Goal: Book appointment/travel/reservation

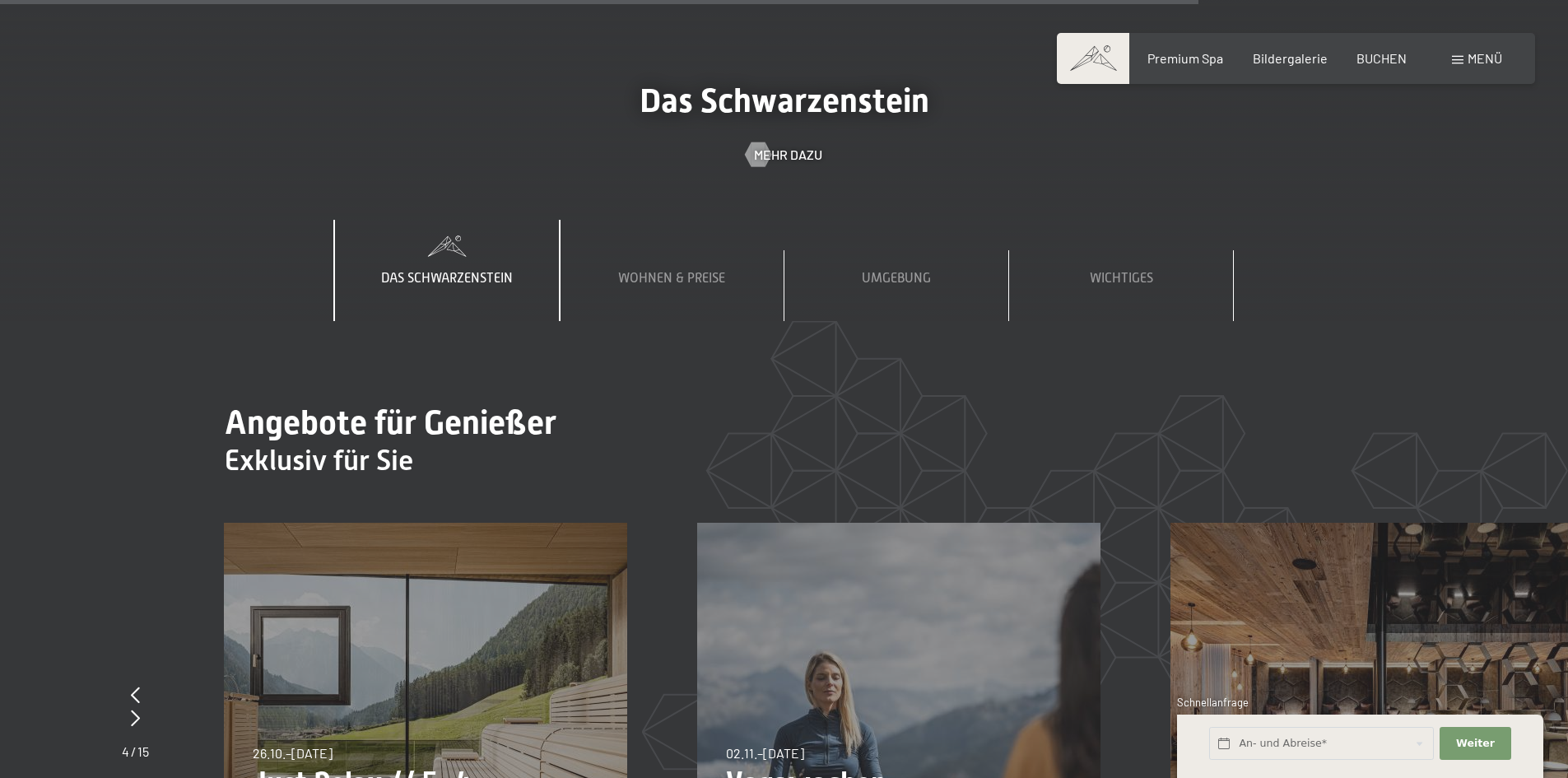
scroll to position [7574, 0]
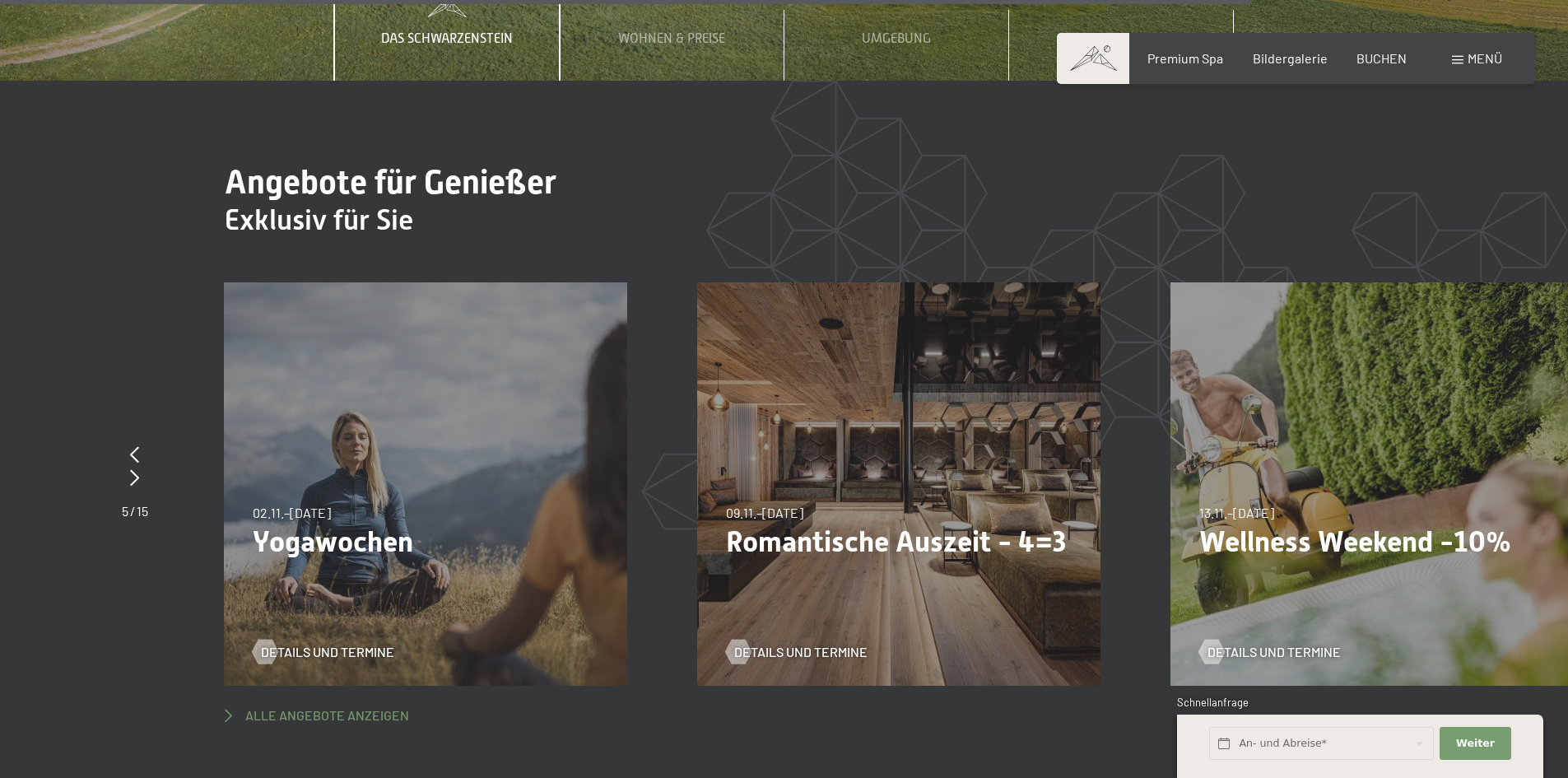
click at [317, 707] on span "Alle Angebote anzeigen" at bounding box center [328, 716] width 164 height 18
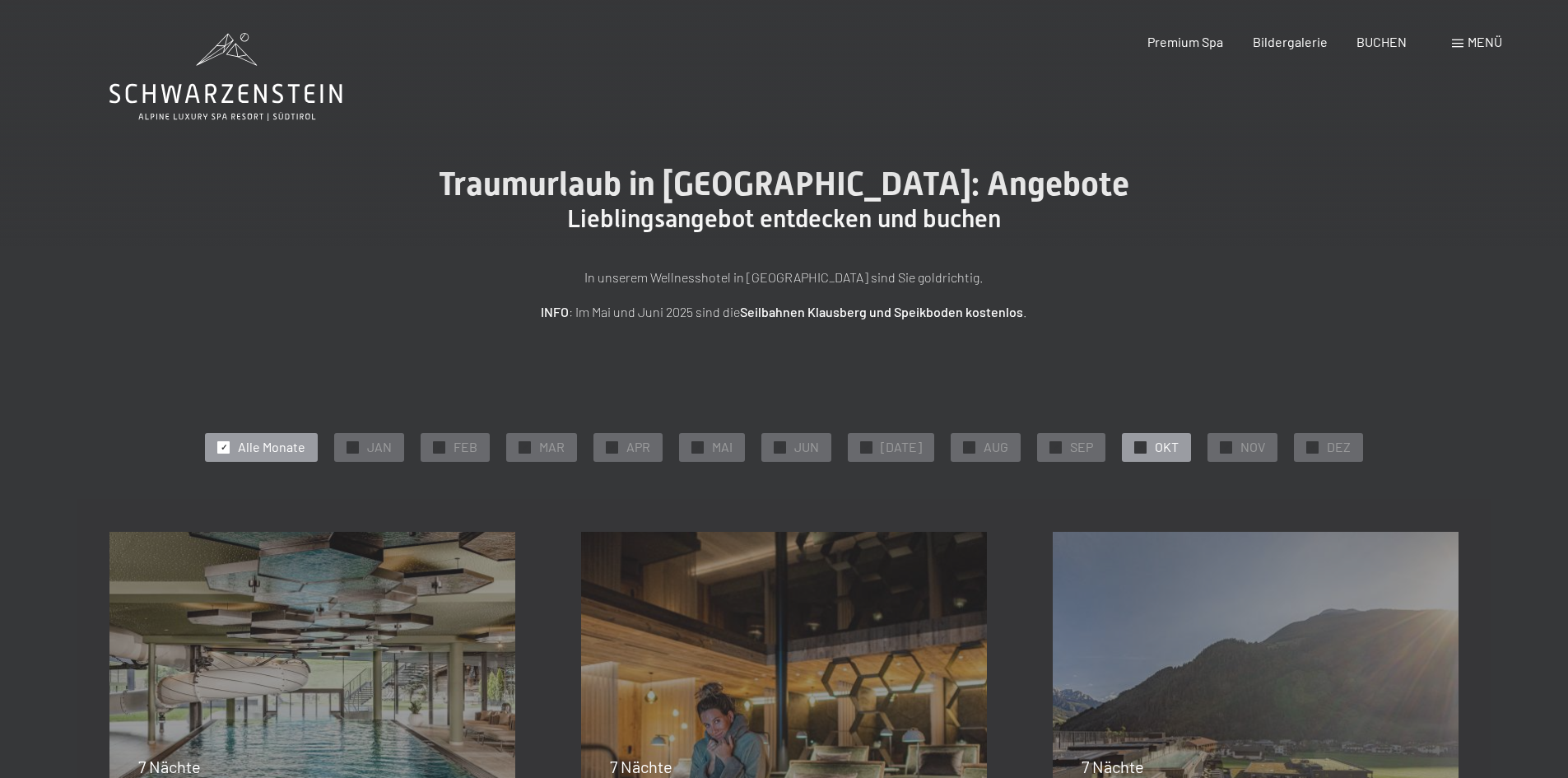
click at [1165, 444] on span "OKT" at bounding box center [1167, 447] width 24 height 18
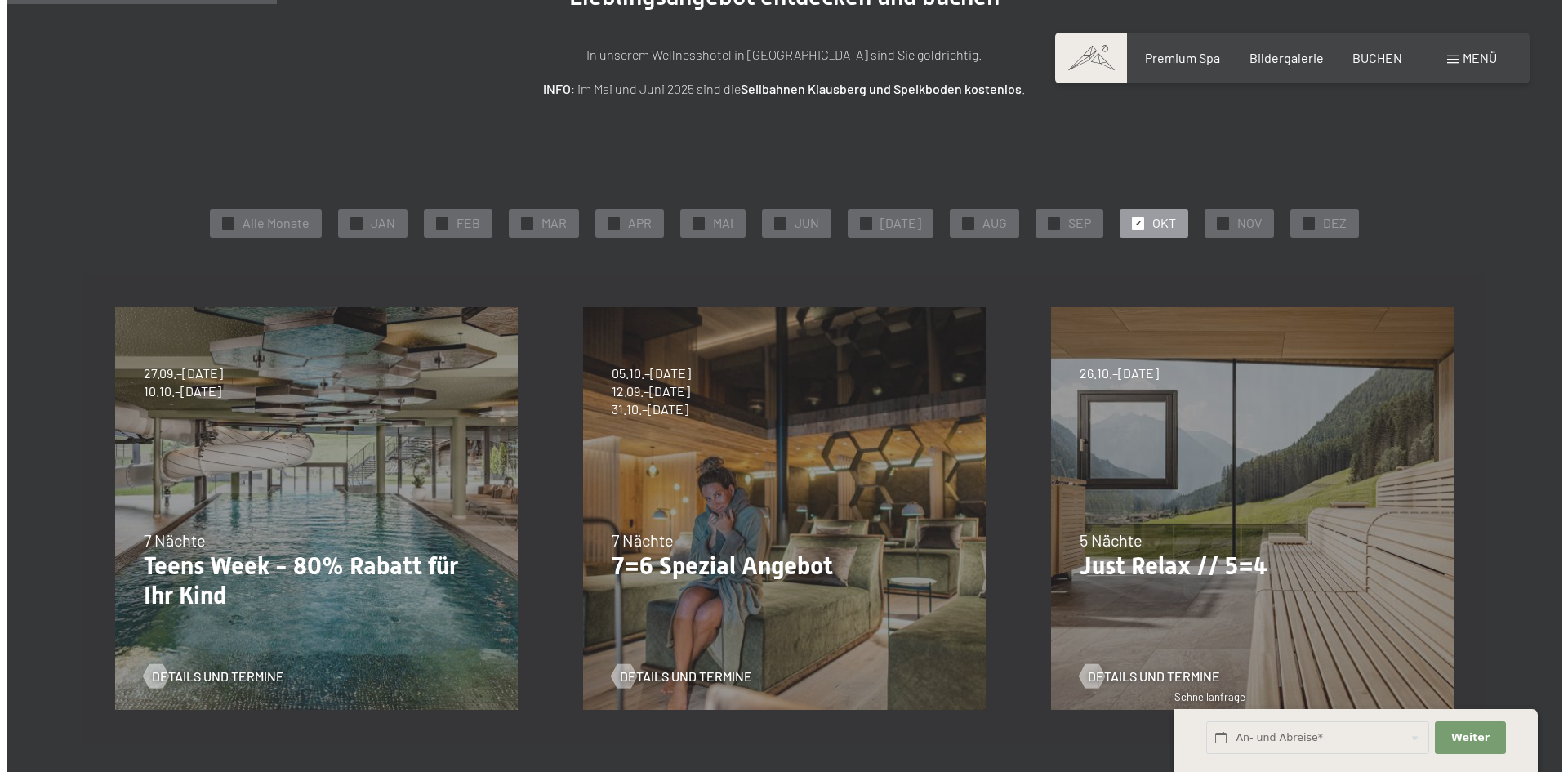
scroll to position [245, 0]
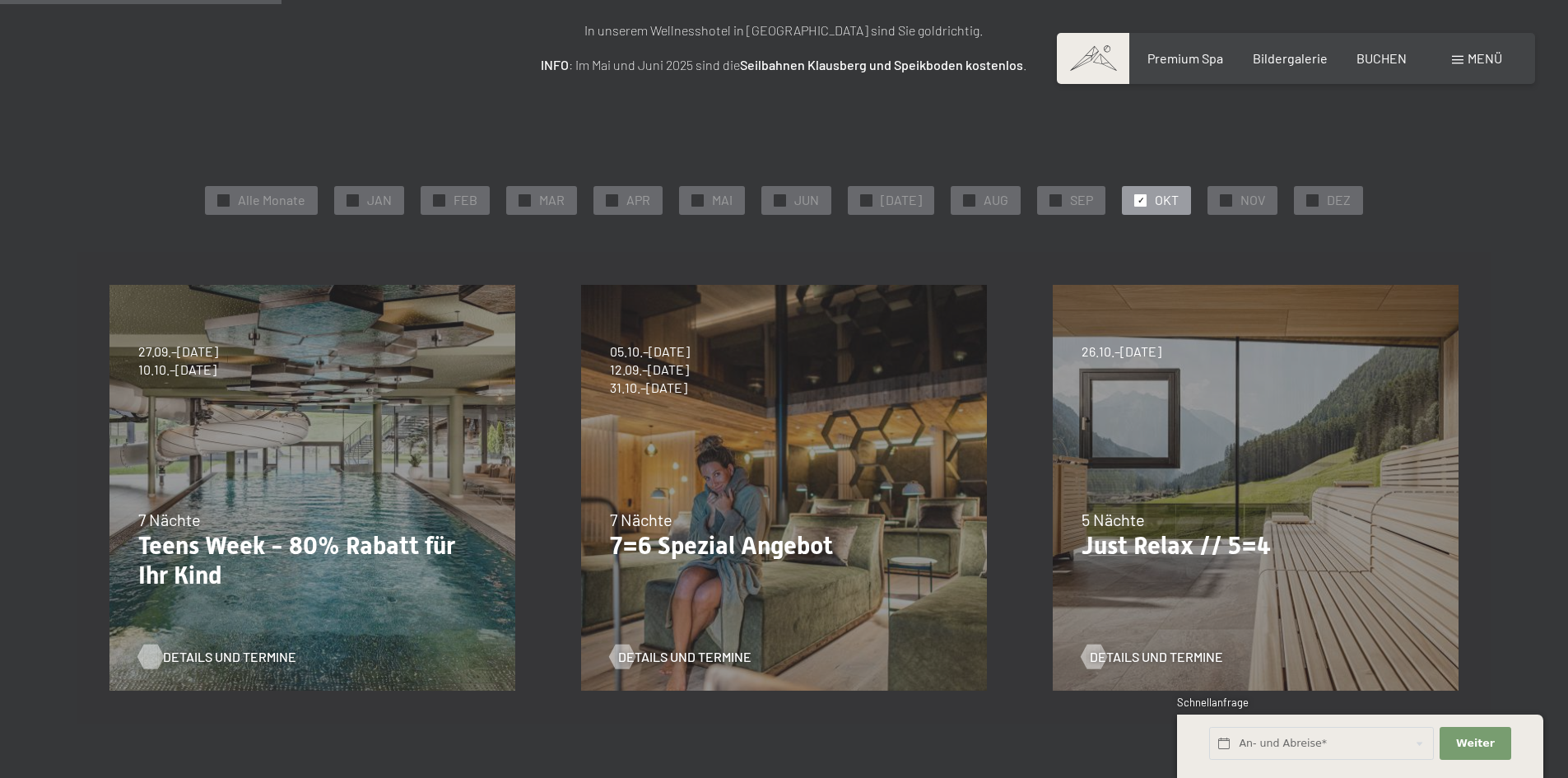
click at [225, 653] on span "Details und Termine" at bounding box center [230, 657] width 133 height 18
click at [670, 659] on span "Details und Termine" at bounding box center [701, 657] width 133 height 18
click at [1474, 56] on span "Menü" at bounding box center [1485, 58] width 35 height 16
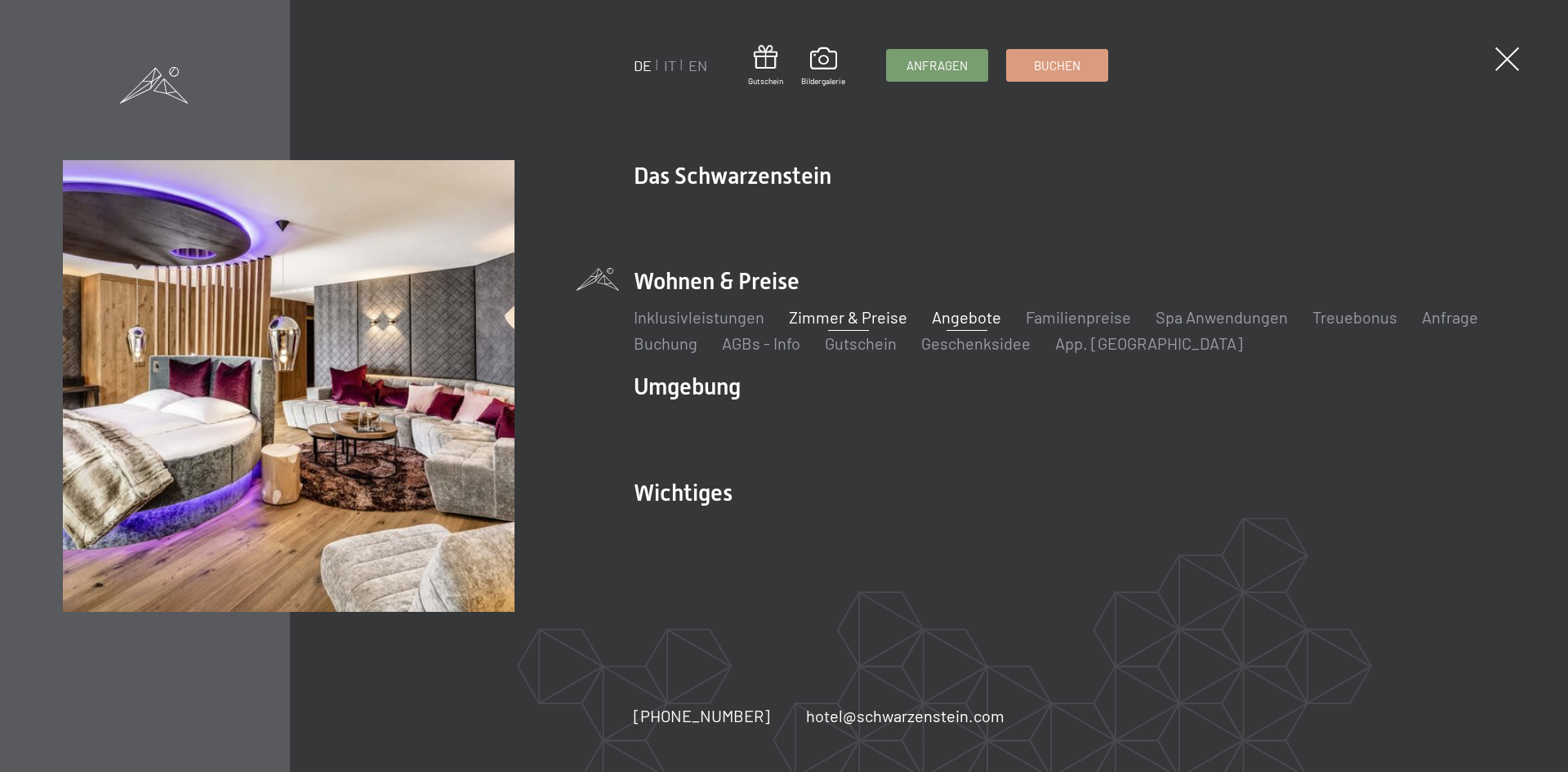
click at [819, 316] on link "Zimmer & Preise" at bounding box center [848, 317] width 118 height 20
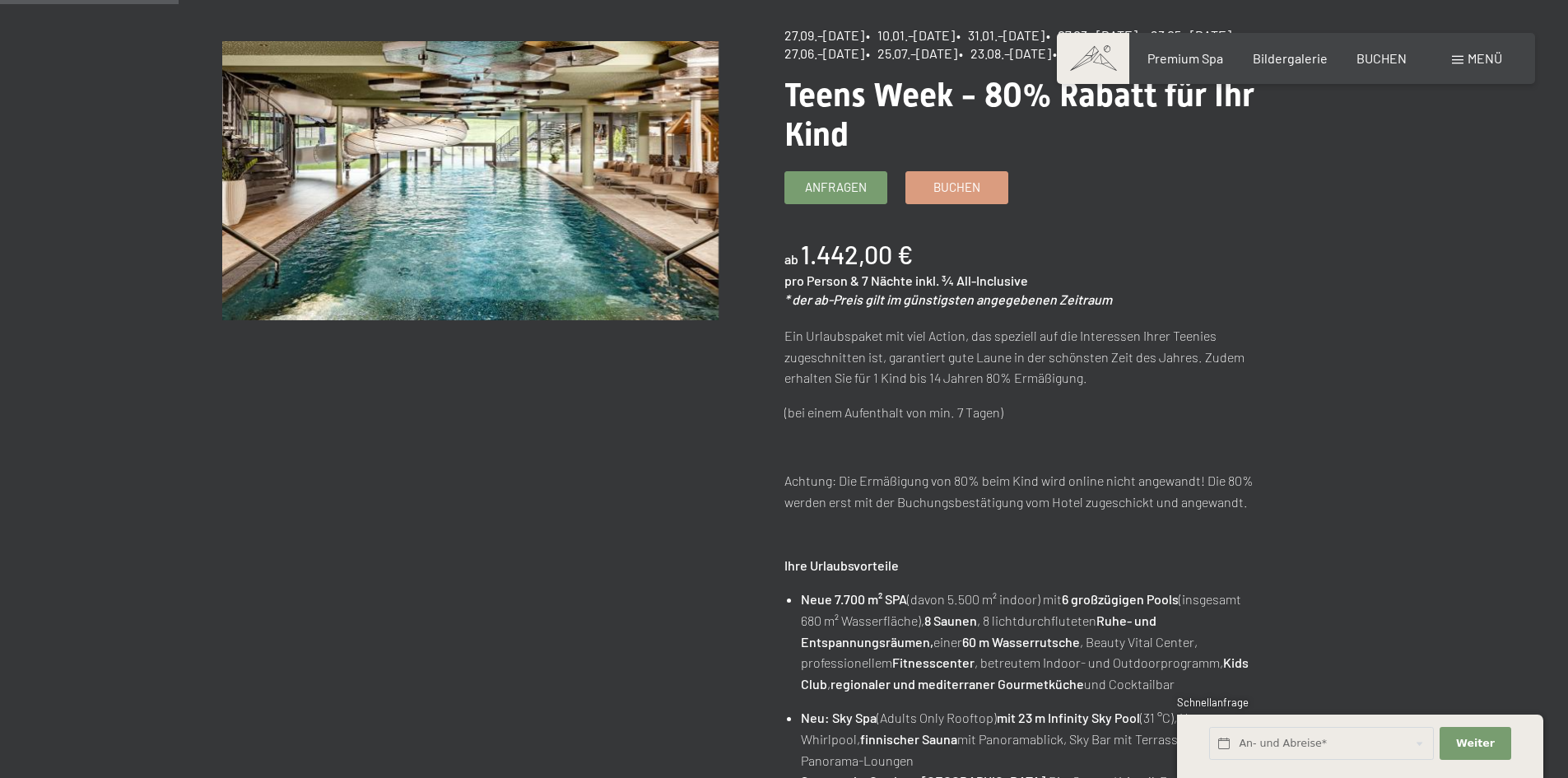
scroll to position [247, 0]
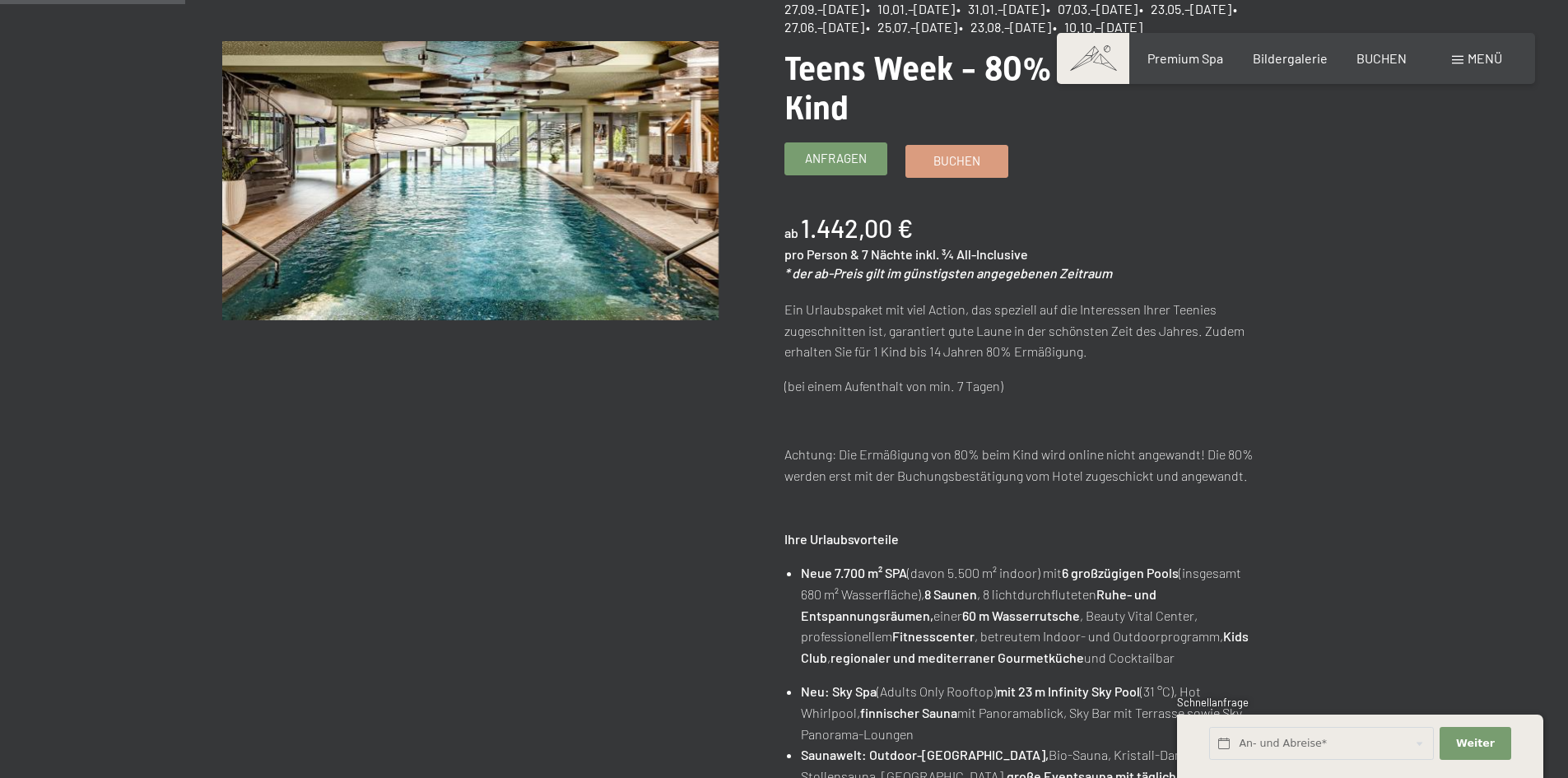
click at [840, 167] on span "Anfragen" at bounding box center [836, 158] width 61 height 17
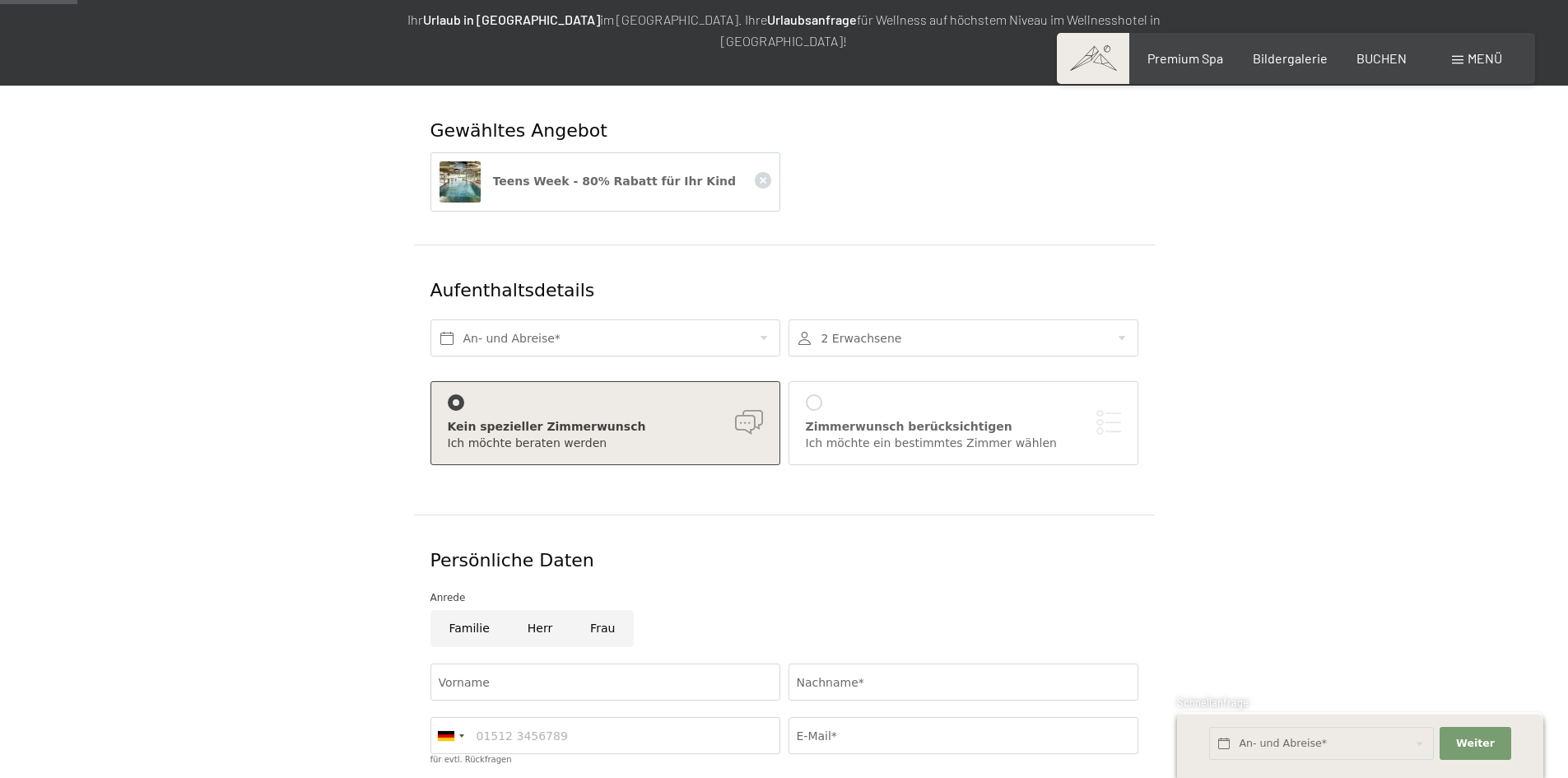
scroll to position [247, 0]
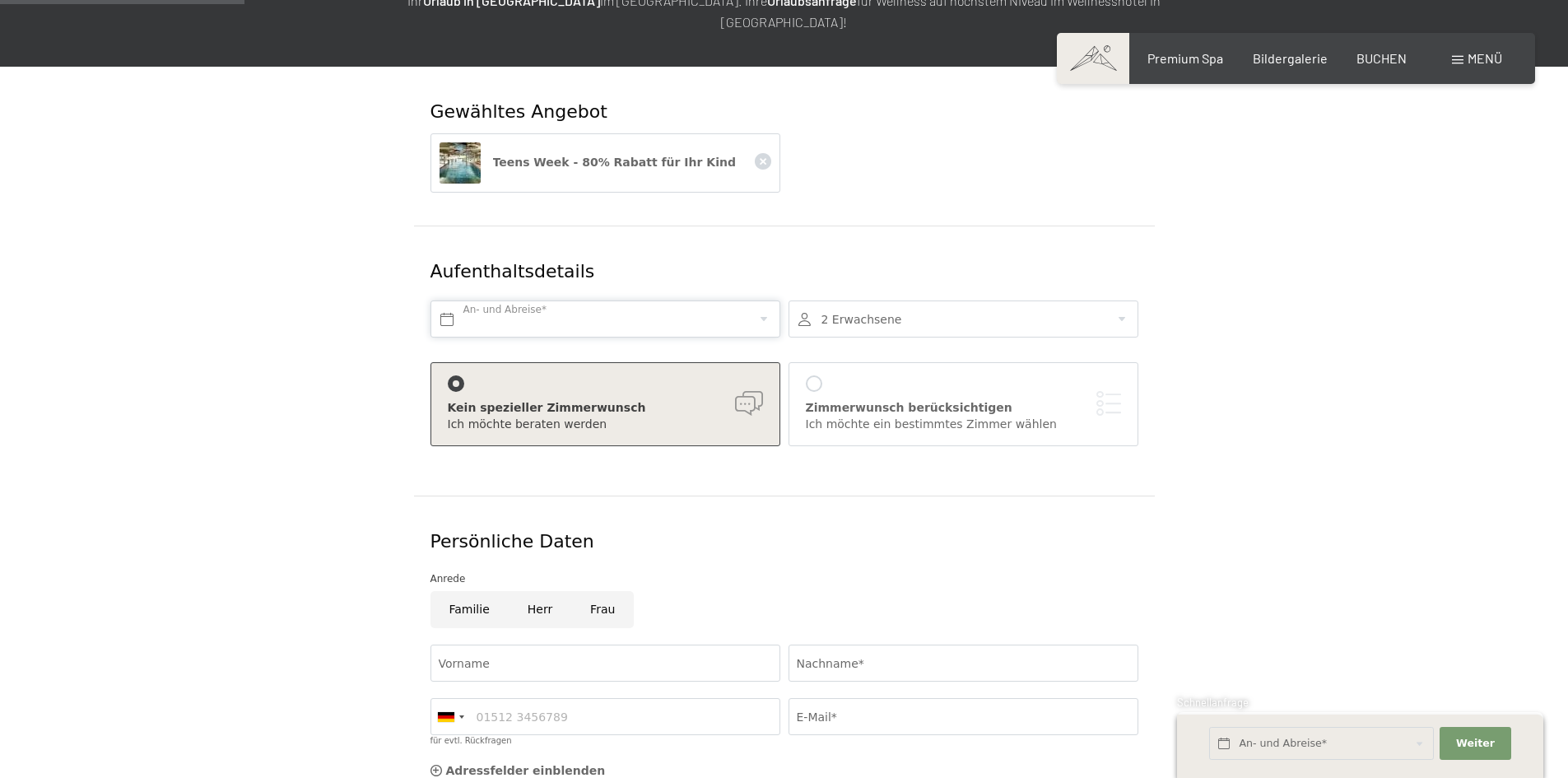
click at [525, 300] on input "text" at bounding box center [605, 318] width 350 height 37
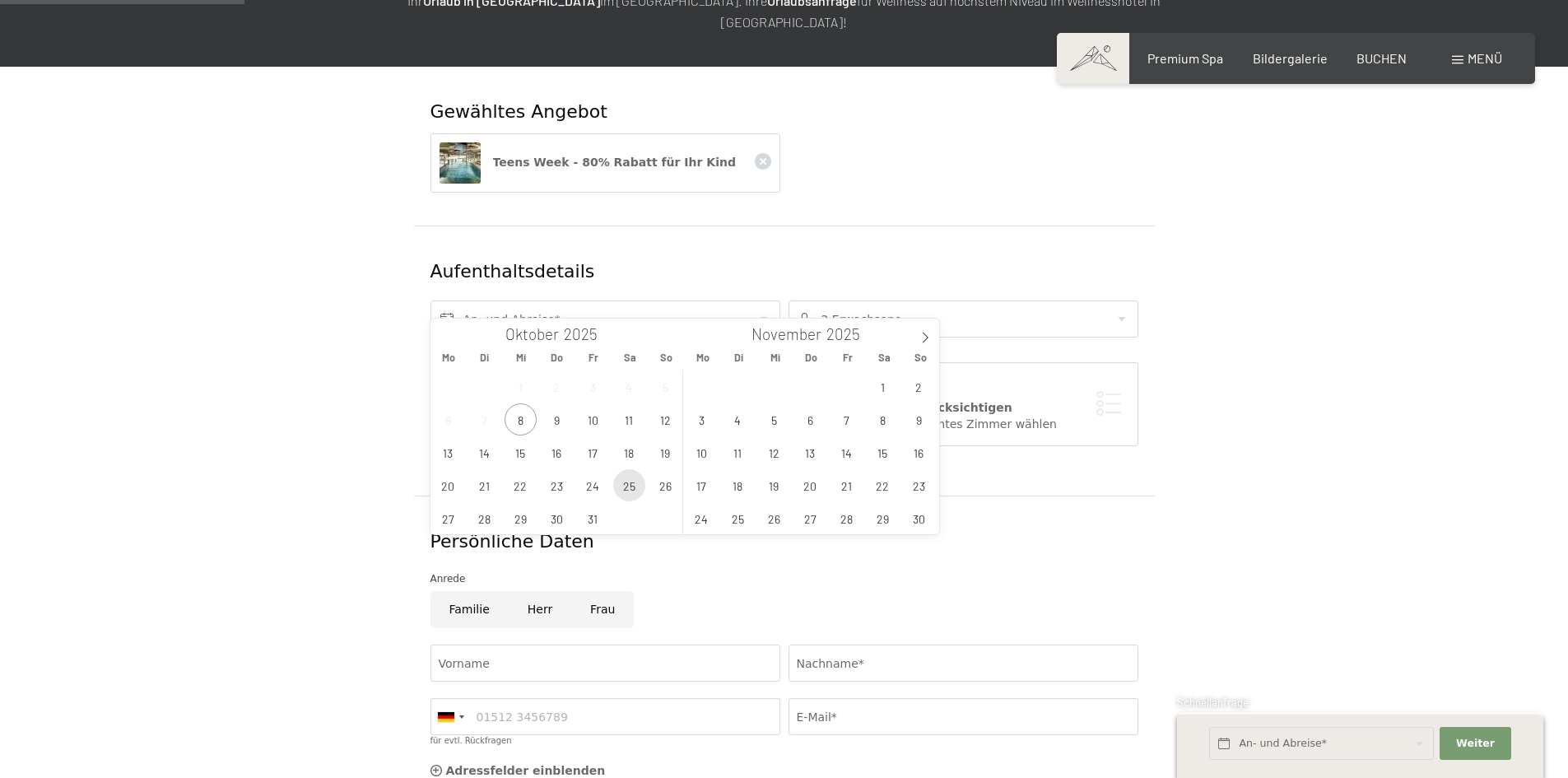
click at [624, 484] on span "25" at bounding box center [629, 485] width 32 height 32
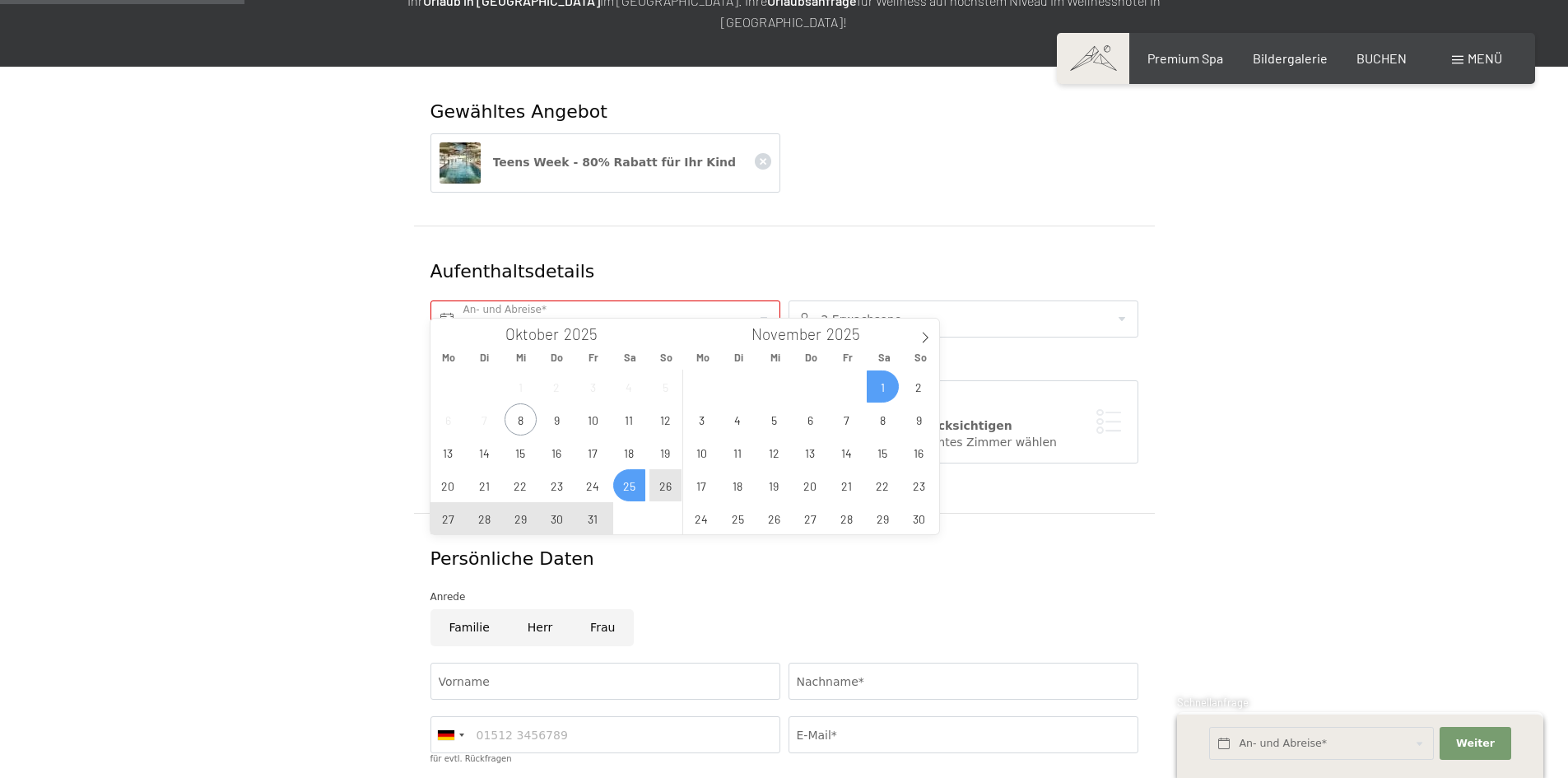
click at [885, 372] on span "1" at bounding box center [882, 387] width 32 height 32
type input "Sa. 25.10.2025 - Sa. 01.11.2025"
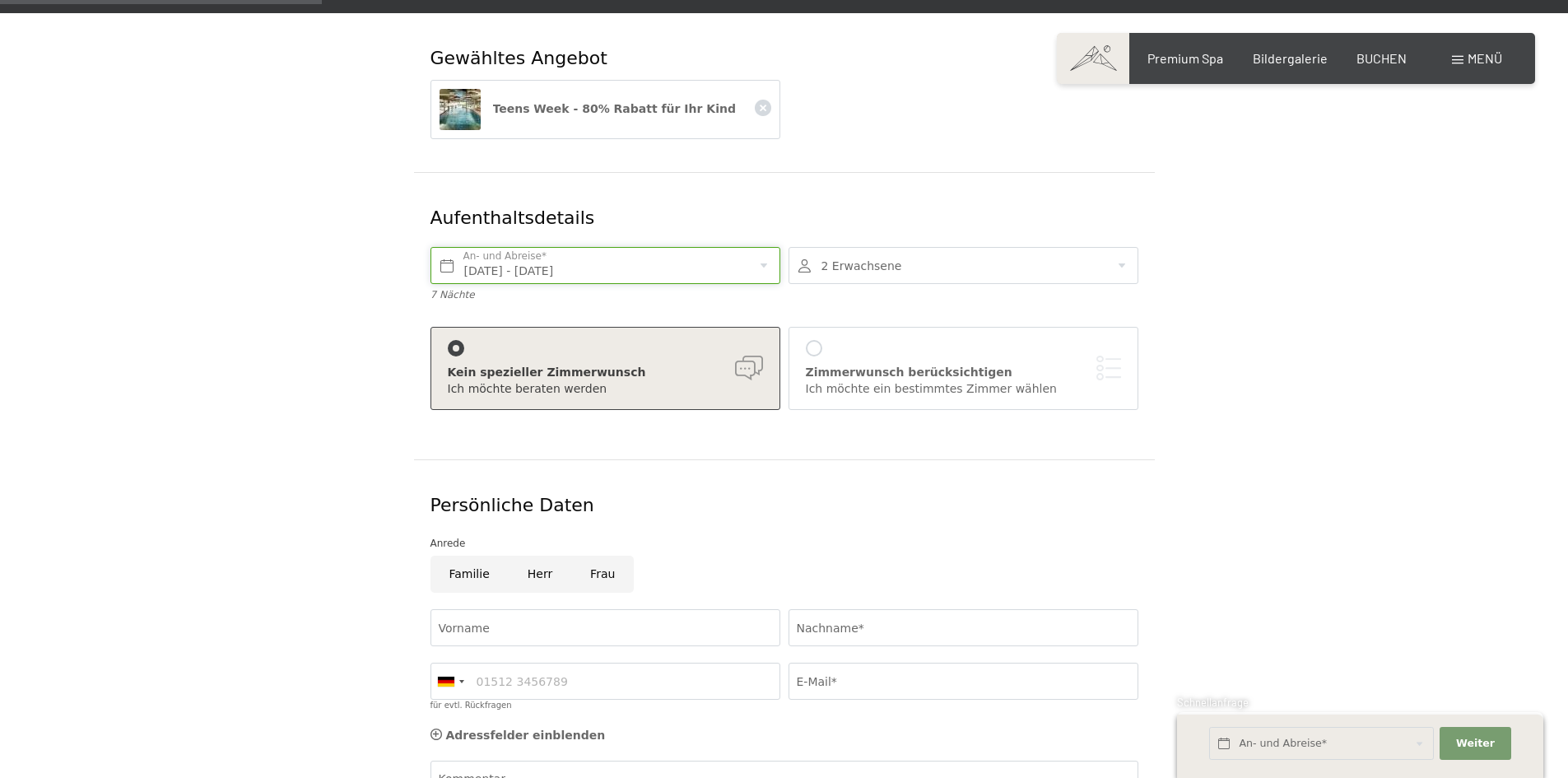
scroll to position [329, 0]
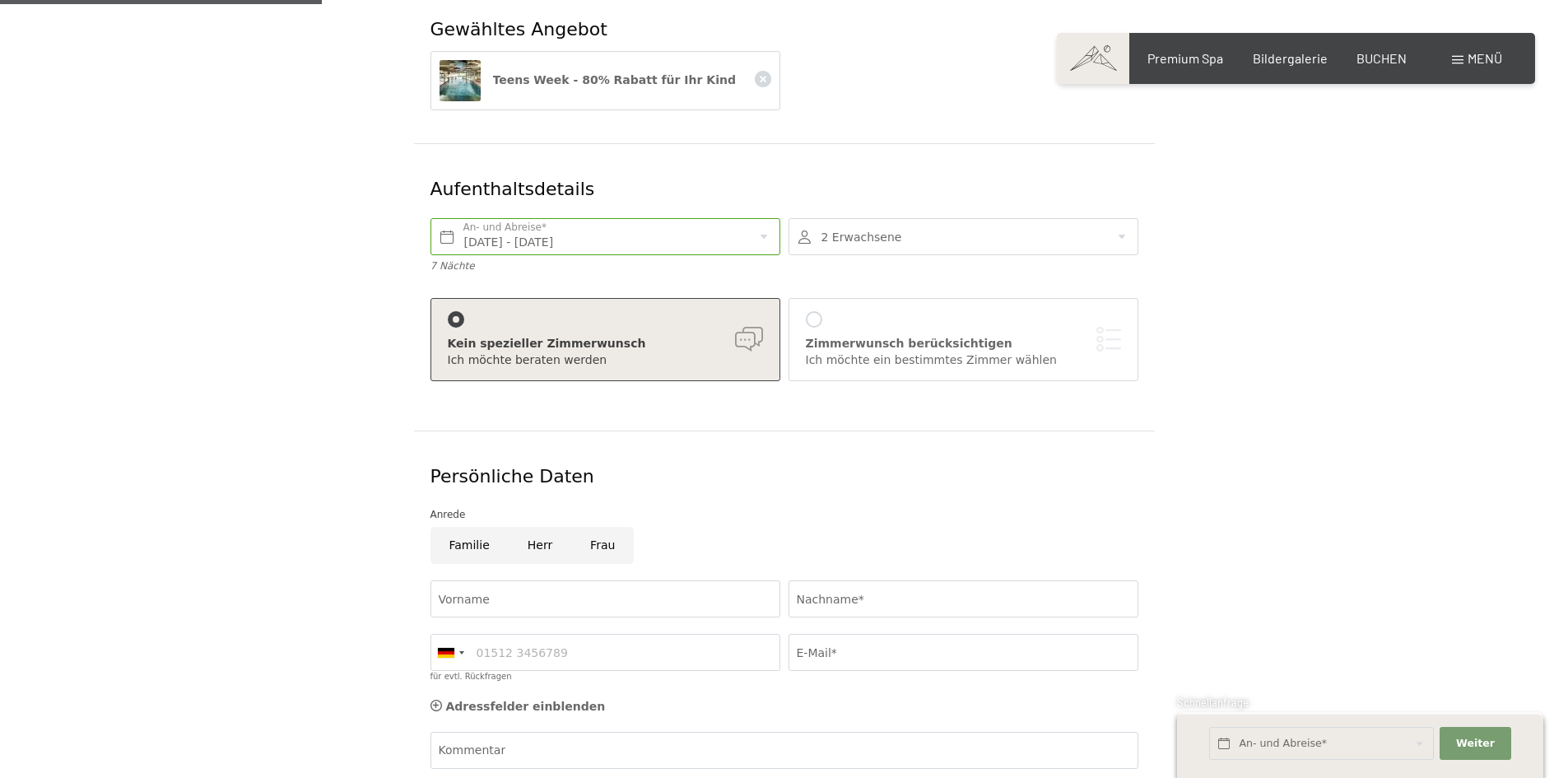
click at [1120, 218] on div at bounding box center [964, 236] width 350 height 37
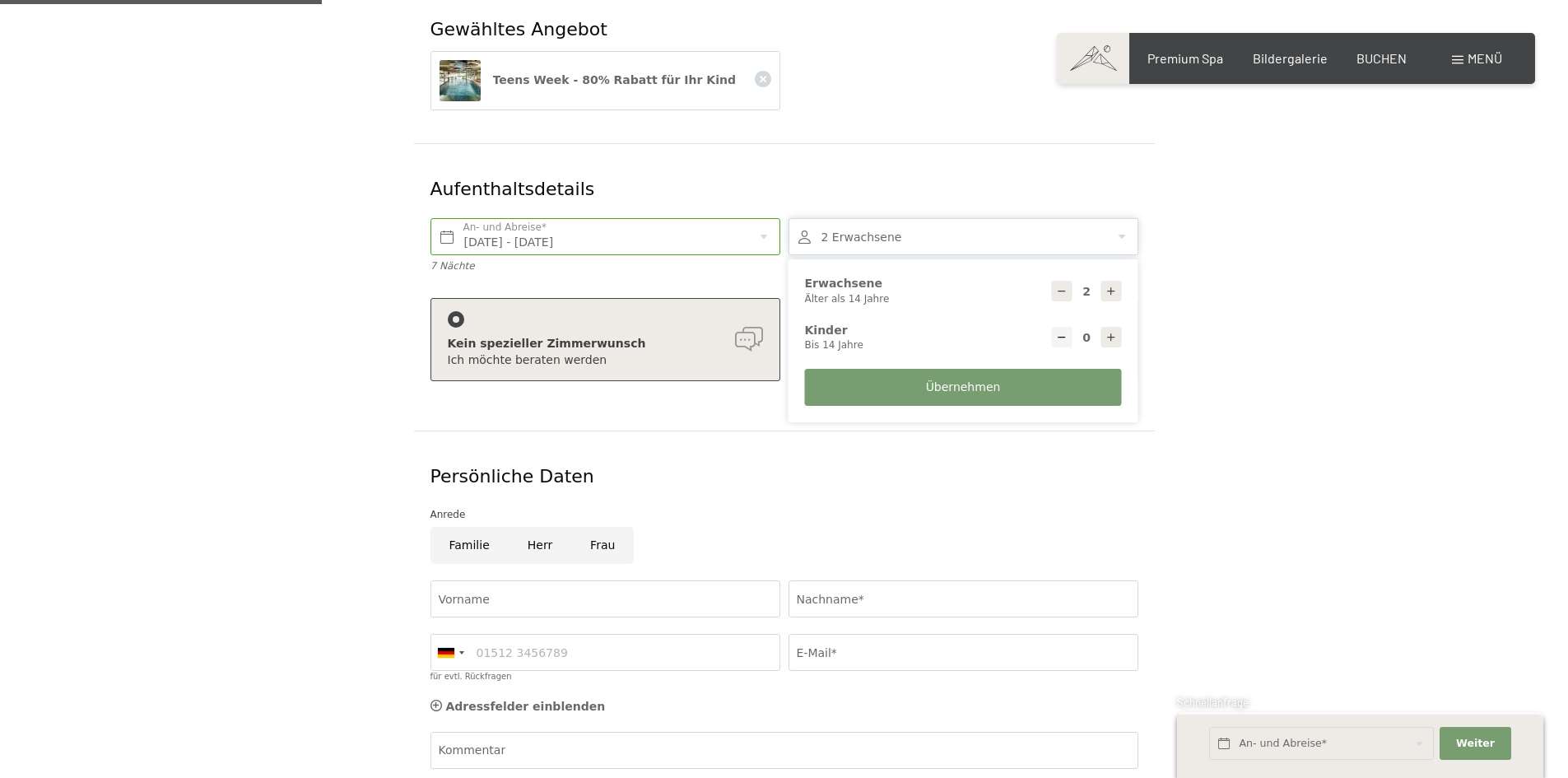
click at [1114, 332] on icon at bounding box center [1111, 338] width 12 height 12
type input "1"
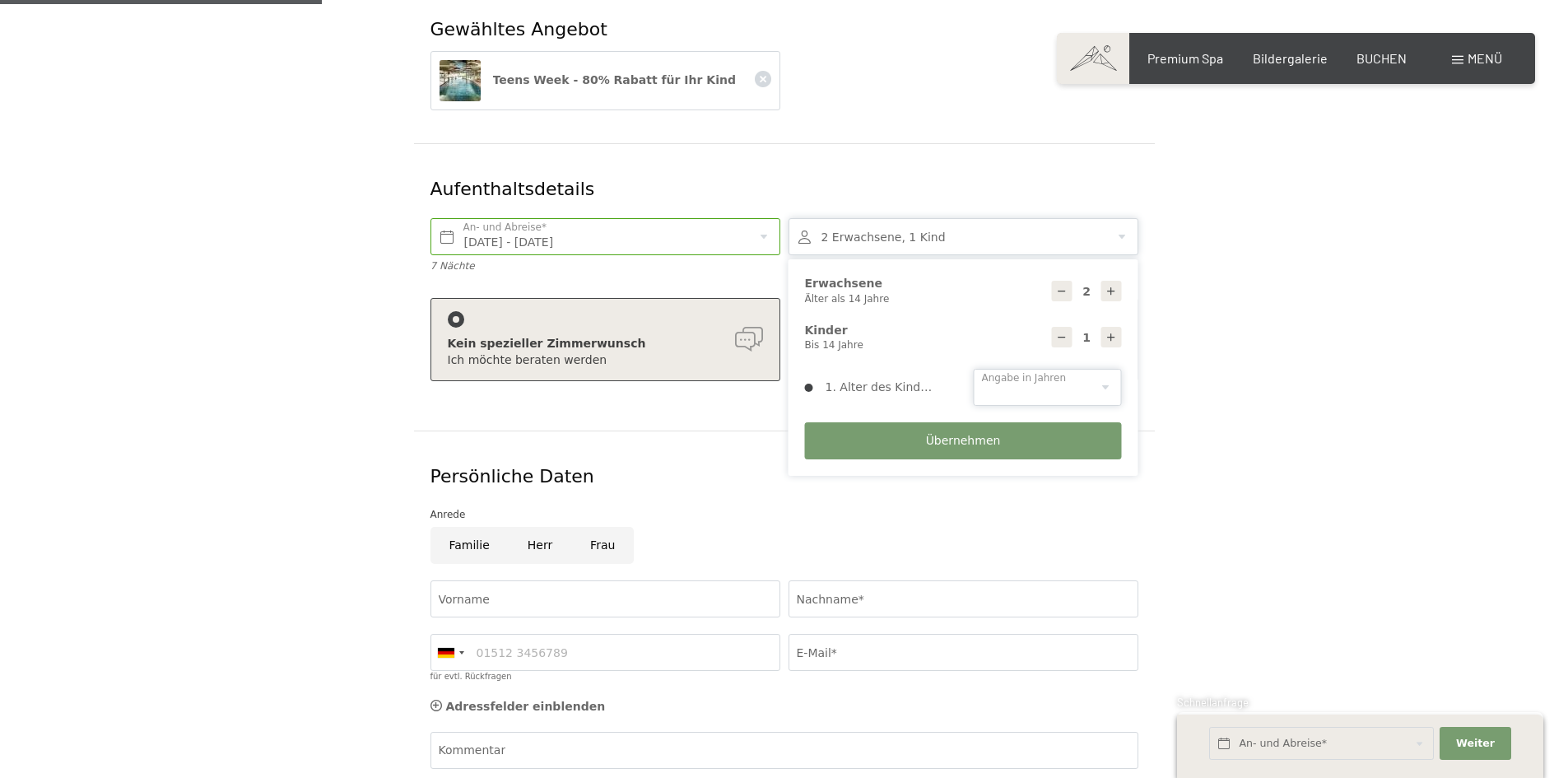
click at [1109, 369] on select "0 1 2 3 4 5 6 7 8 9 10 11 12 13 14" at bounding box center [1047, 387] width 148 height 37
select select "10"
click at [973, 369] on select "0 1 2 3 4 5 6 7 8 9 10 11 12 13 14" at bounding box center [1047, 387] width 148 height 37
click at [967, 433] on span "Übernehmen" at bounding box center [964, 441] width 75 height 17
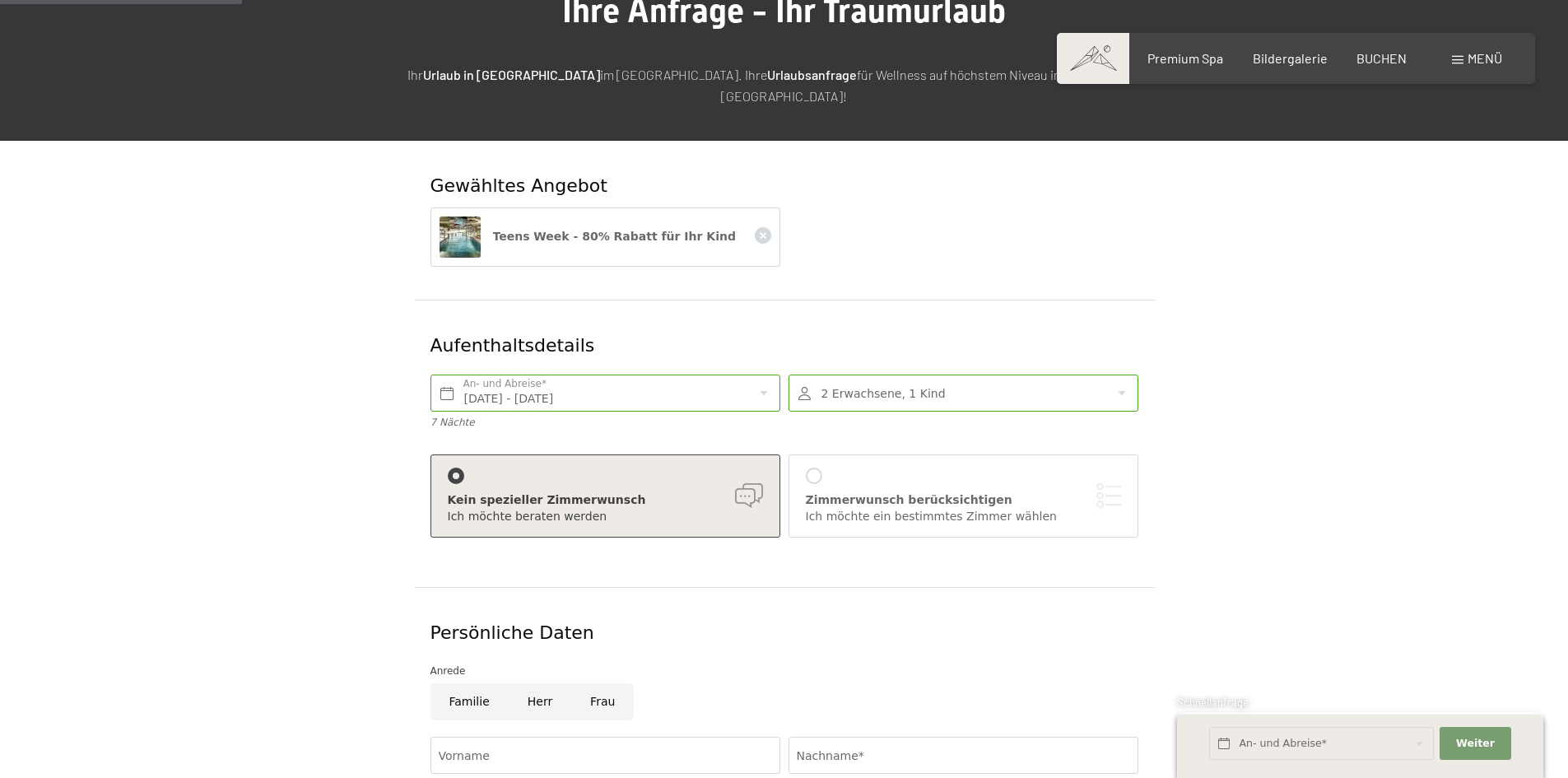
scroll to position [82, 0]
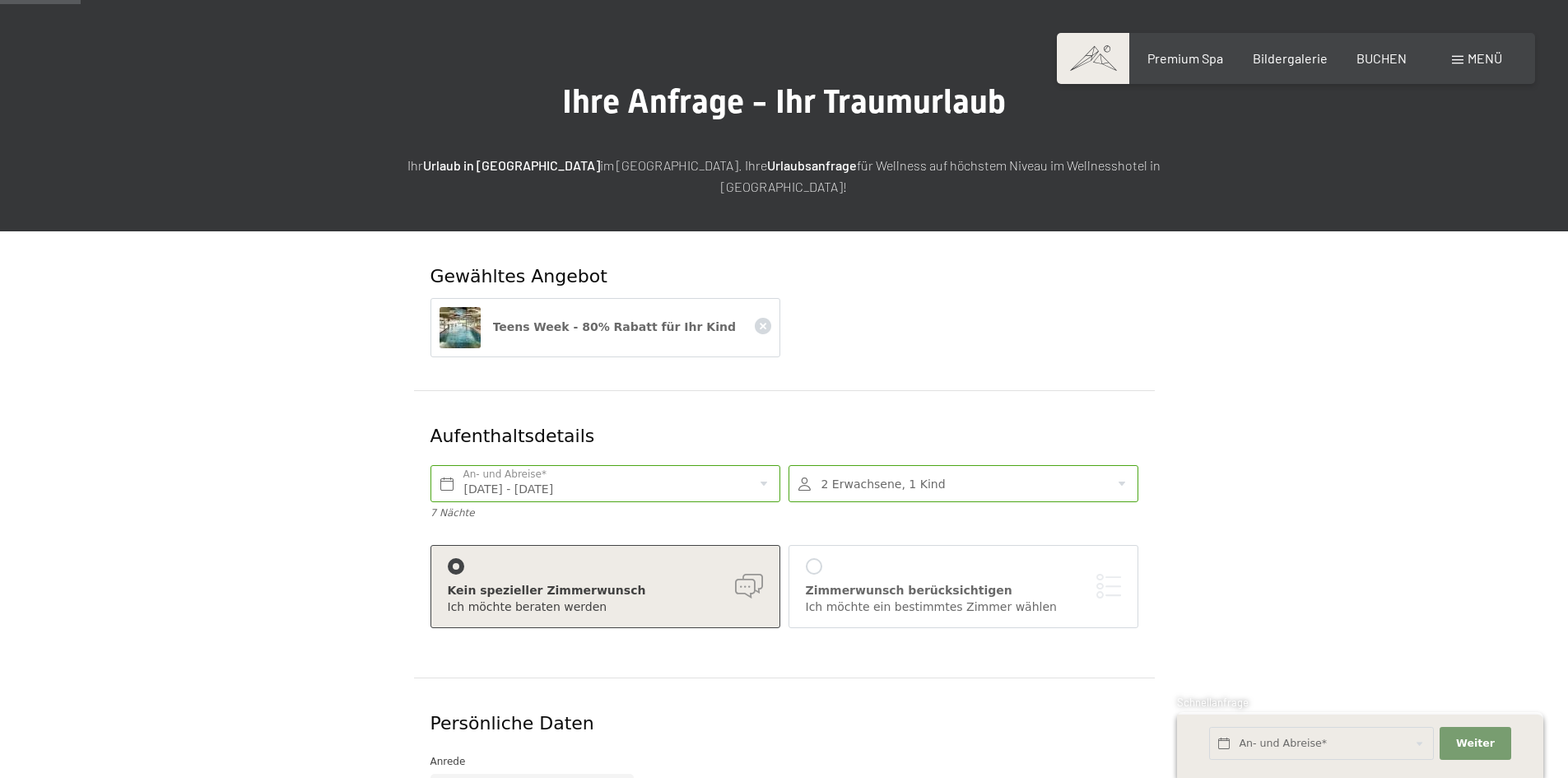
click at [1120, 465] on div at bounding box center [964, 484] width 350 height 37
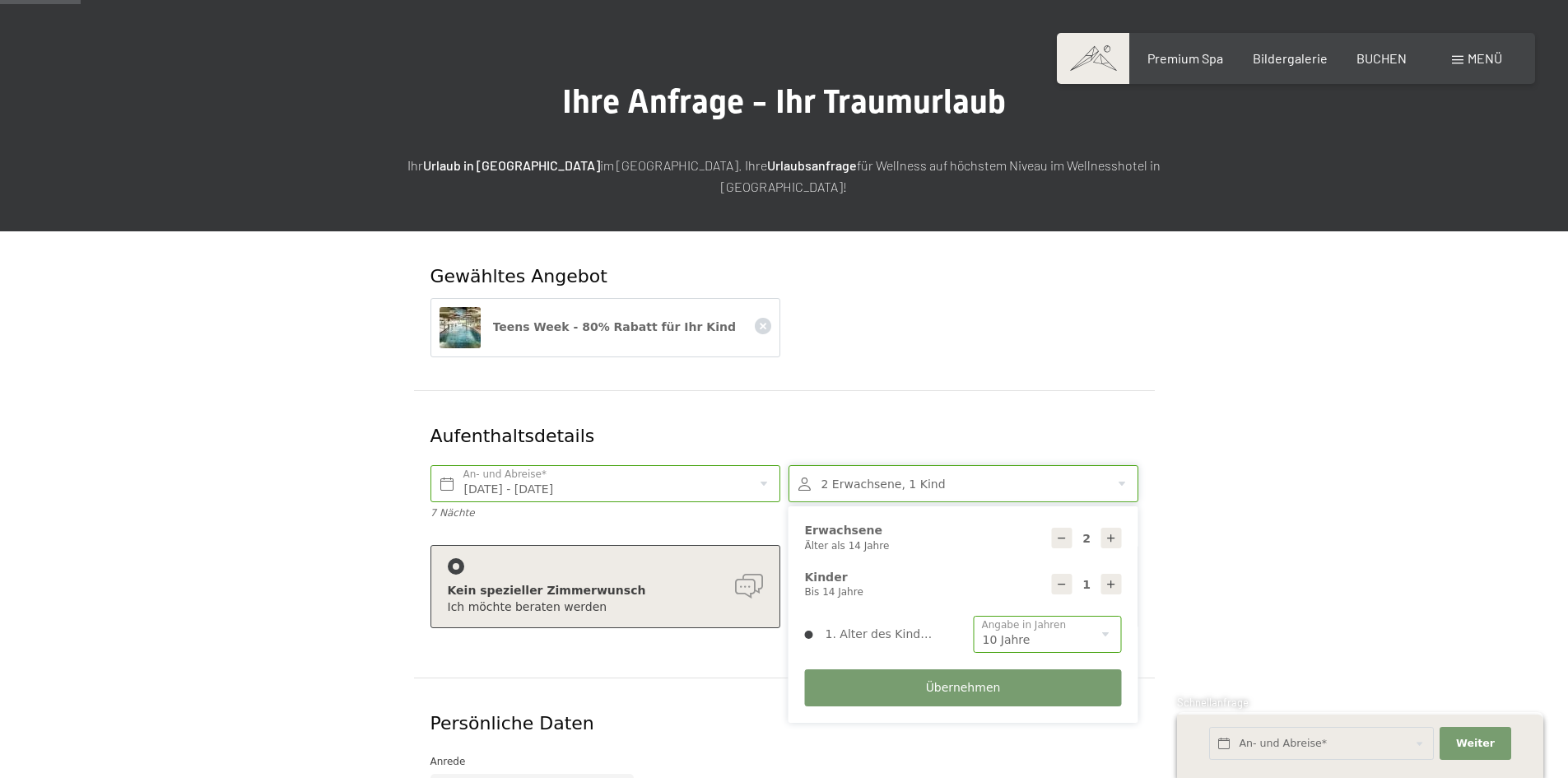
click at [1061, 532] on icon at bounding box center [1061, 538] width 12 height 12
type input "1"
click at [957, 680] on span "Übernehmen" at bounding box center [964, 688] width 75 height 17
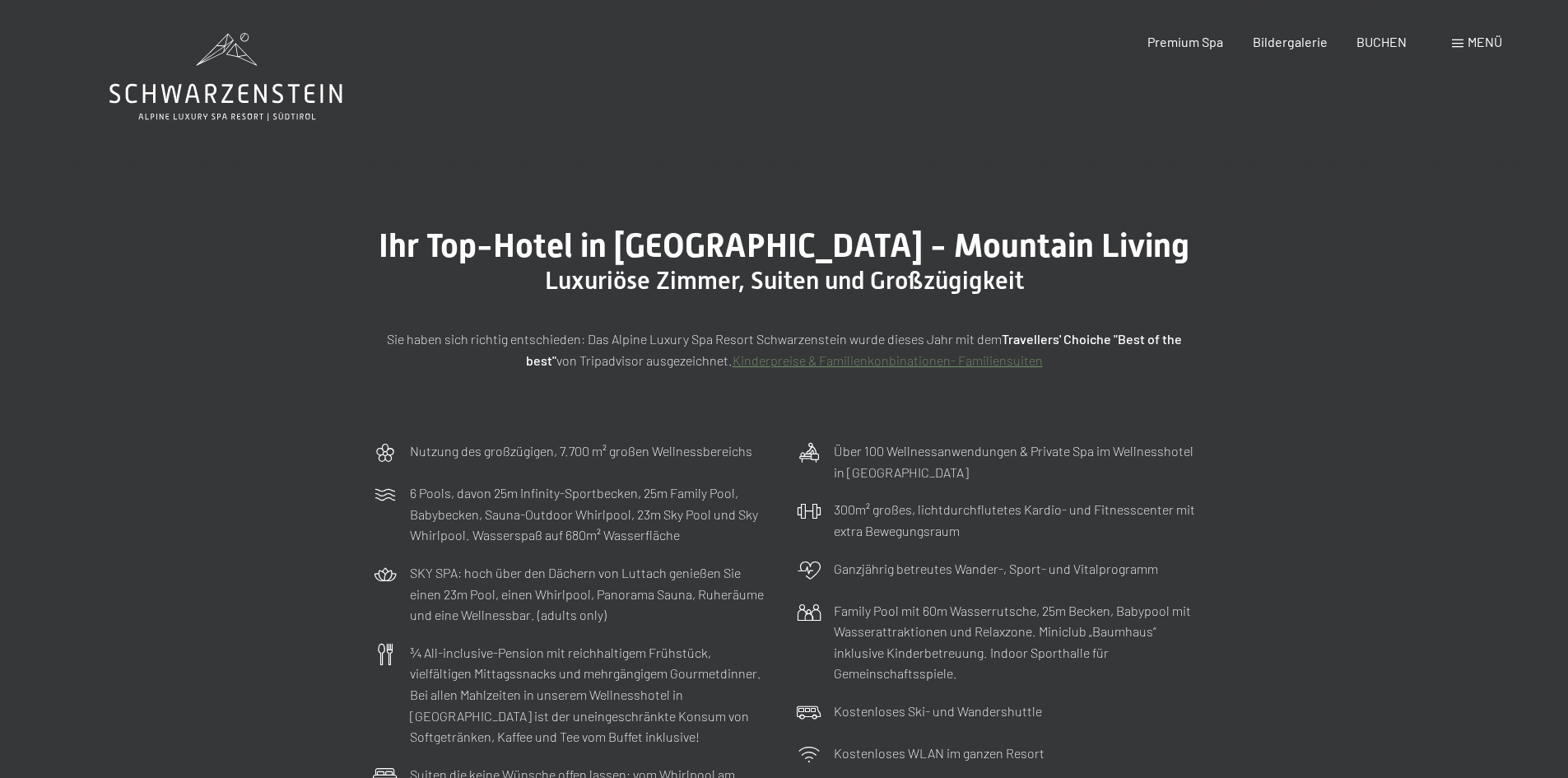
click at [1177, 51] on div "Buchen Anfragen Premium Spa Bildergalerie BUCHEN Menü DE IT EN Gutschein Bilder…" at bounding box center [1295, 42] width 412 height 18
click at [1178, 45] on span "Premium Spa" at bounding box center [1185, 39] width 75 height 16
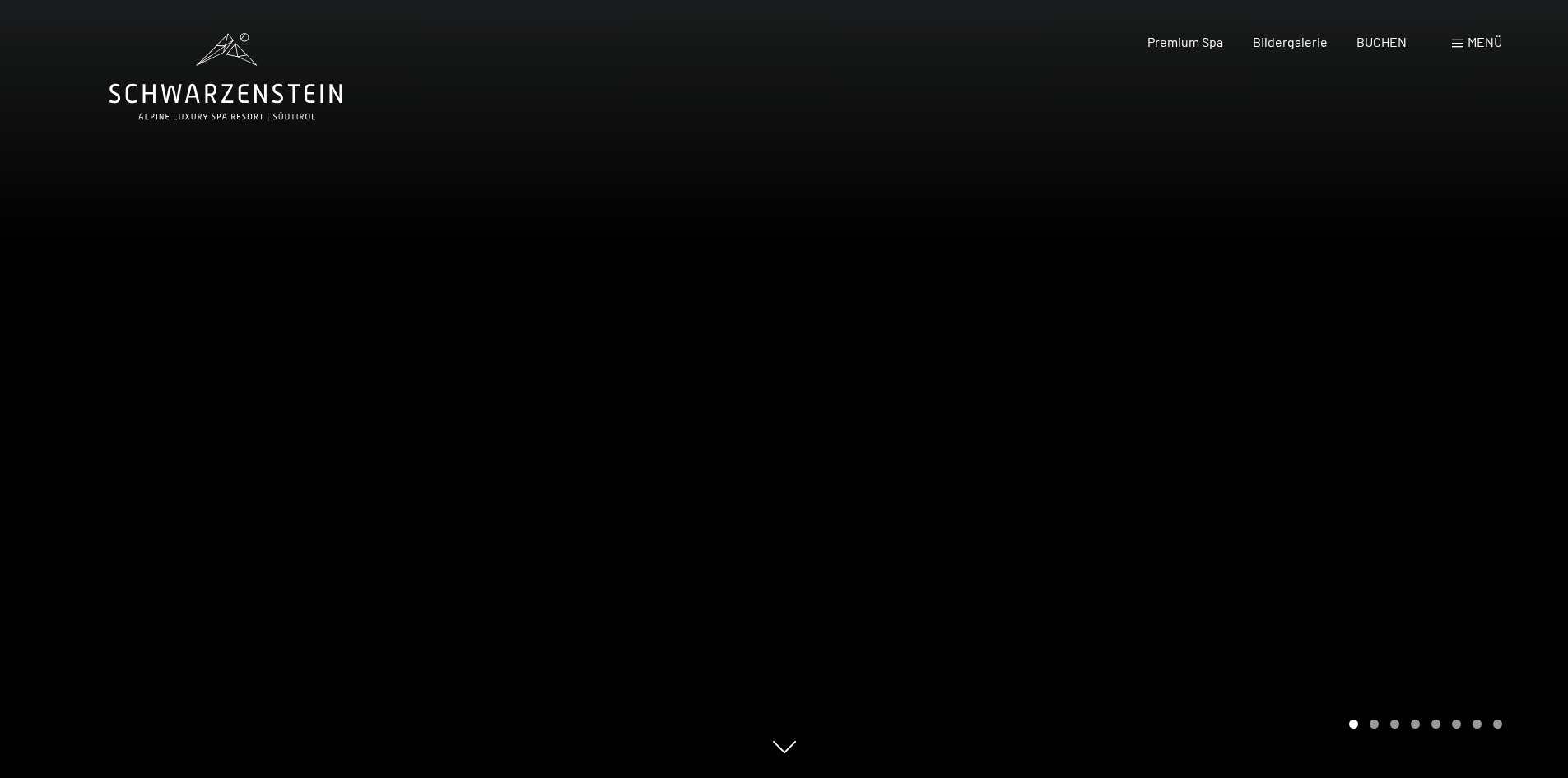
click at [747, 414] on div at bounding box center [392, 389] width 784 height 778
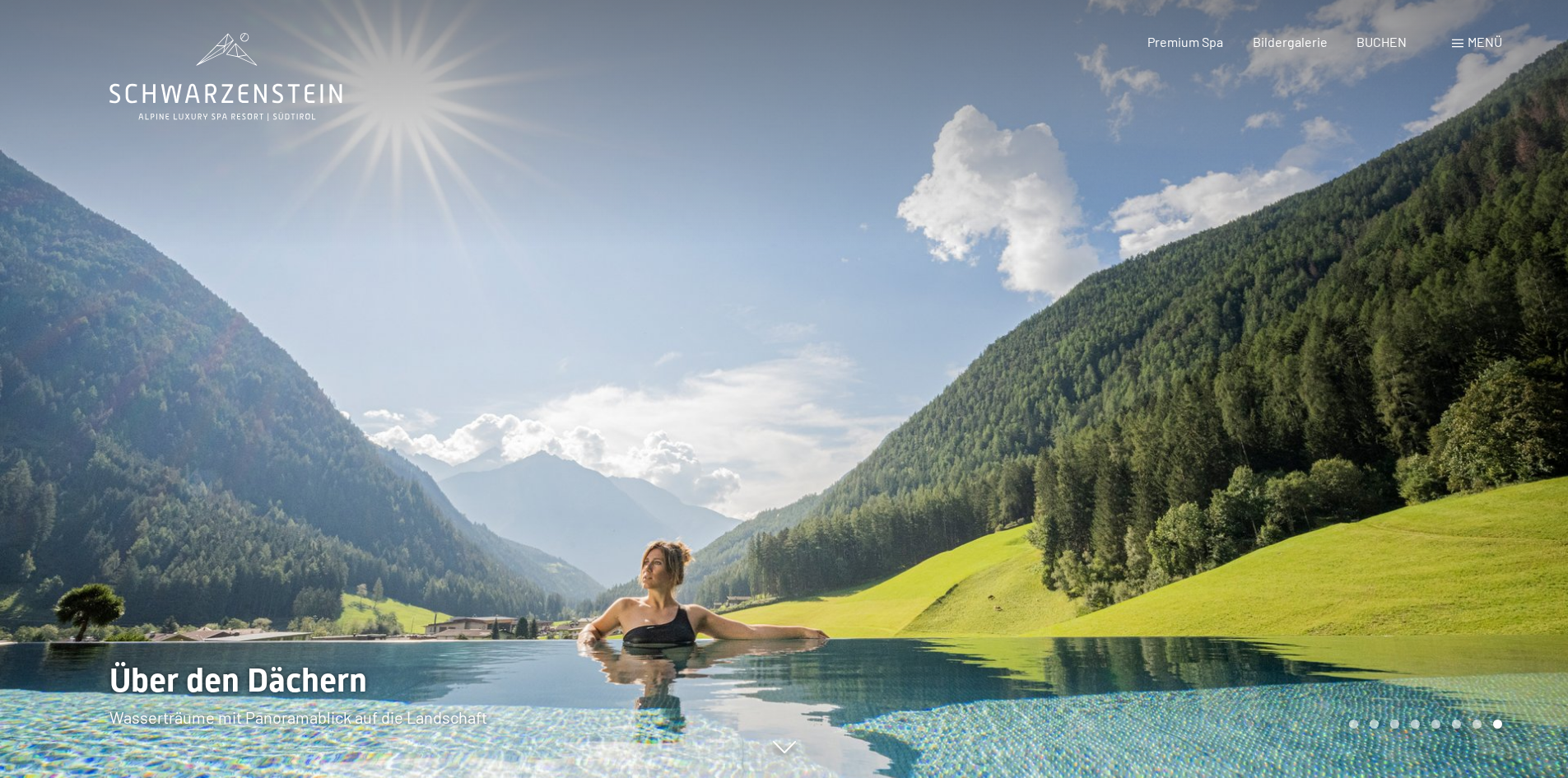
click at [875, 605] on div at bounding box center [1177, 389] width 784 height 778
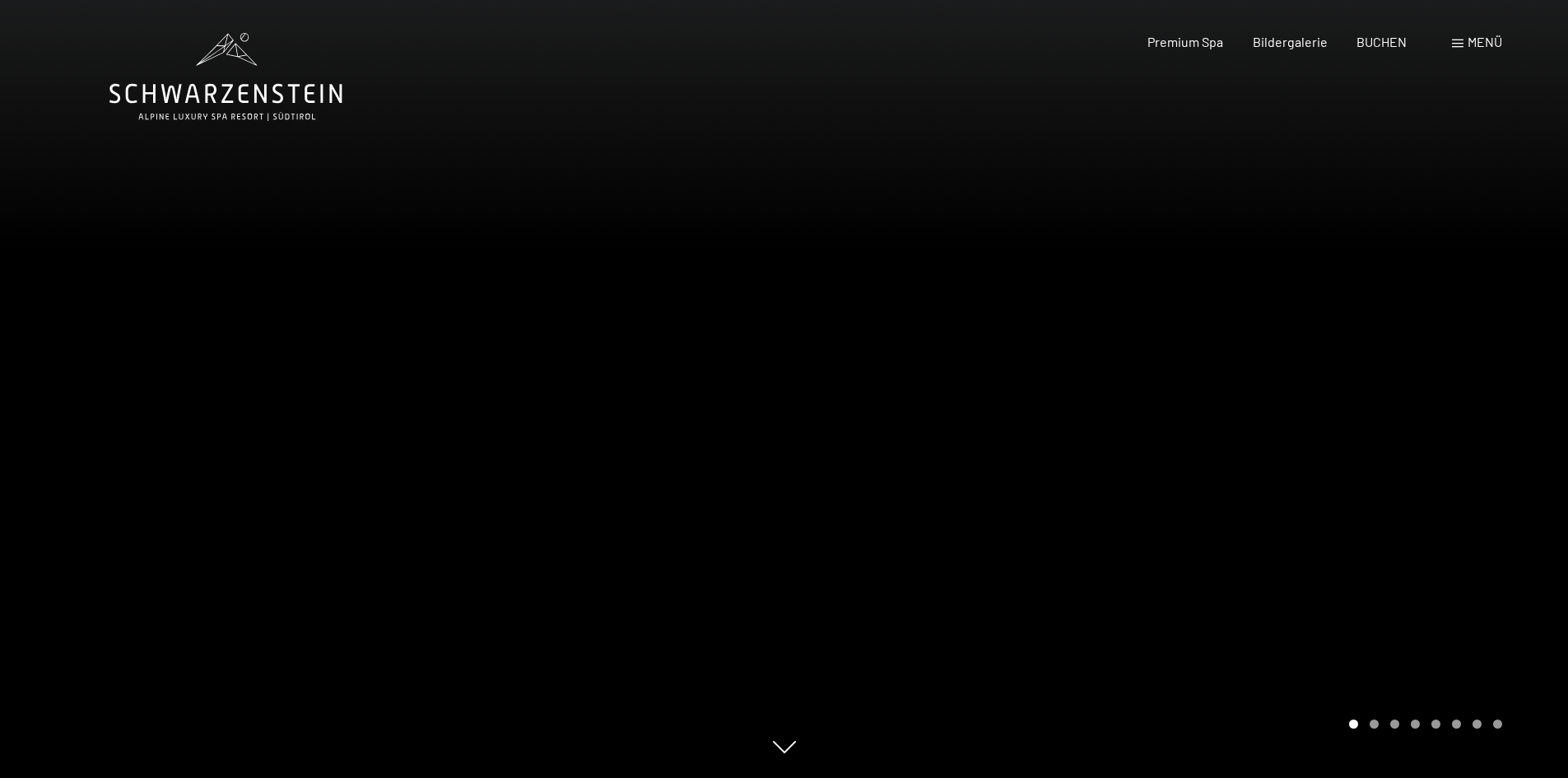
click at [1031, 422] on div at bounding box center [1177, 389] width 784 height 778
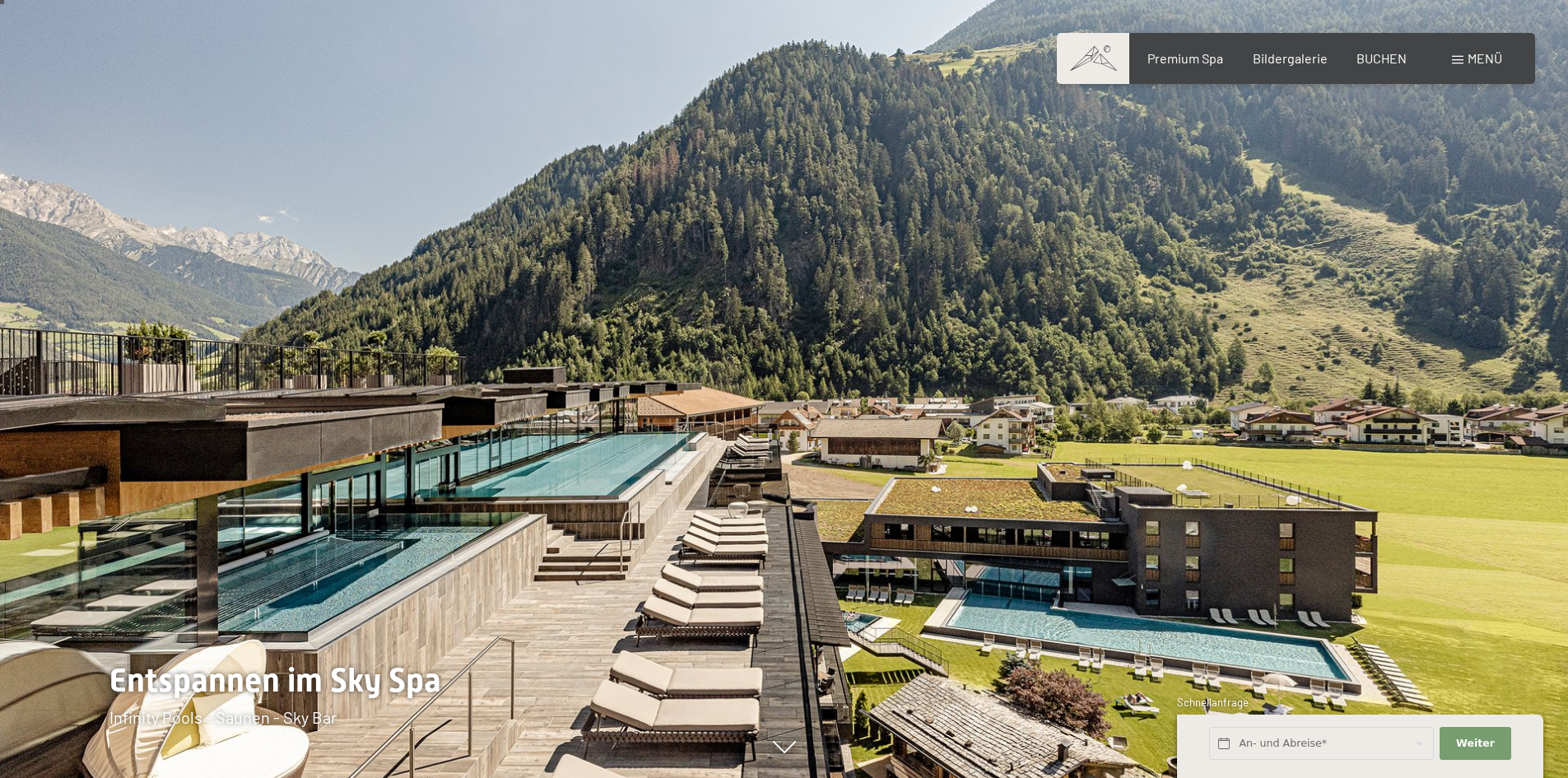
scroll to position [82, 0]
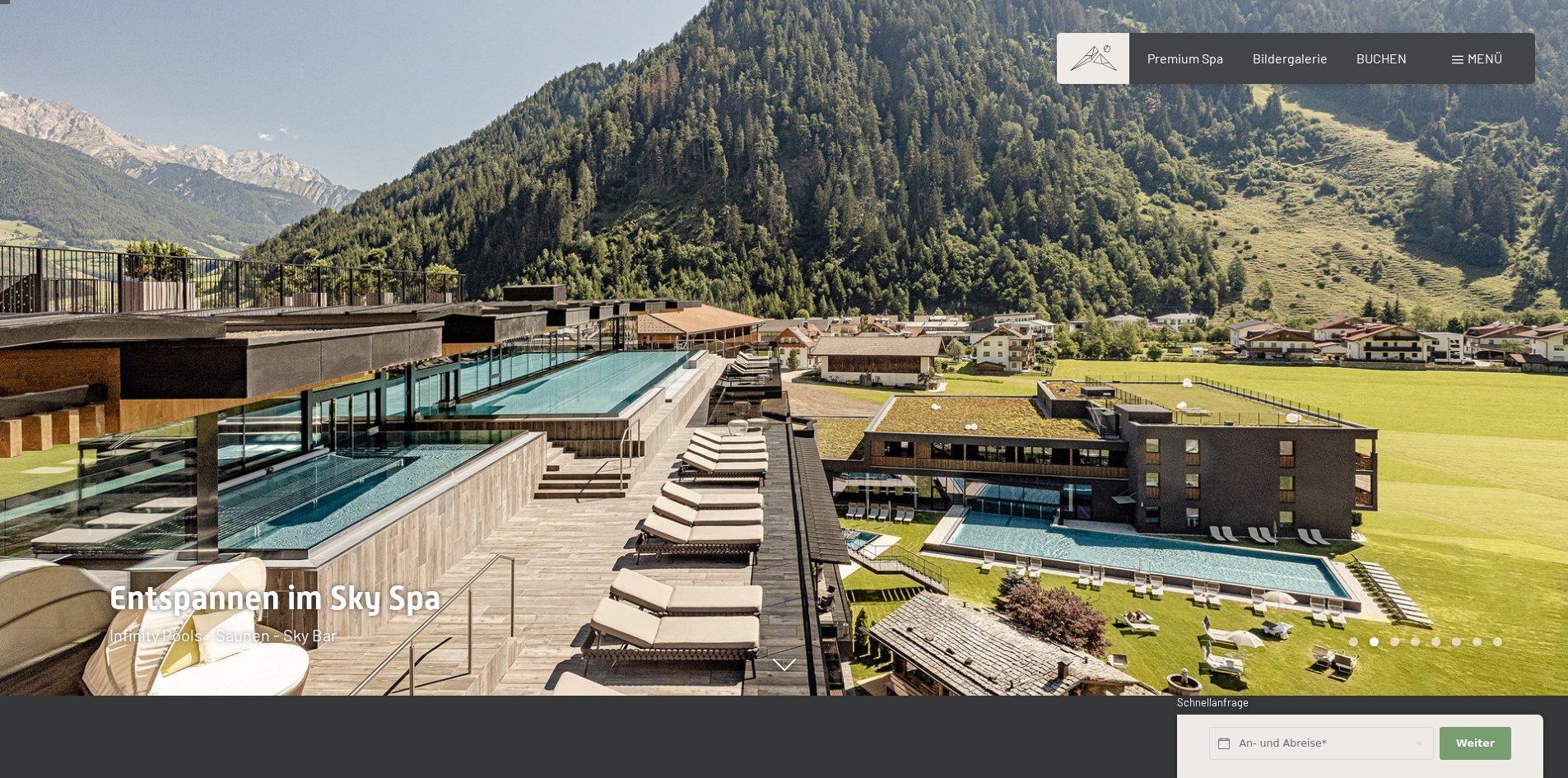
click at [1225, 456] on div at bounding box center [1177, 307] width 784 height 778
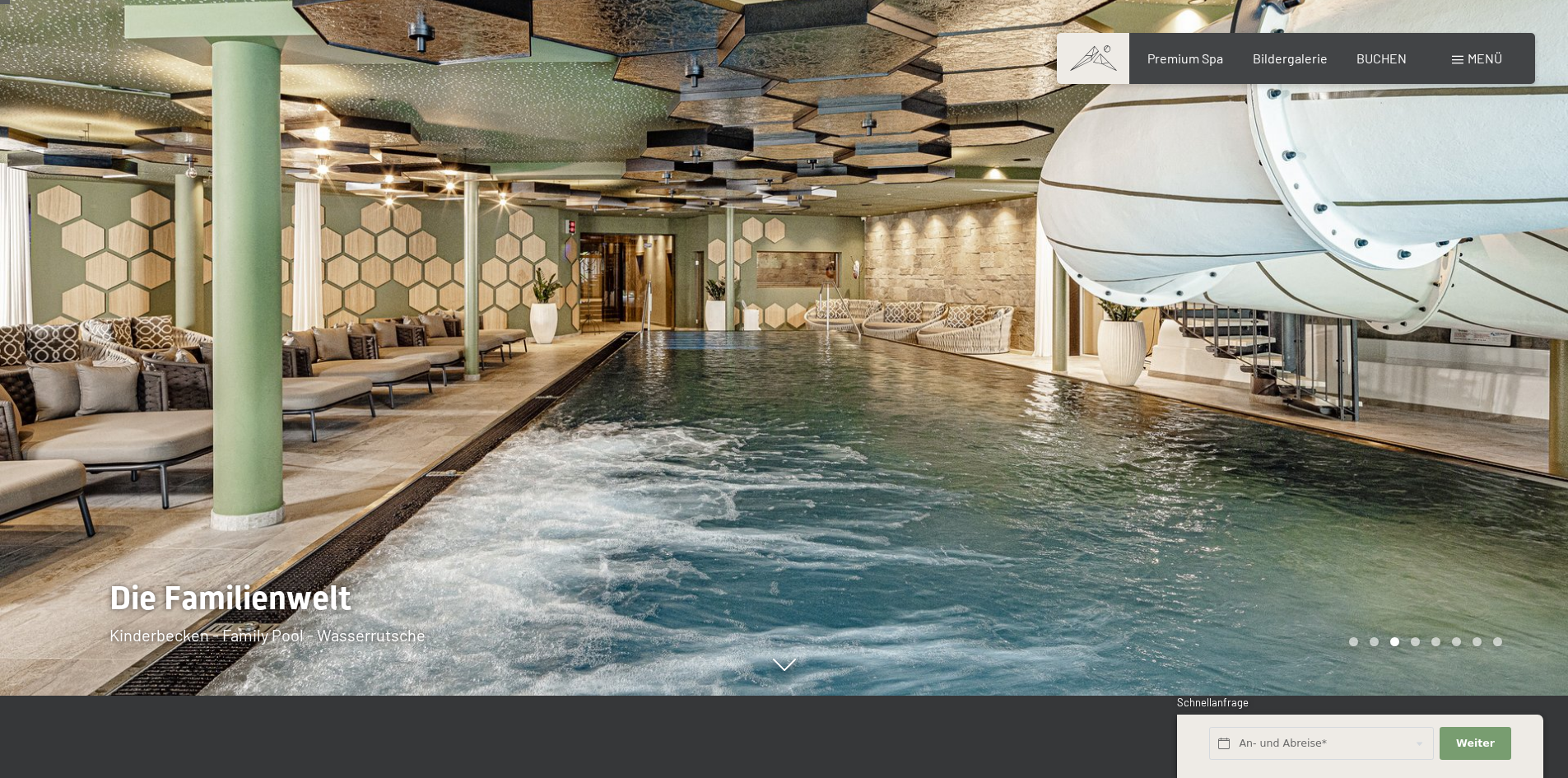
click at [1323, 394] on div at bounding box center [1177, 307] width 784 height 778
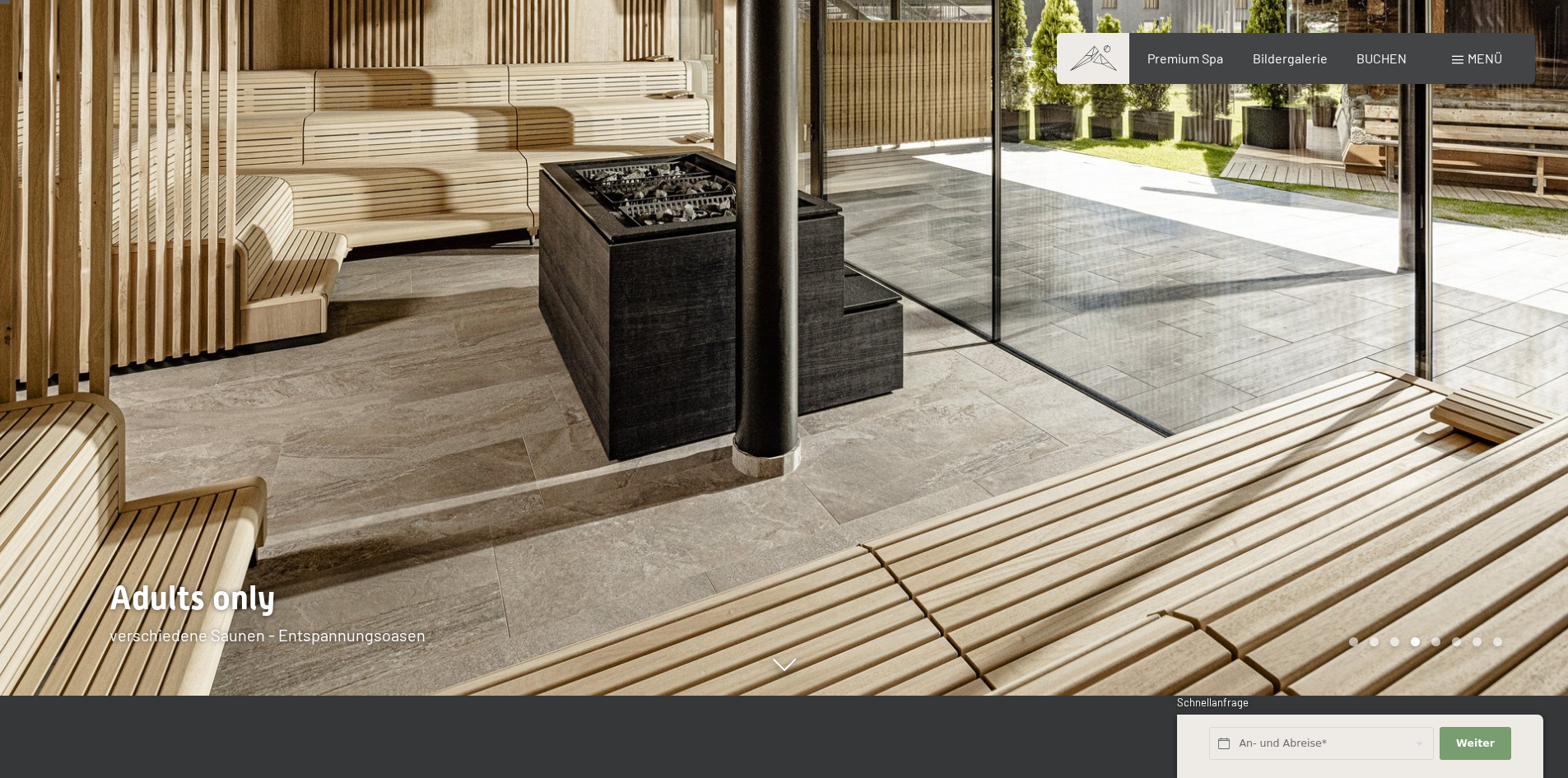
click at [1323, 394] on div at bounding box center [1177, 307] width 784 height 778
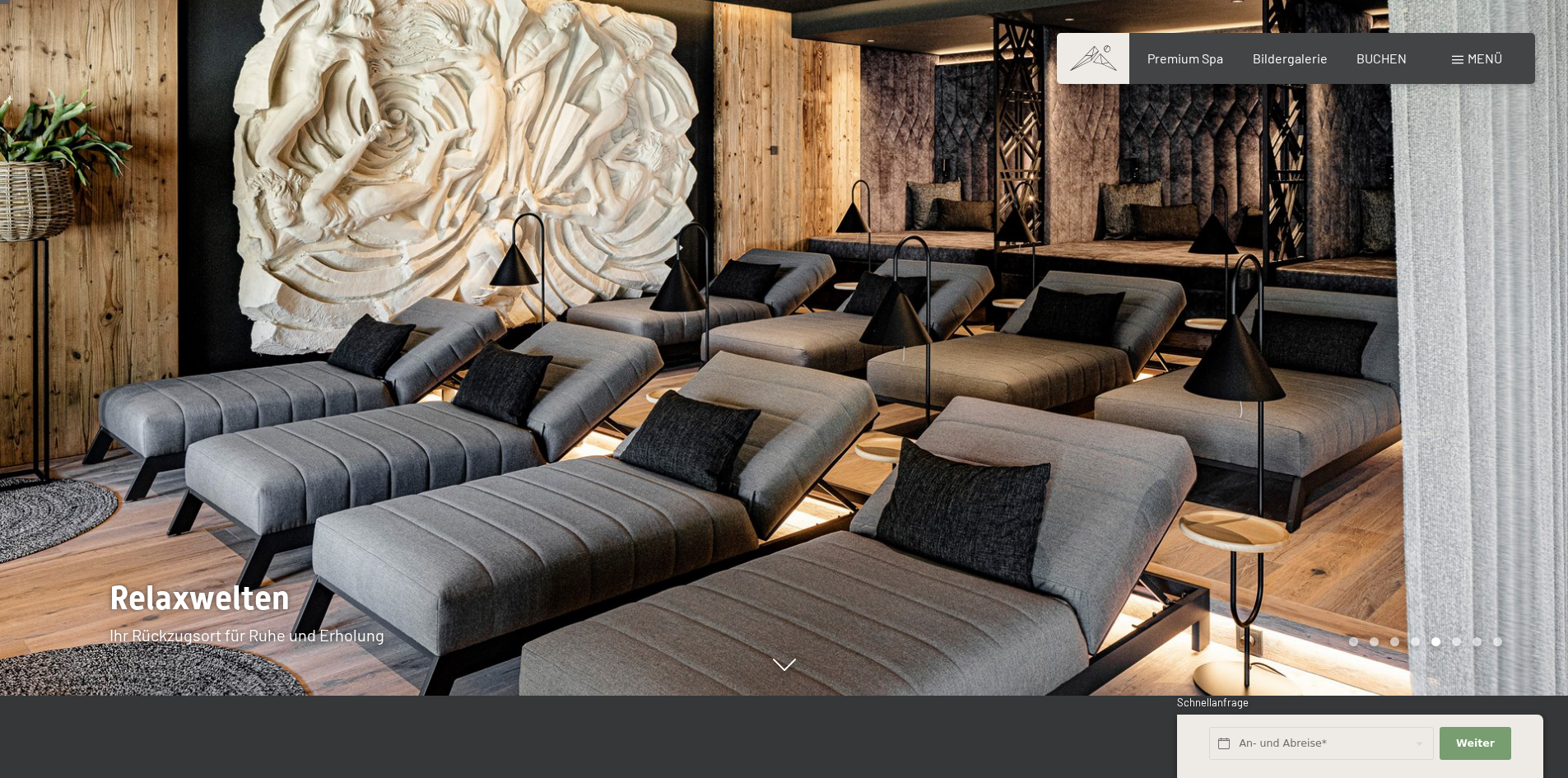
click at [1323, 394] on div at bounding box center [1177, 307] width 784 height 778
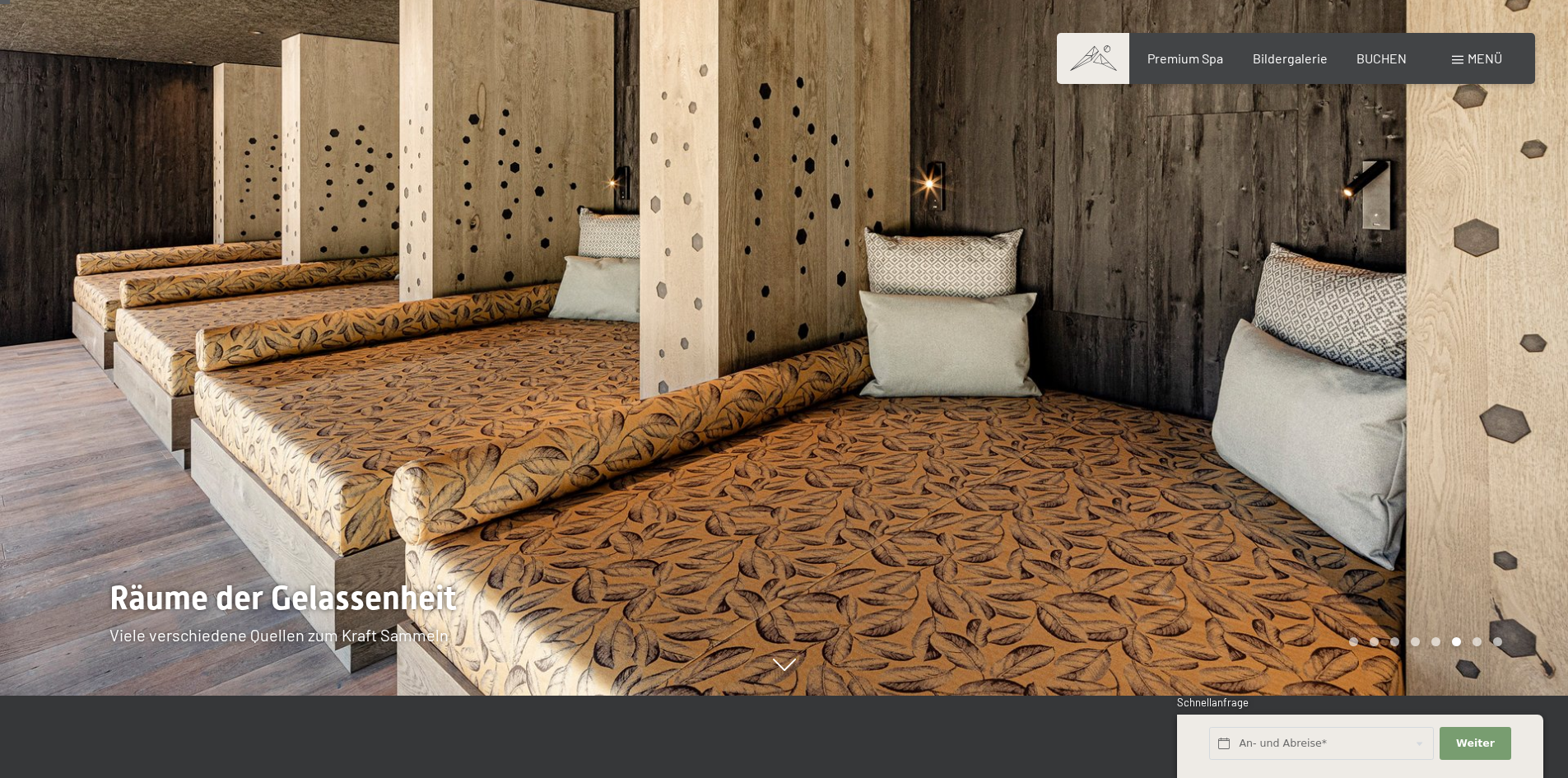
click at [1323, 394] on div at bounding box center [1177, 307] width 784 height 778
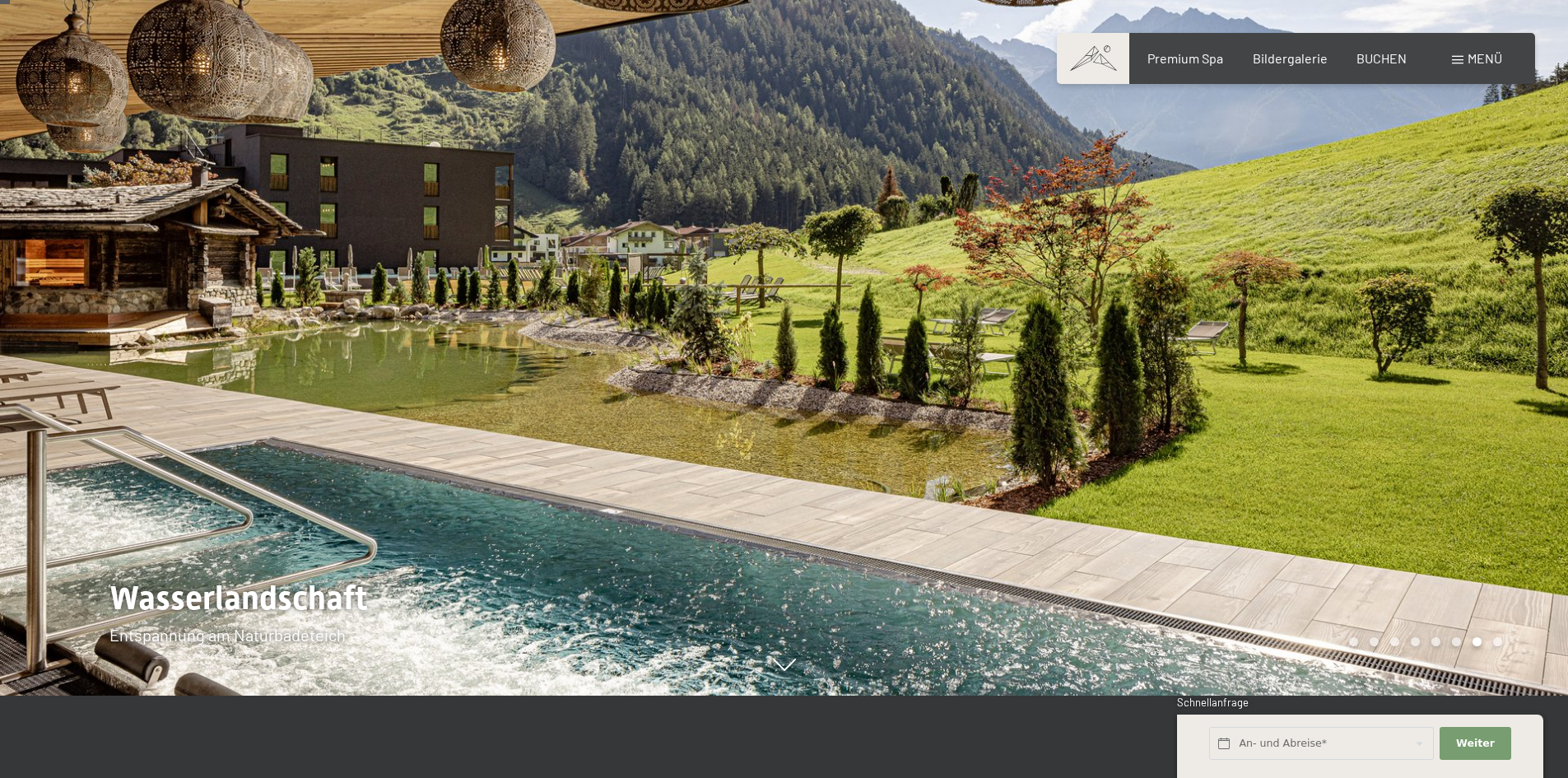
click at [1323, 394] on div at bounding box center [1177, 307] width 784 height 778
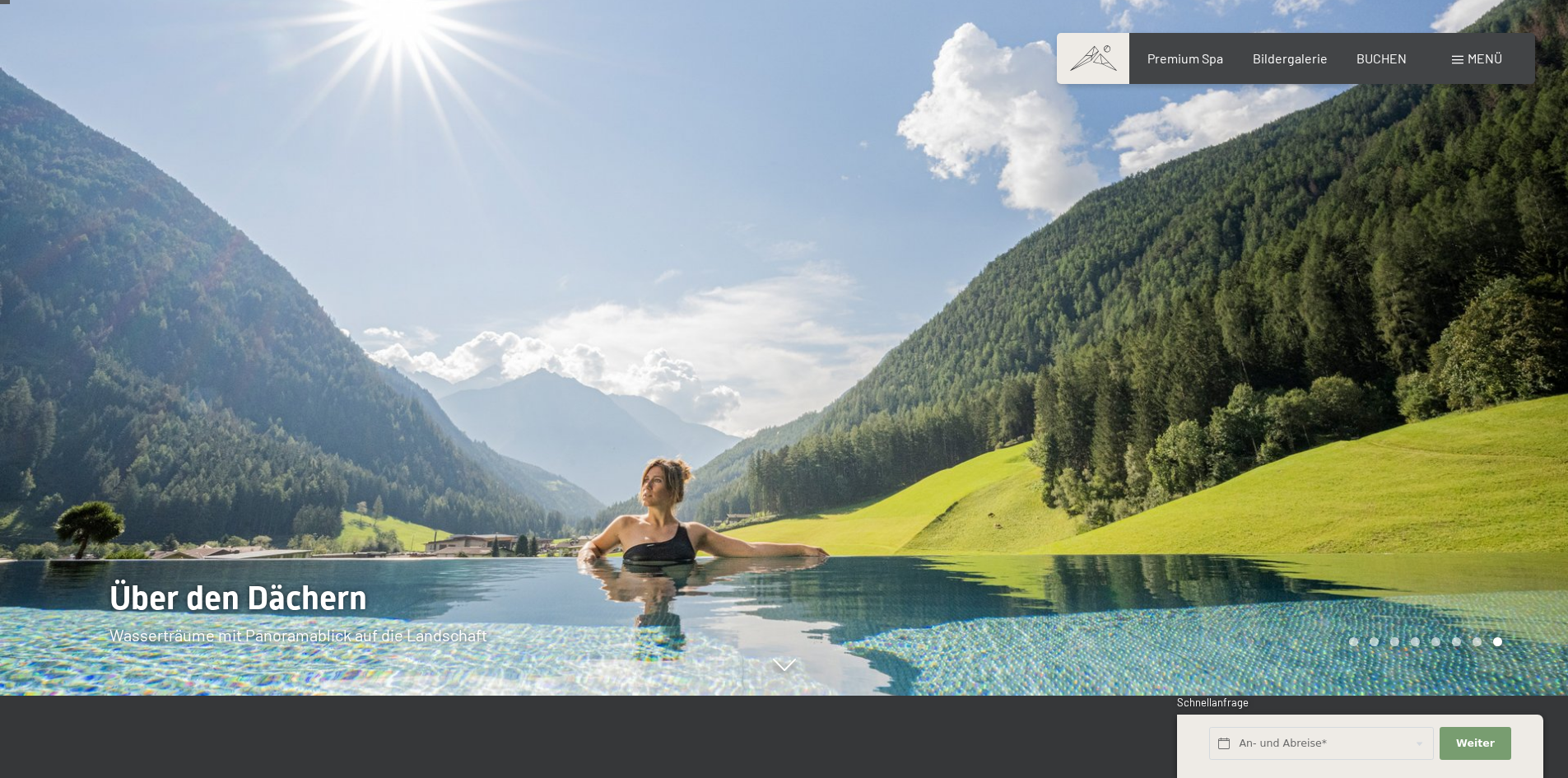
click at [1323, 394] on div at bounding box center [1177, 307] width 784 height 778
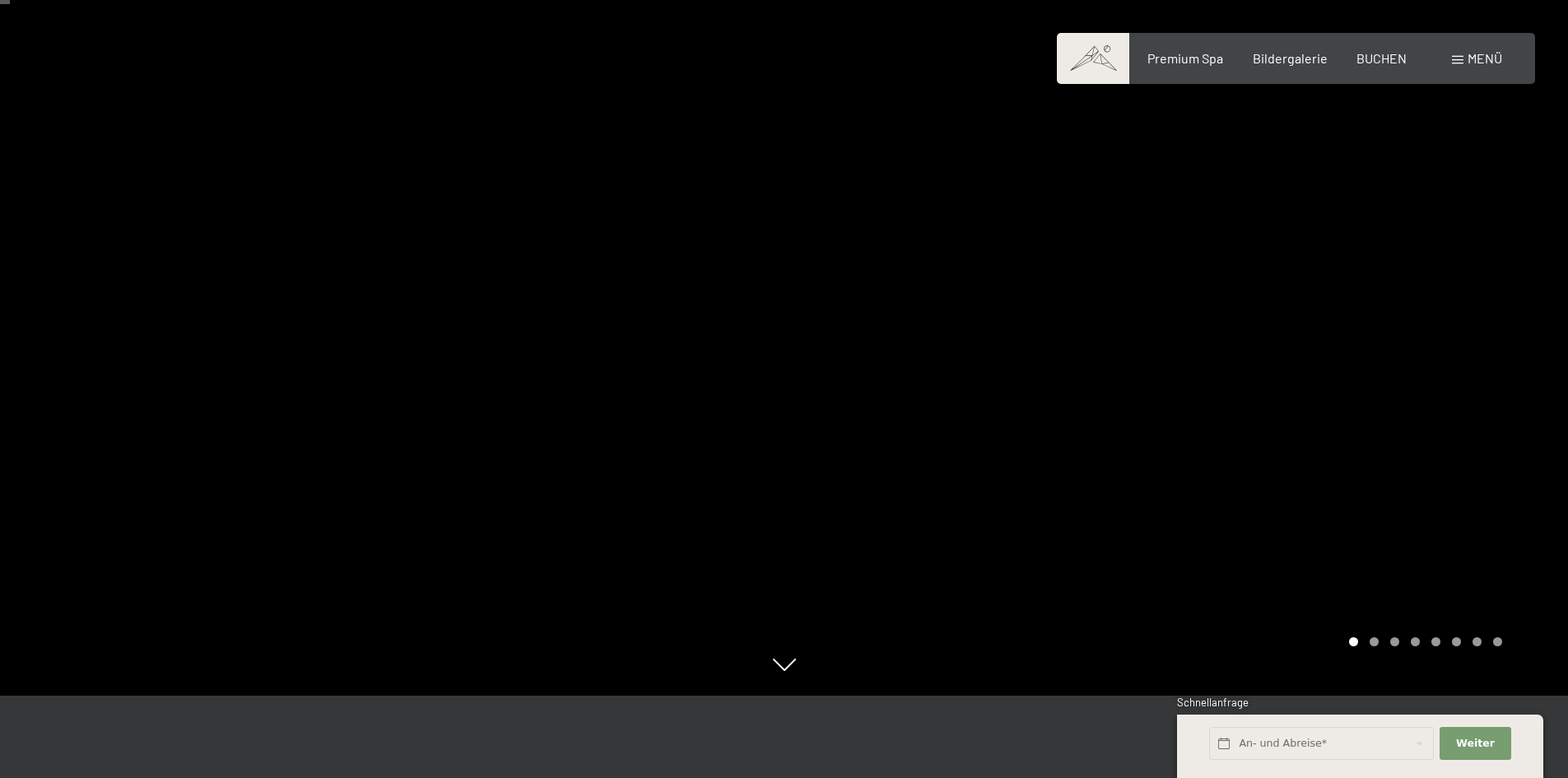
click at [1045, 356] on div at bounding box center [1177, 307] width 784 height 778
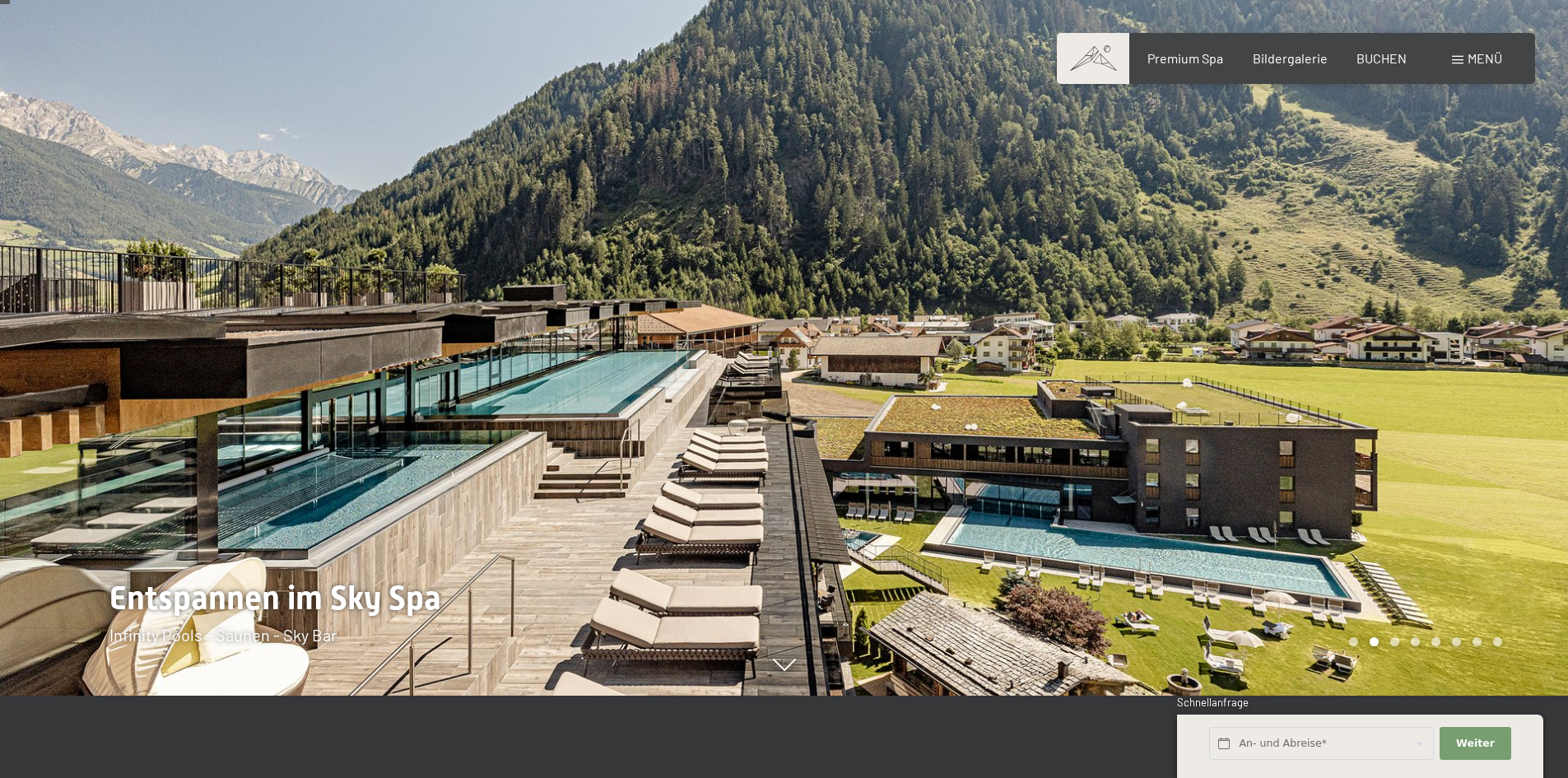
click at [1354, 643] on div "Carousel Page 1" at bounding box center [1353, 641] width 9 height 9
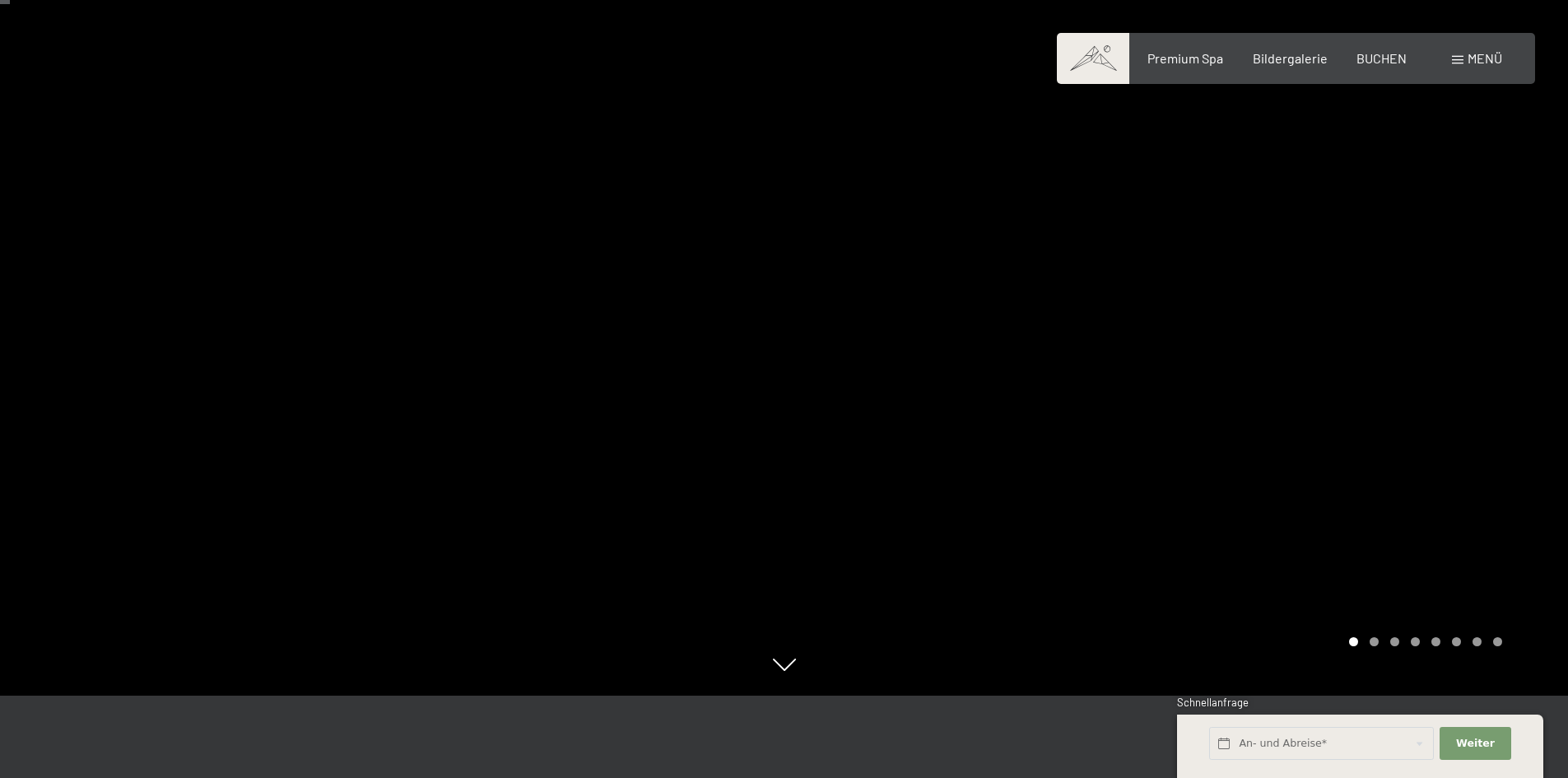
click at [592, 414] on div at bounding box center [392, 307] width 784 height 778
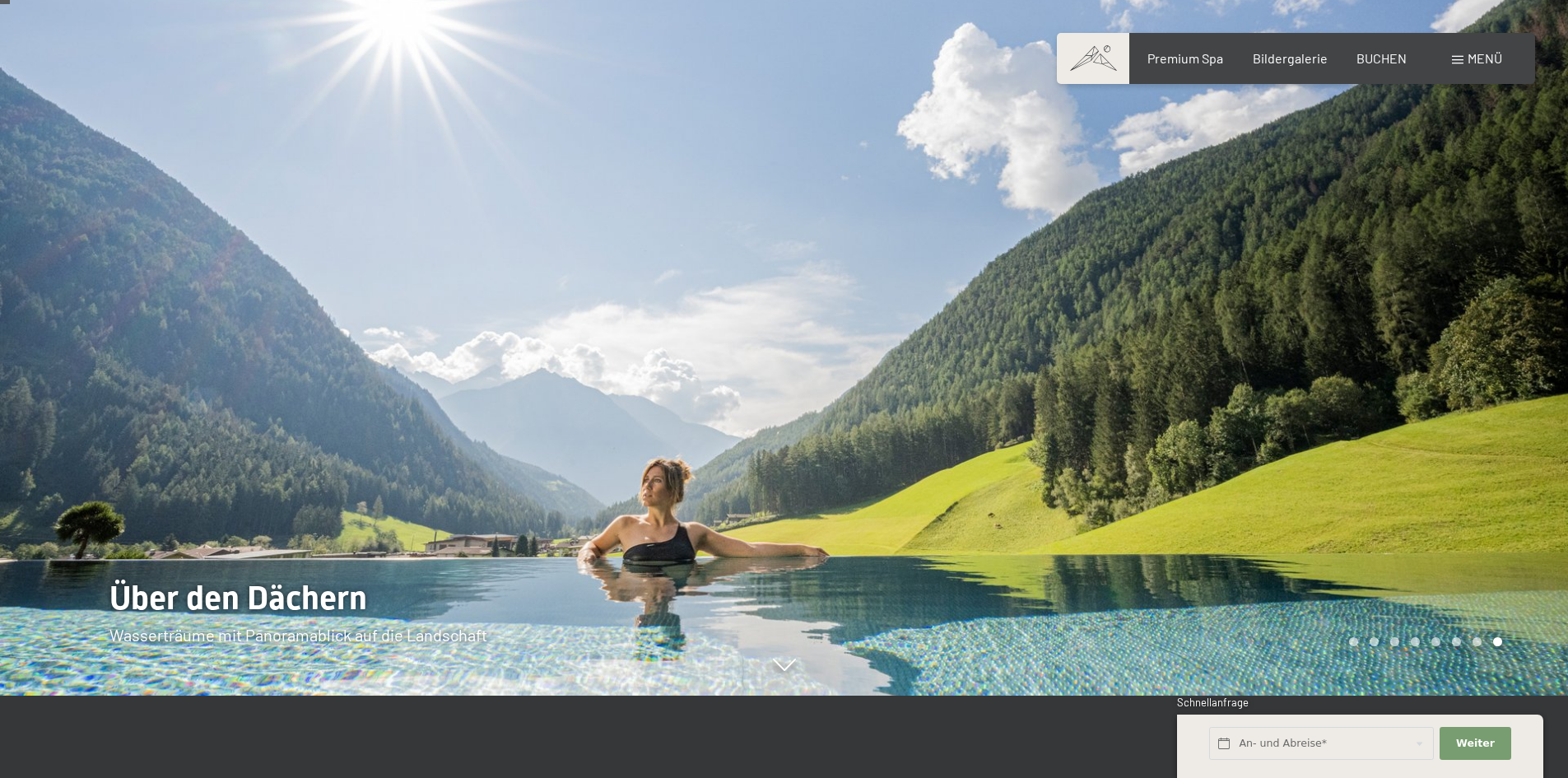
click at [1351, 651] on div at bounding box center [1177, 307] width 784 height 778
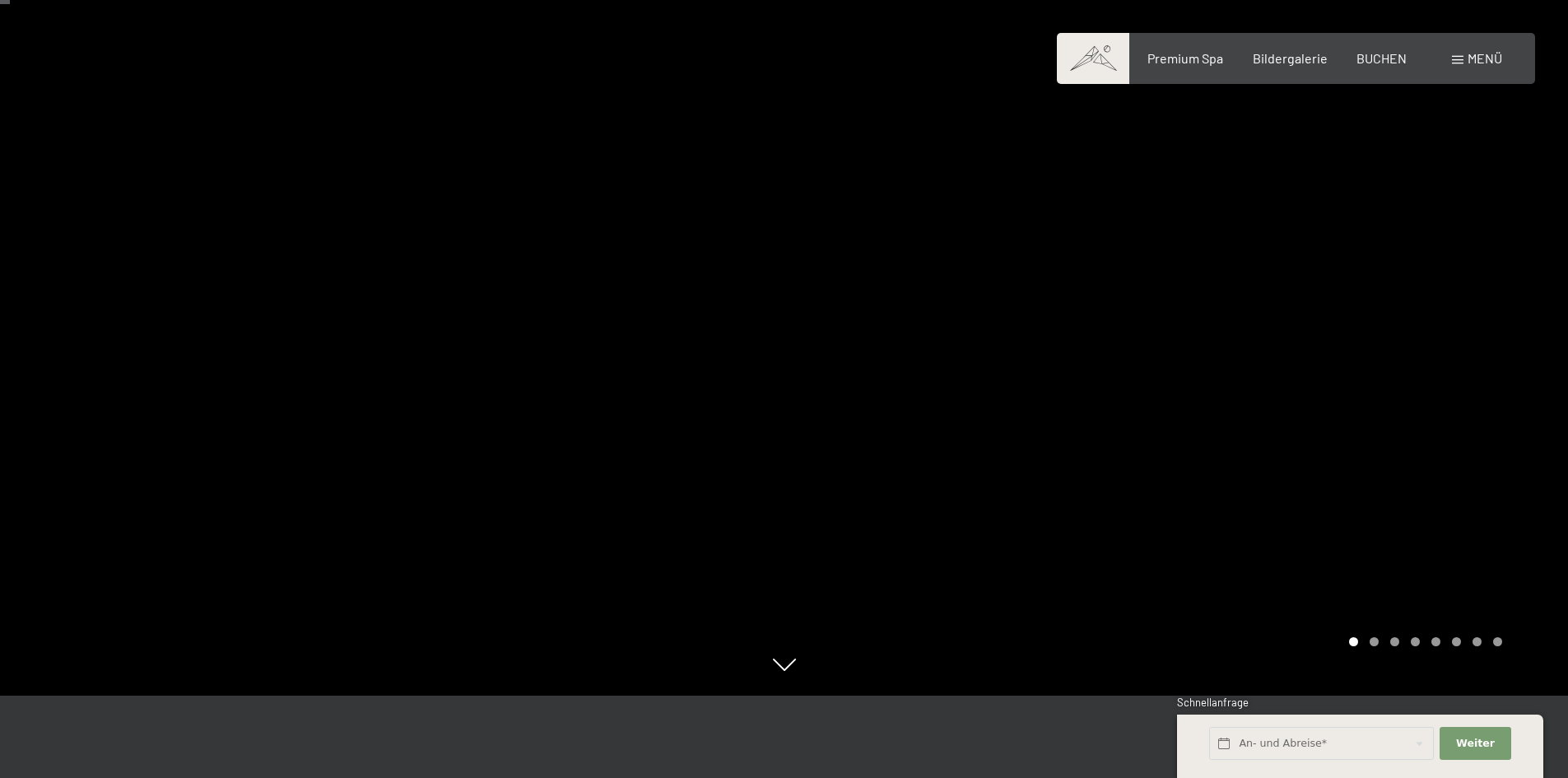
click at [1371, 651] on div at bounding box center [1177, 307] width 784 height 778
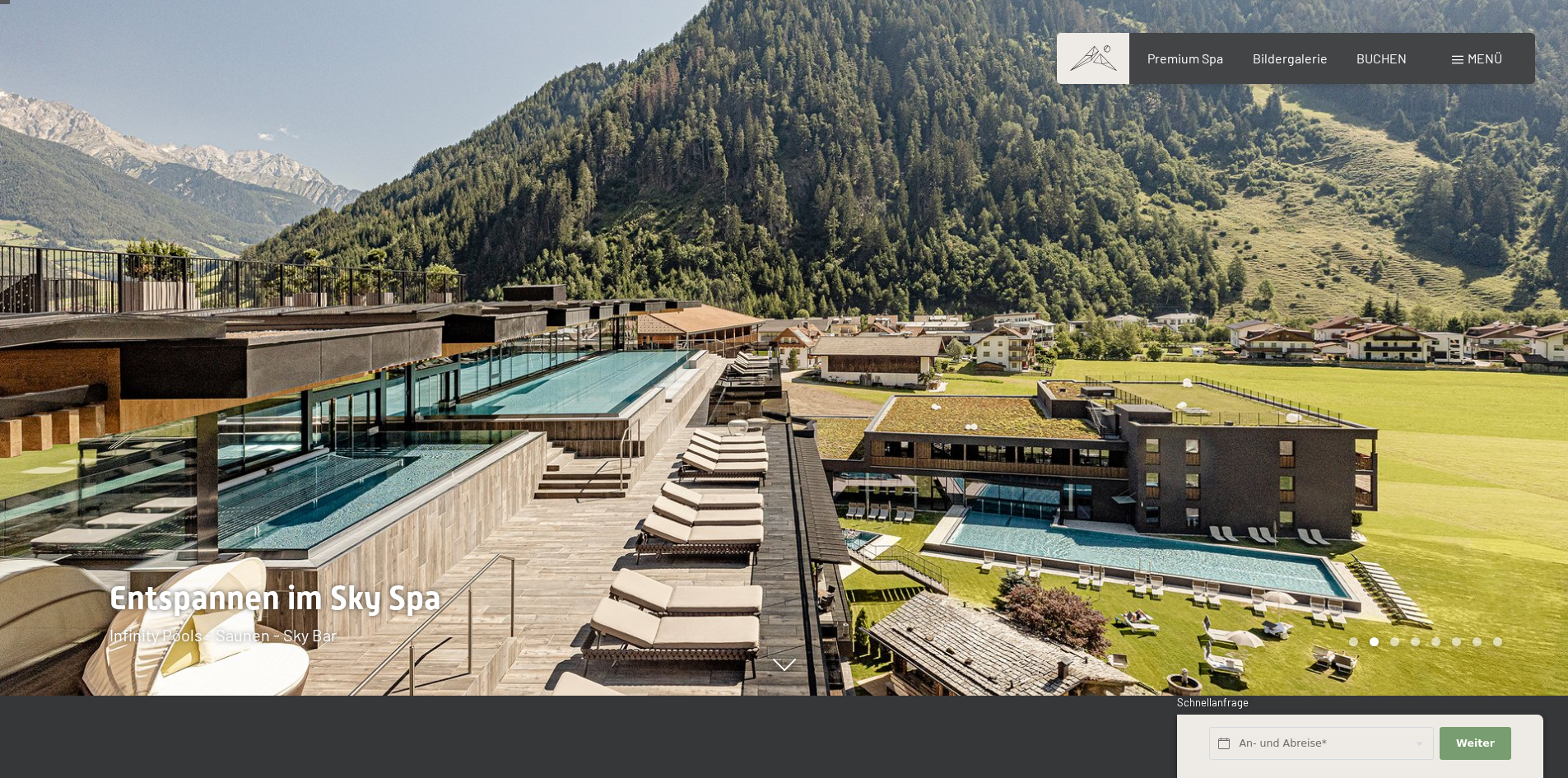
click at [1393, 649] on div at bounding box center [1177, 307] width 784 height 778
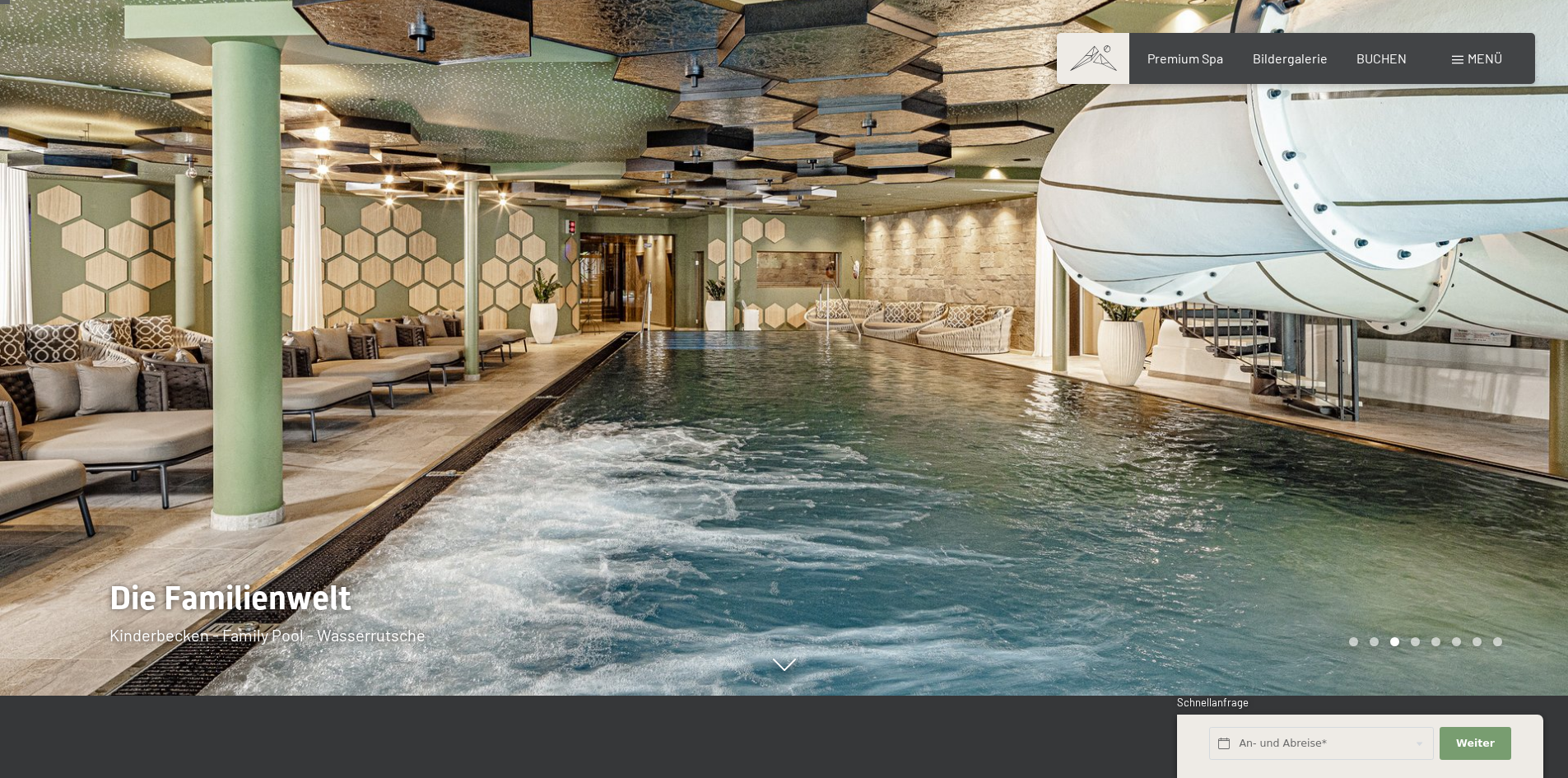
click at [1478, 649] on div at bounding box center [1177, 307] width 784 height 778
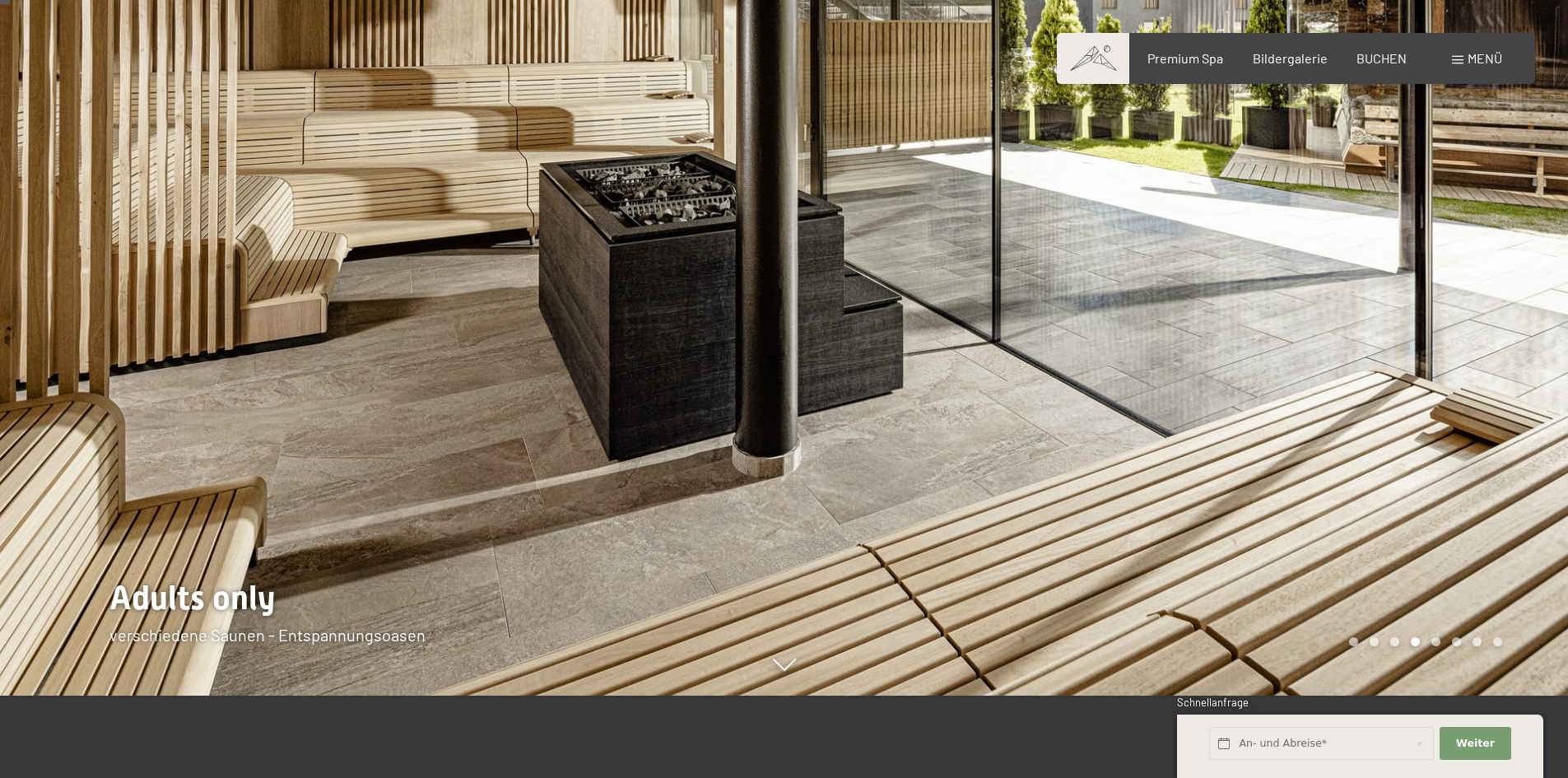
click at [1497, 647] on div at bounding box center [1177, 307] width 784 height 778
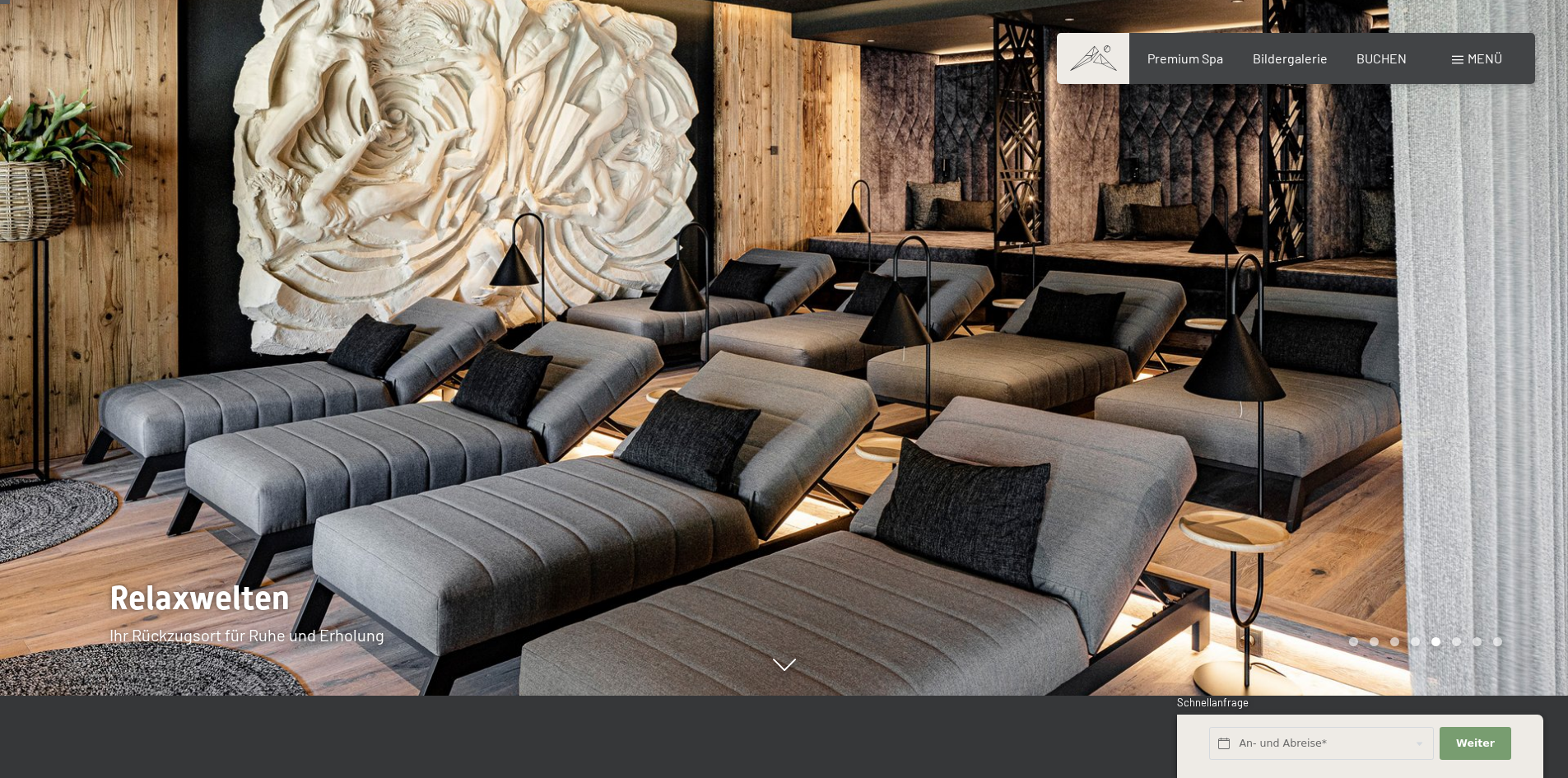
click at [1490, 343] on div at bounding box center [1177, 307] width 784 height 778
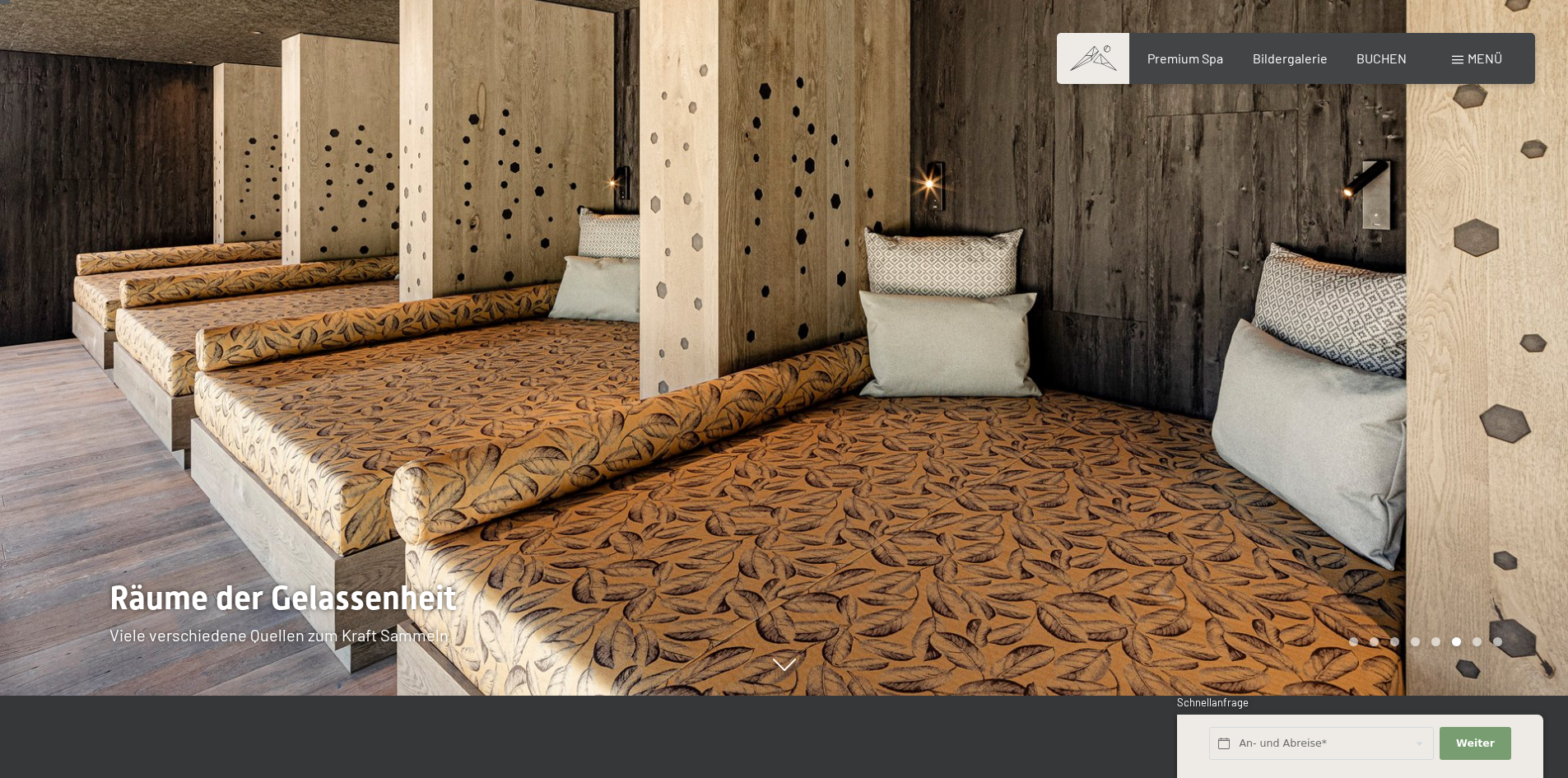
click at [1490, 343] on div at bounding box center [1177, 307] width 784 height 778
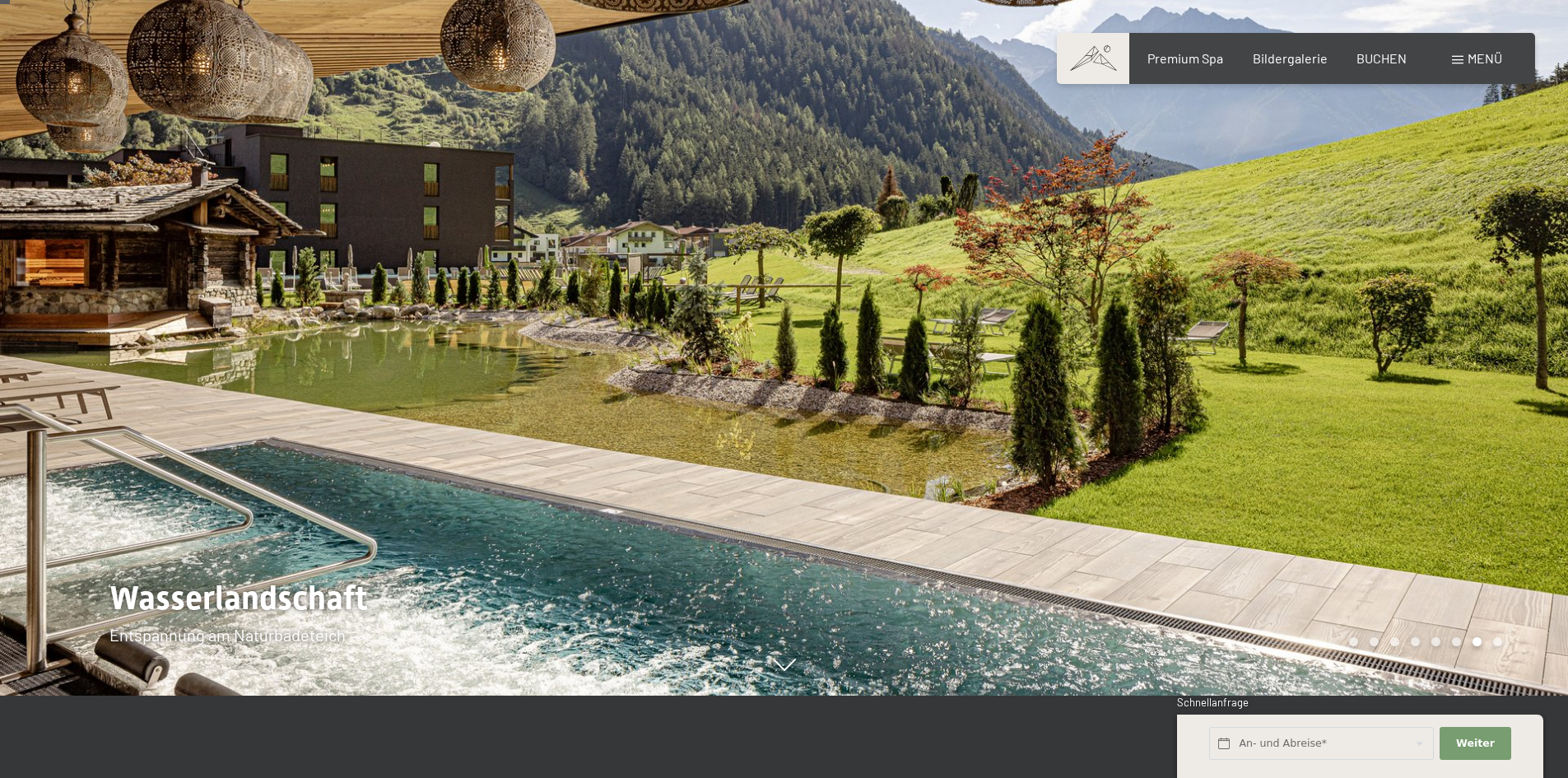
click at [1490, 343] on div at bounding box center [1177, 307] width 784 height 778
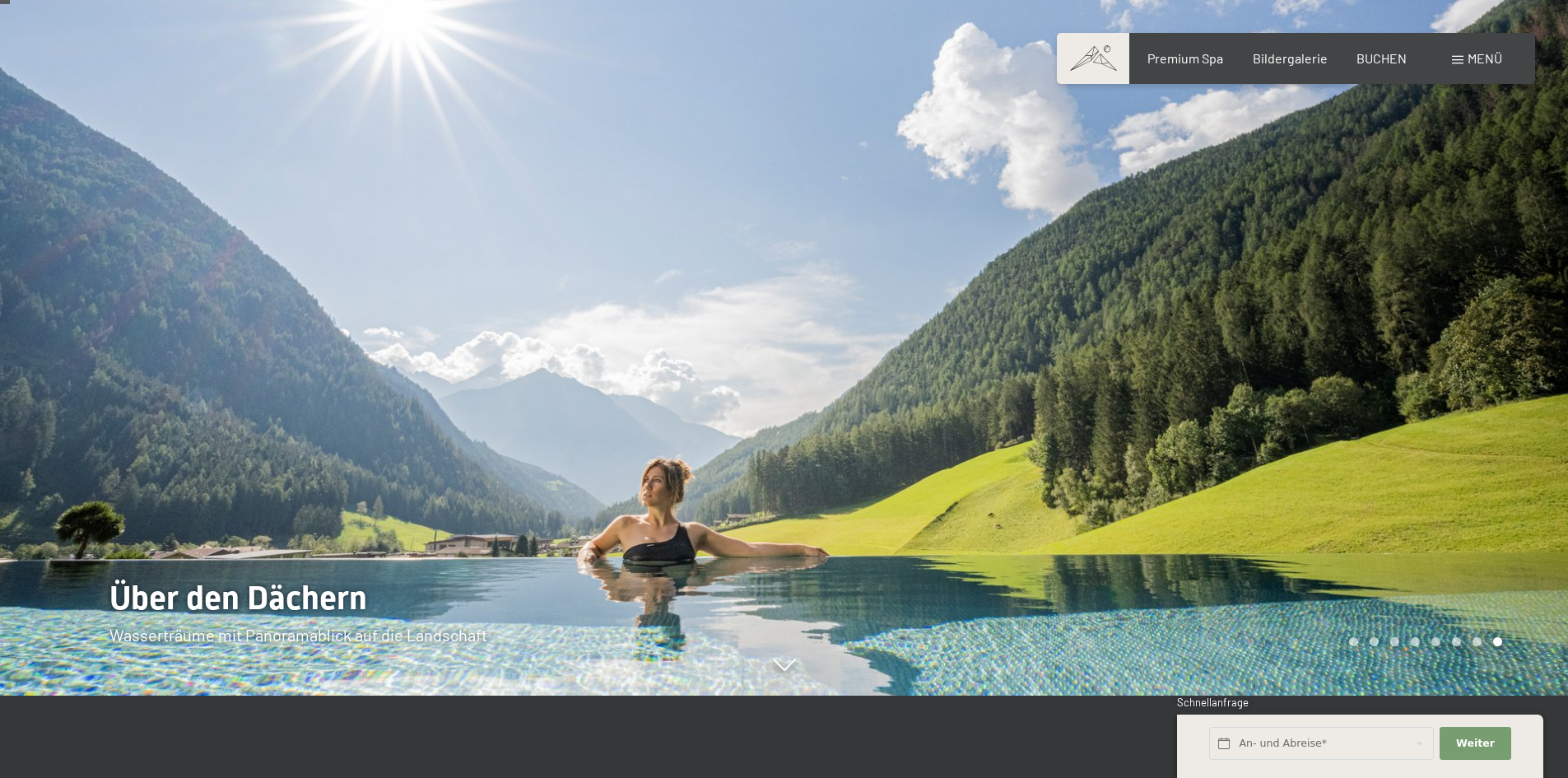
click at [1490, 343] on div at bounding box center [1177, 307] width 784 height 778
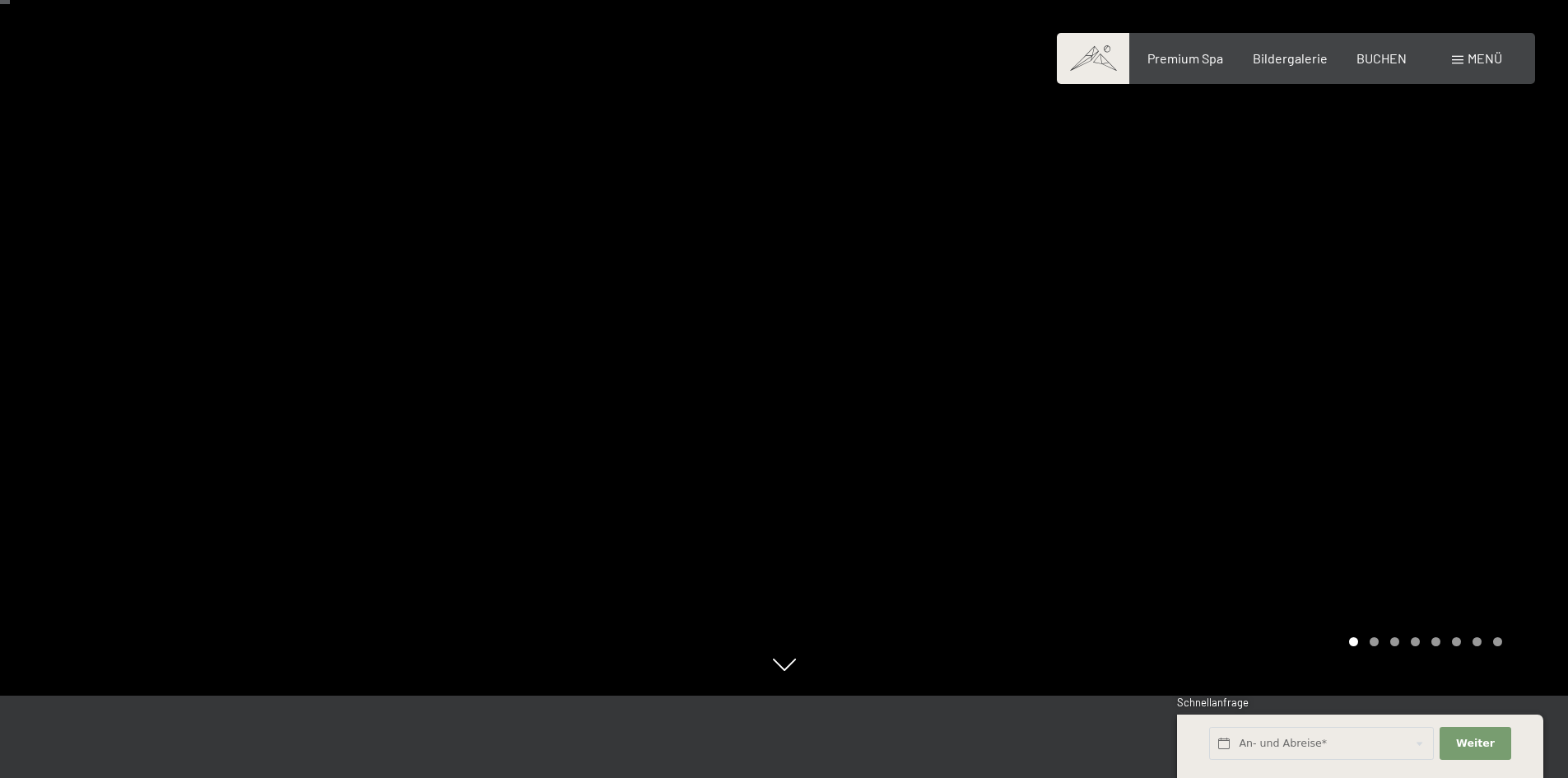
click at [1474, 373] on div at bounding box center [1177, 307] width 784 height 778
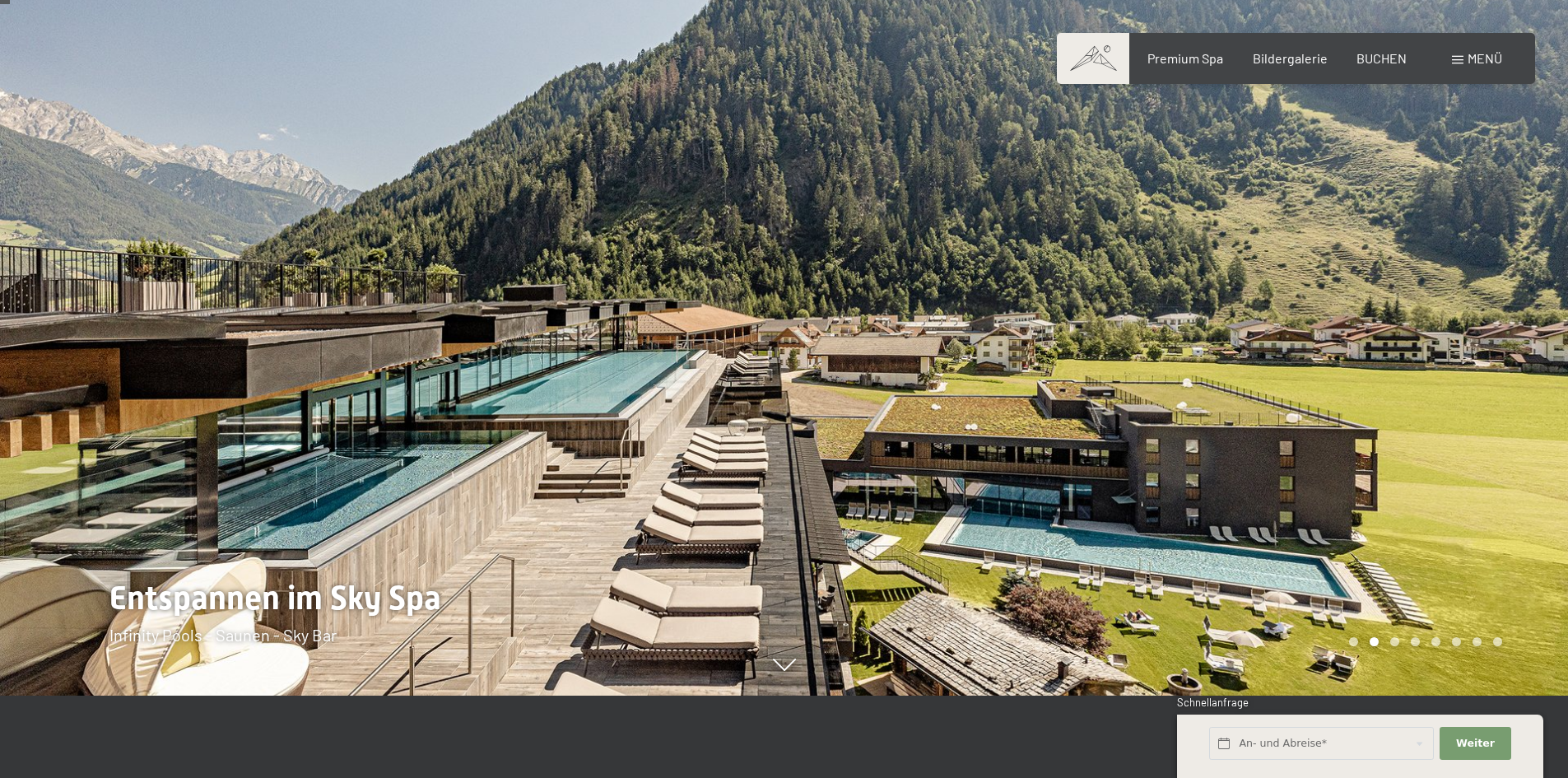
click at [1435, 377] on div at bounding box center [1177, 307] width 784 height 778
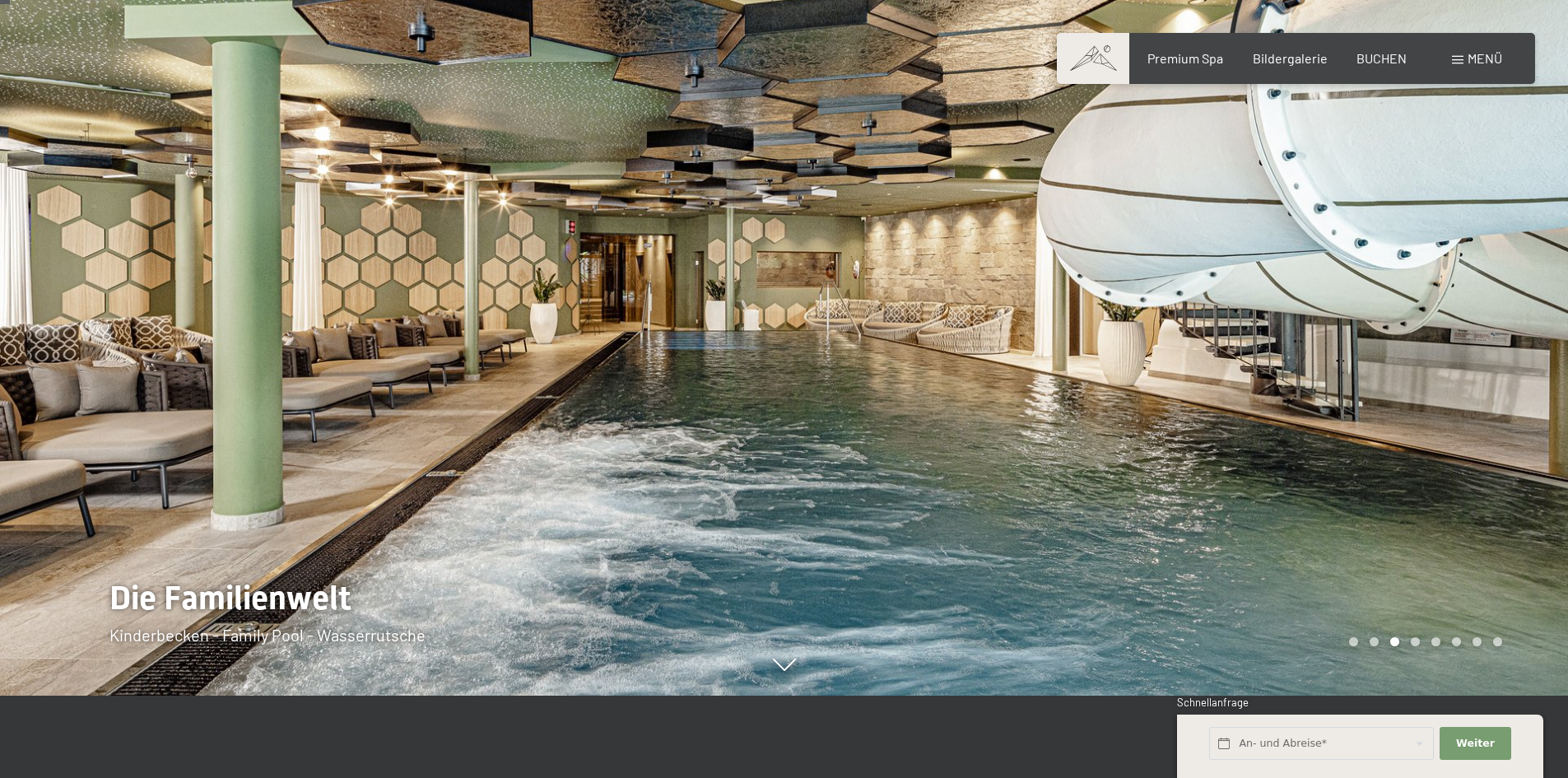
click at [1435, 377] on div at bounding box center [1177, 307] width 784 height 778
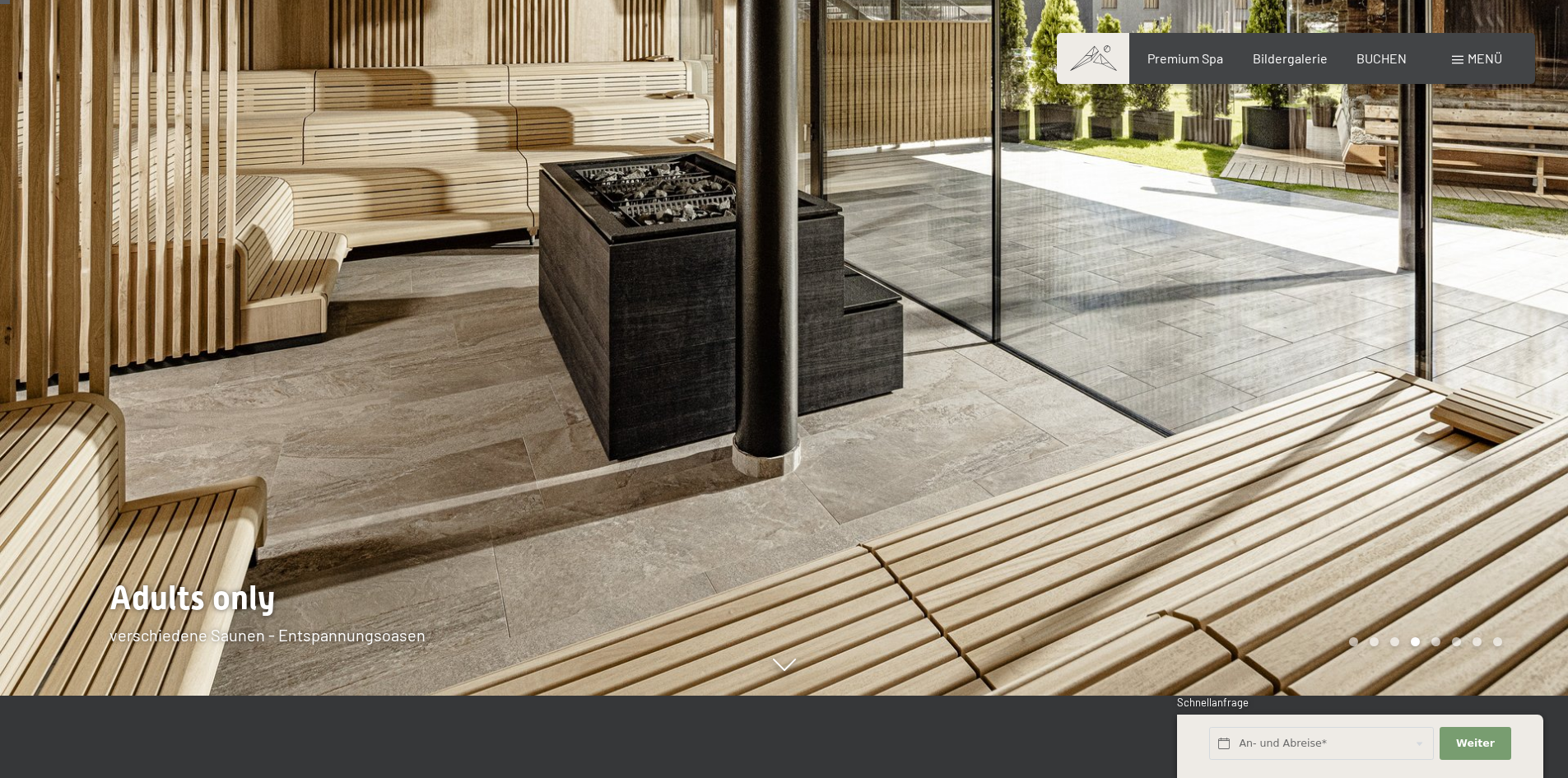
click at [1435, 377] on div at bounding box center [1177, 307] width 784 height 778
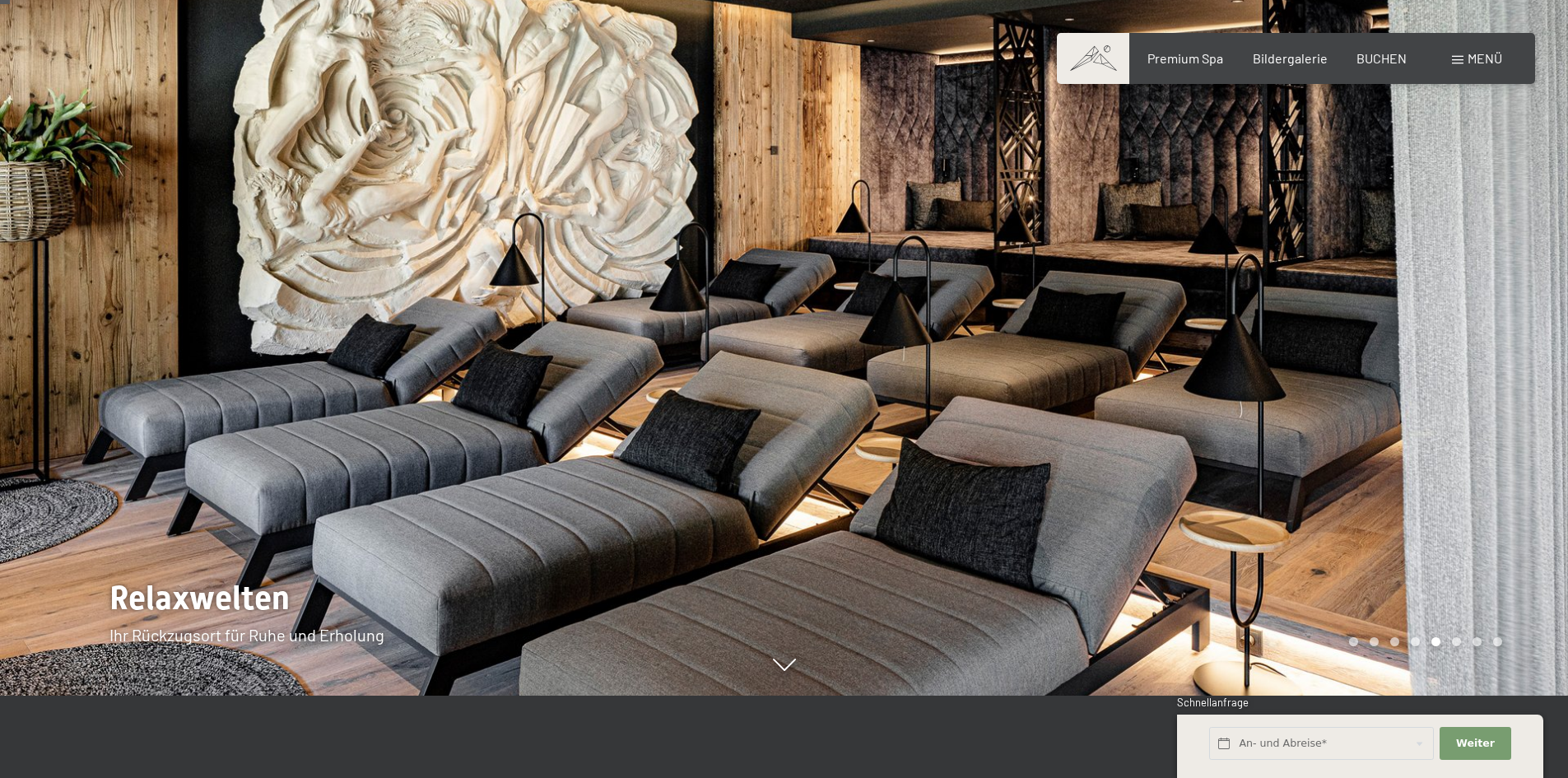
click at [1447, 377] on div at bounding box center [1177, 307] width 784 height 778
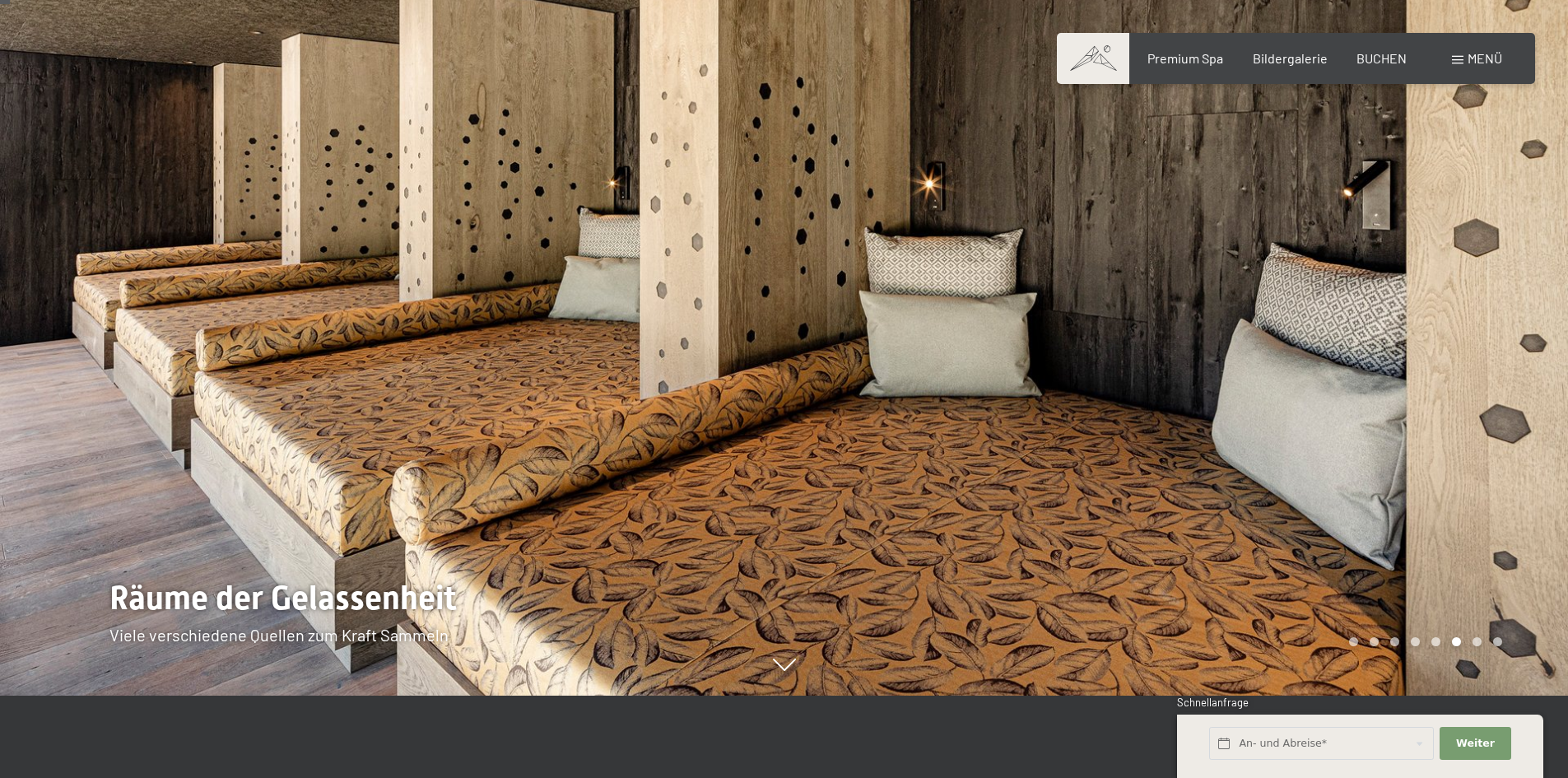
click at [1464, 366] on div at bounding box center [1177, 307] width 784 height 778
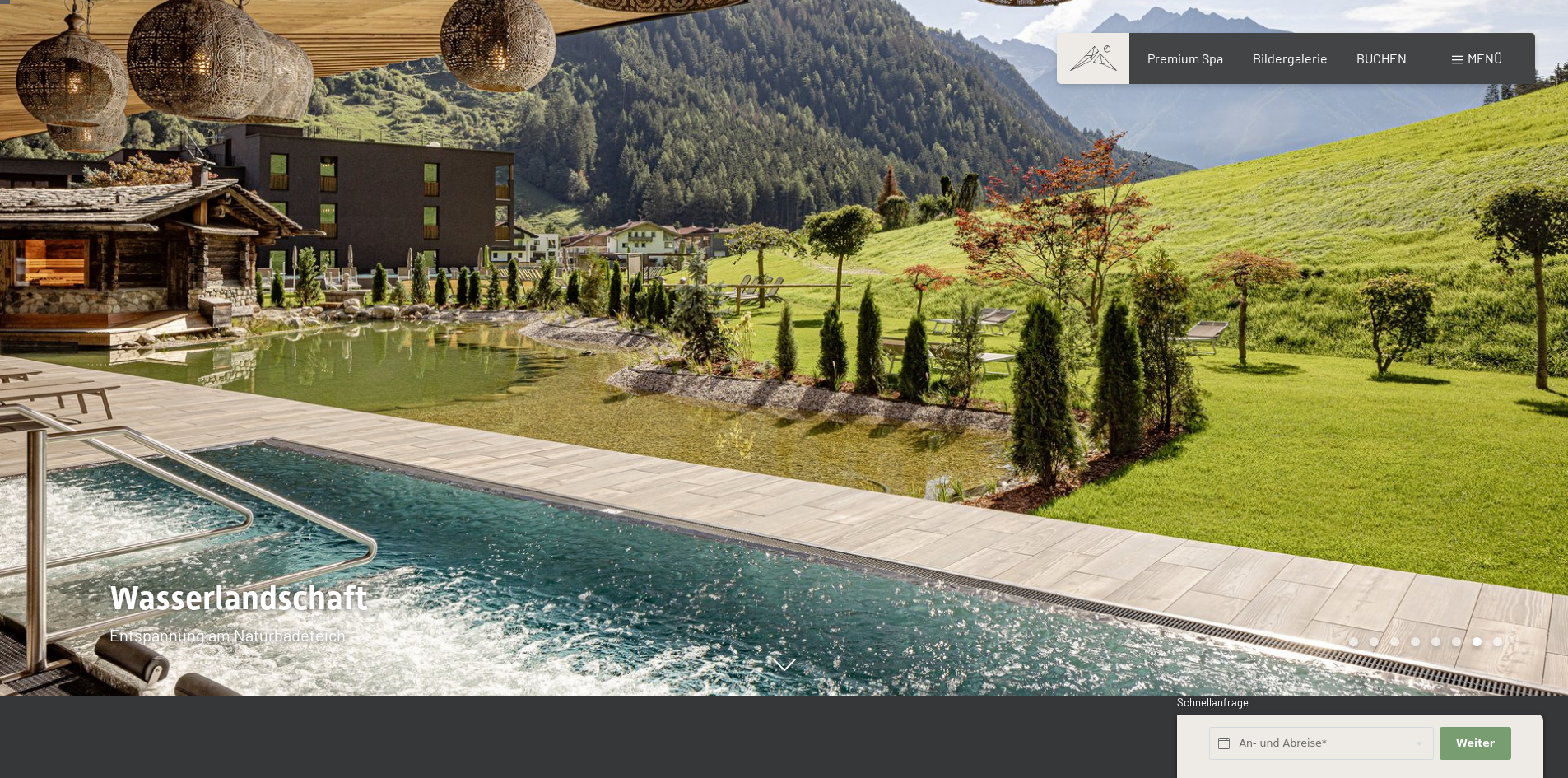
click at [1464, 366] on div at bounding box center [1177, 307] width 784 height 778
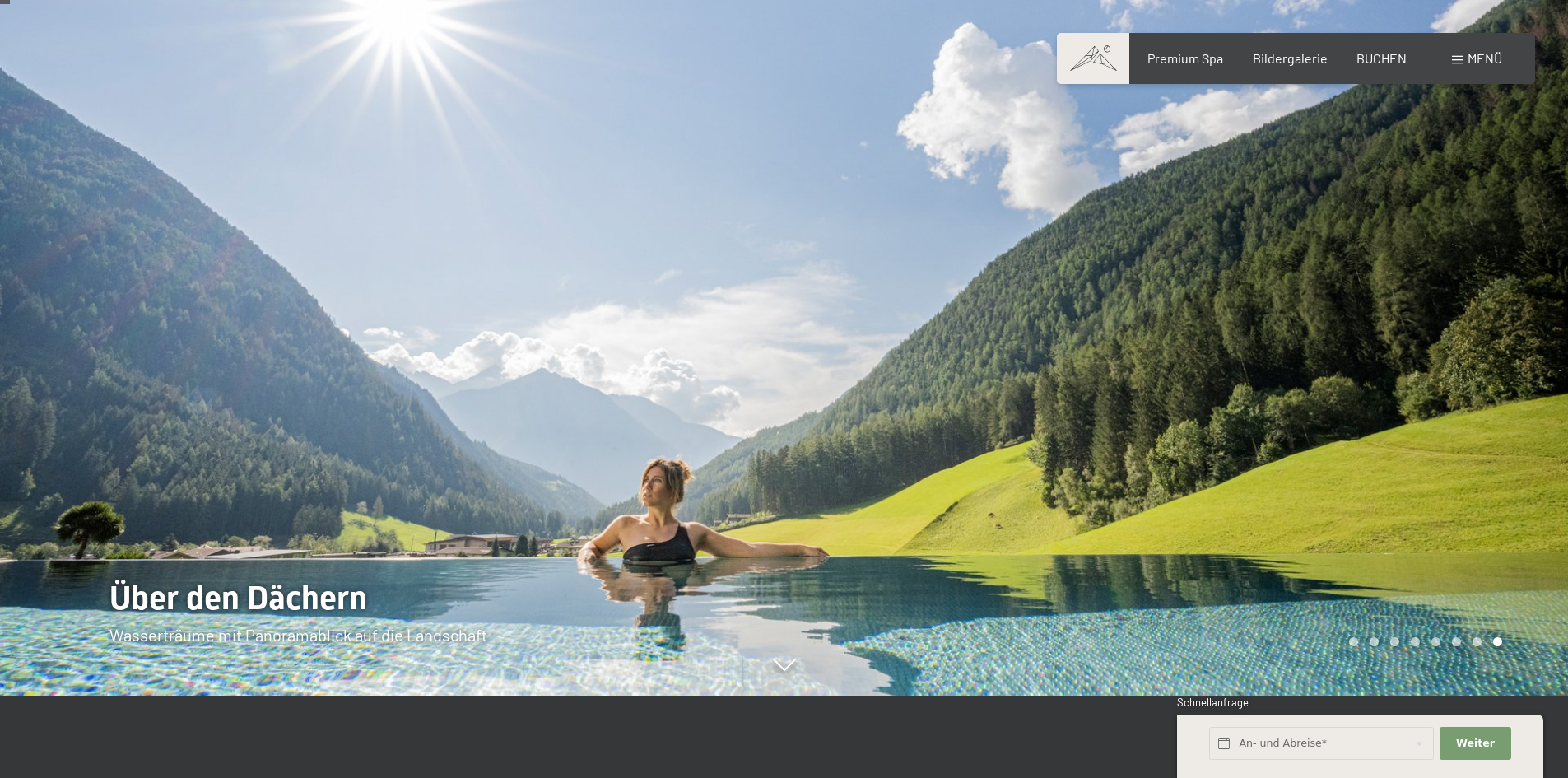
click at [204, 427] on div at bounding box center [392, 307] width 784 height 778
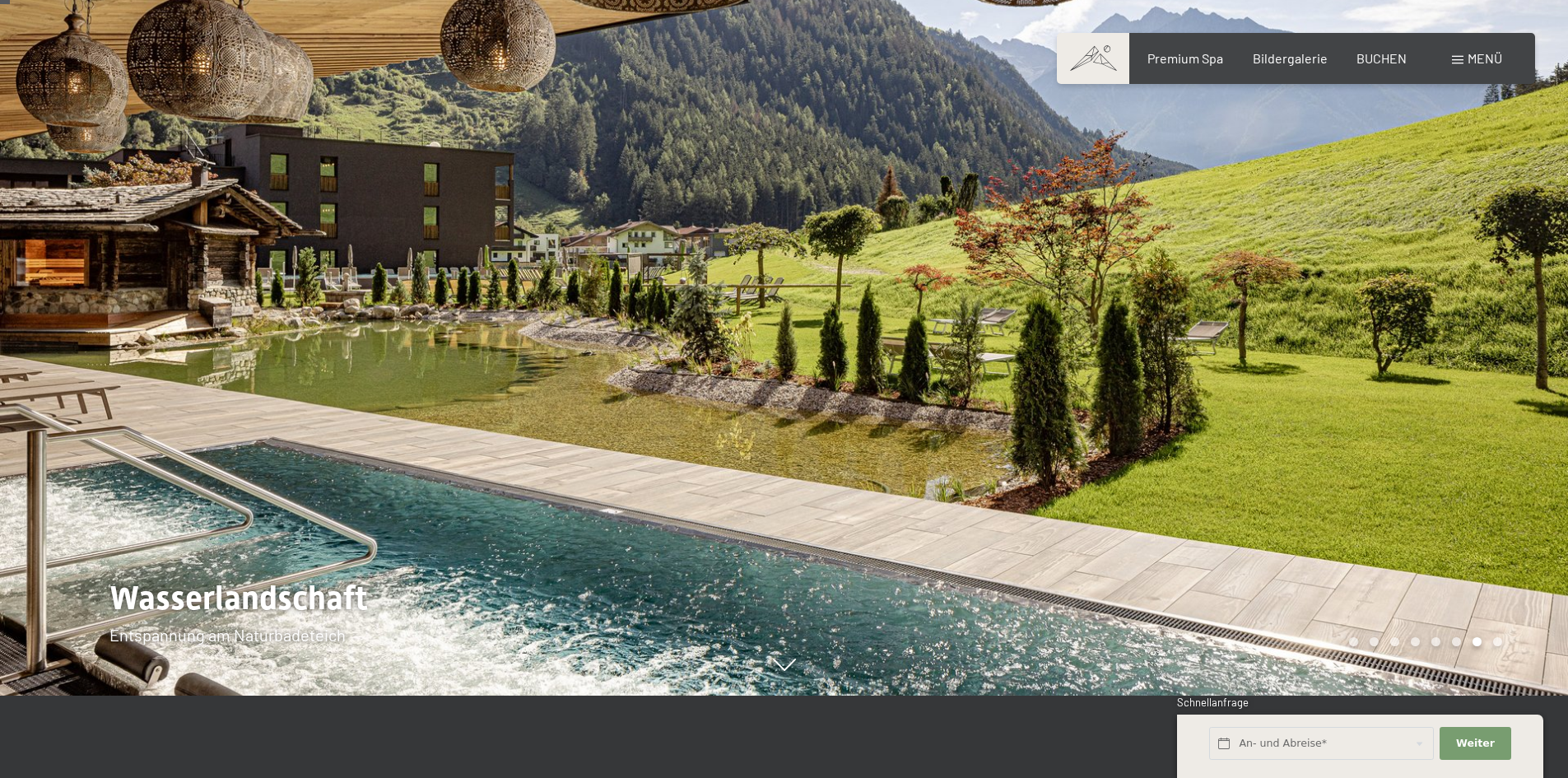
click at [271, 599] on div at bounding box center [392, 307] width 784 height 778
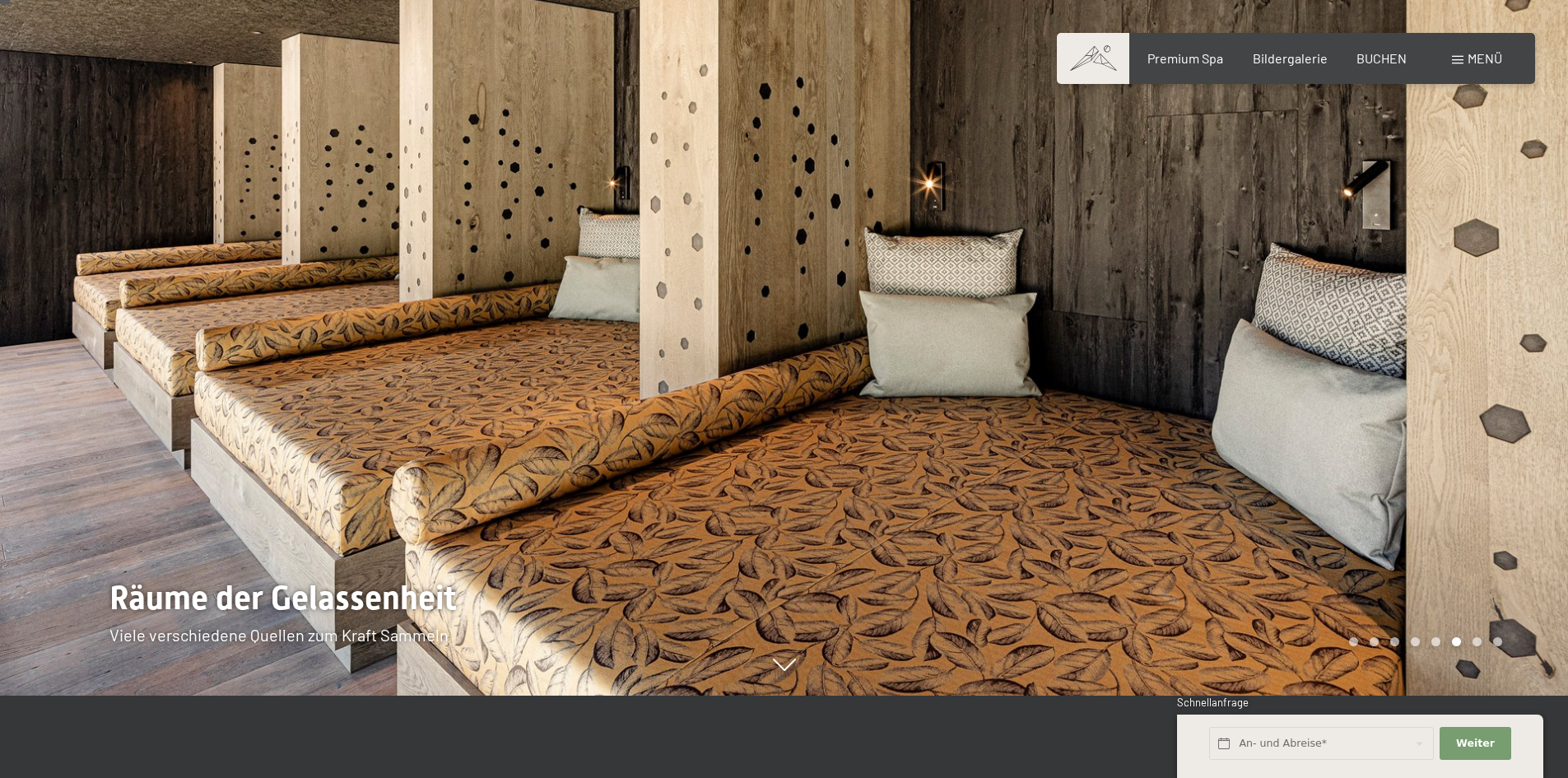
click at [549, 323] on div at bounding box center [392, 307] width 784 height 778
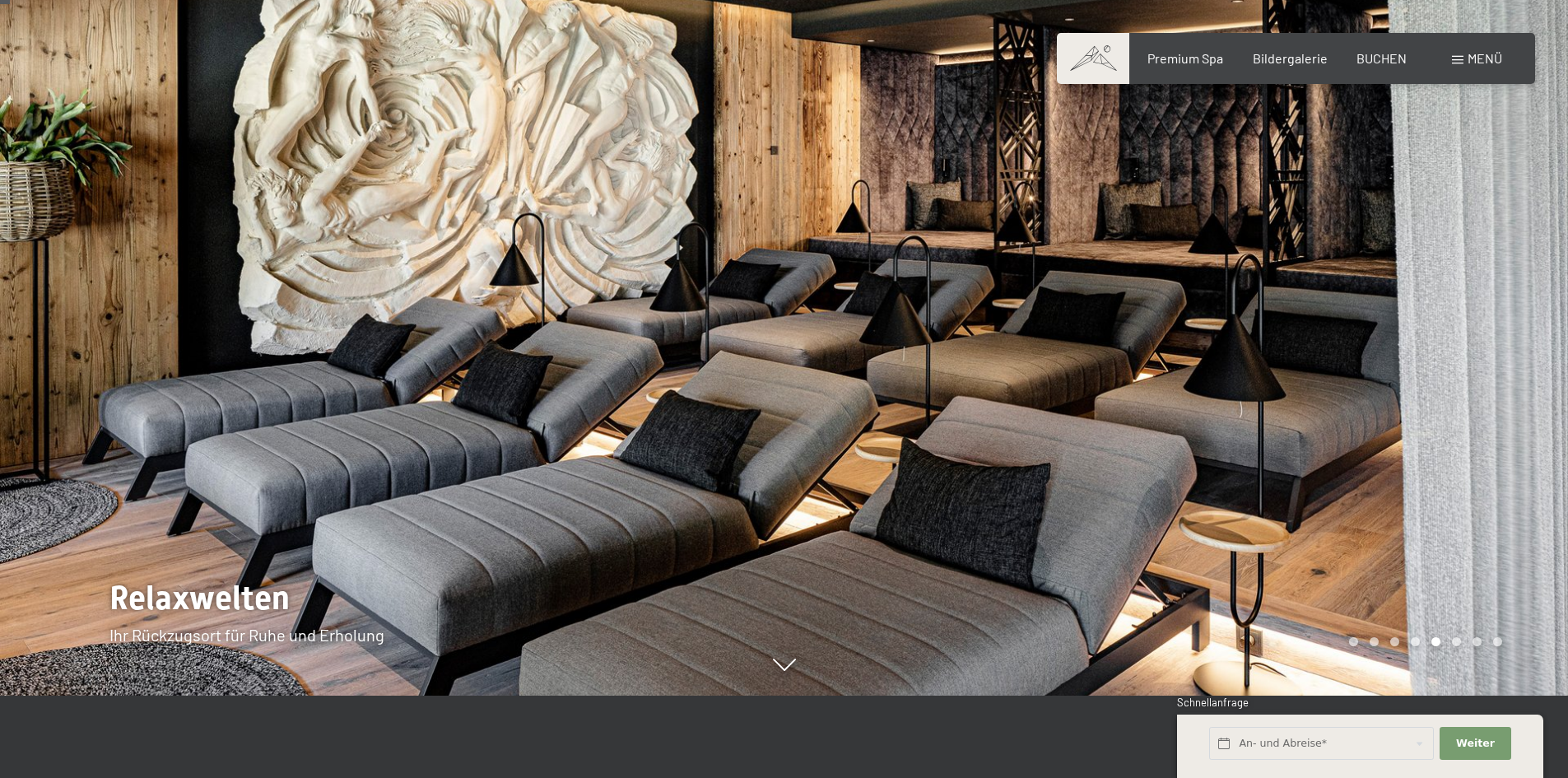
drag, startPoint x: 717, startPoint y: 365, endPoint x: 729, endPoint y: 365, distance: 12.0
click at [718, 365] on div at bounding box center [392, 307] width 784 height 778
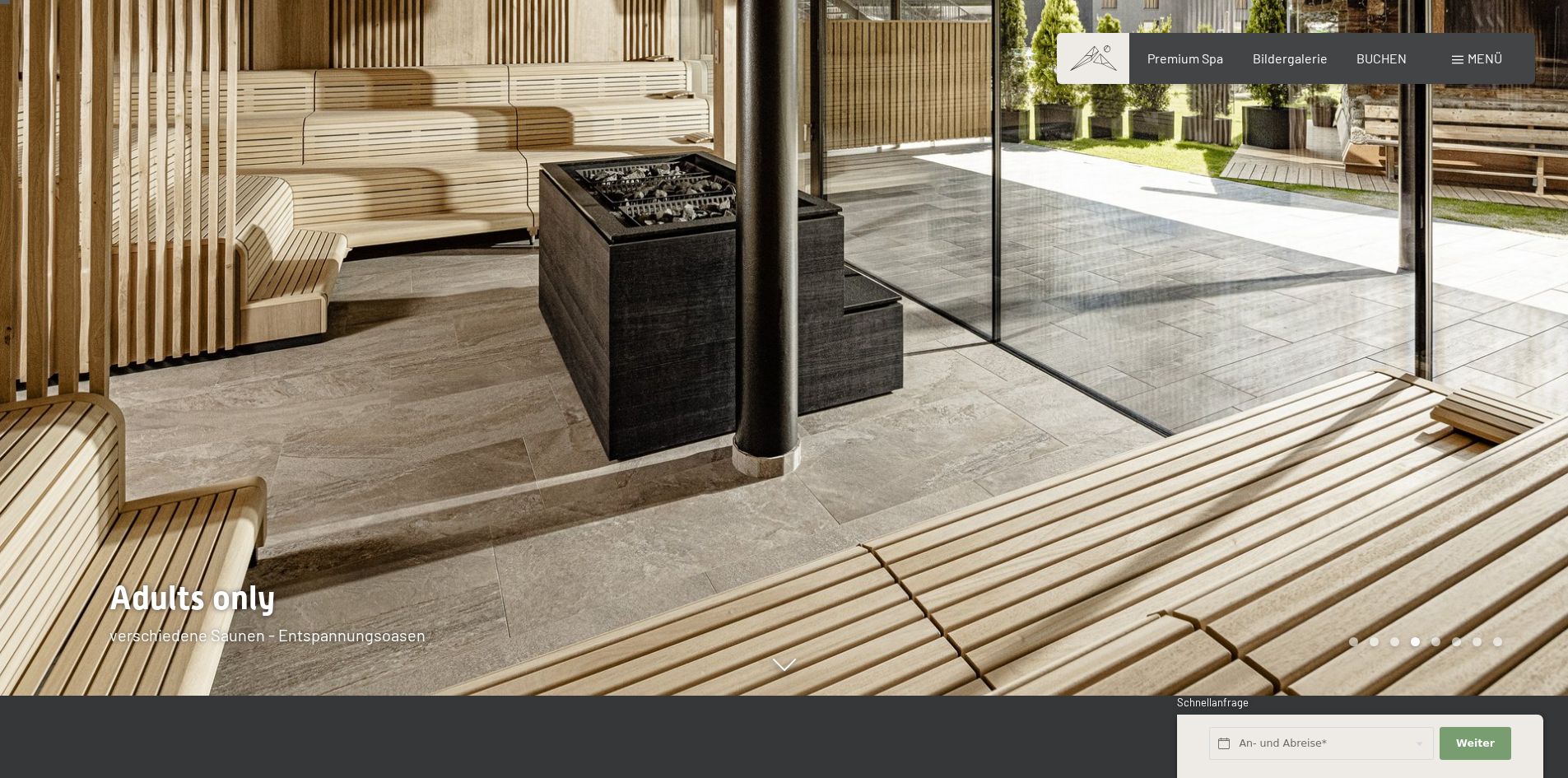
click at [1140, 376] on div at bounding box center [1177, 307] width 784 height 778
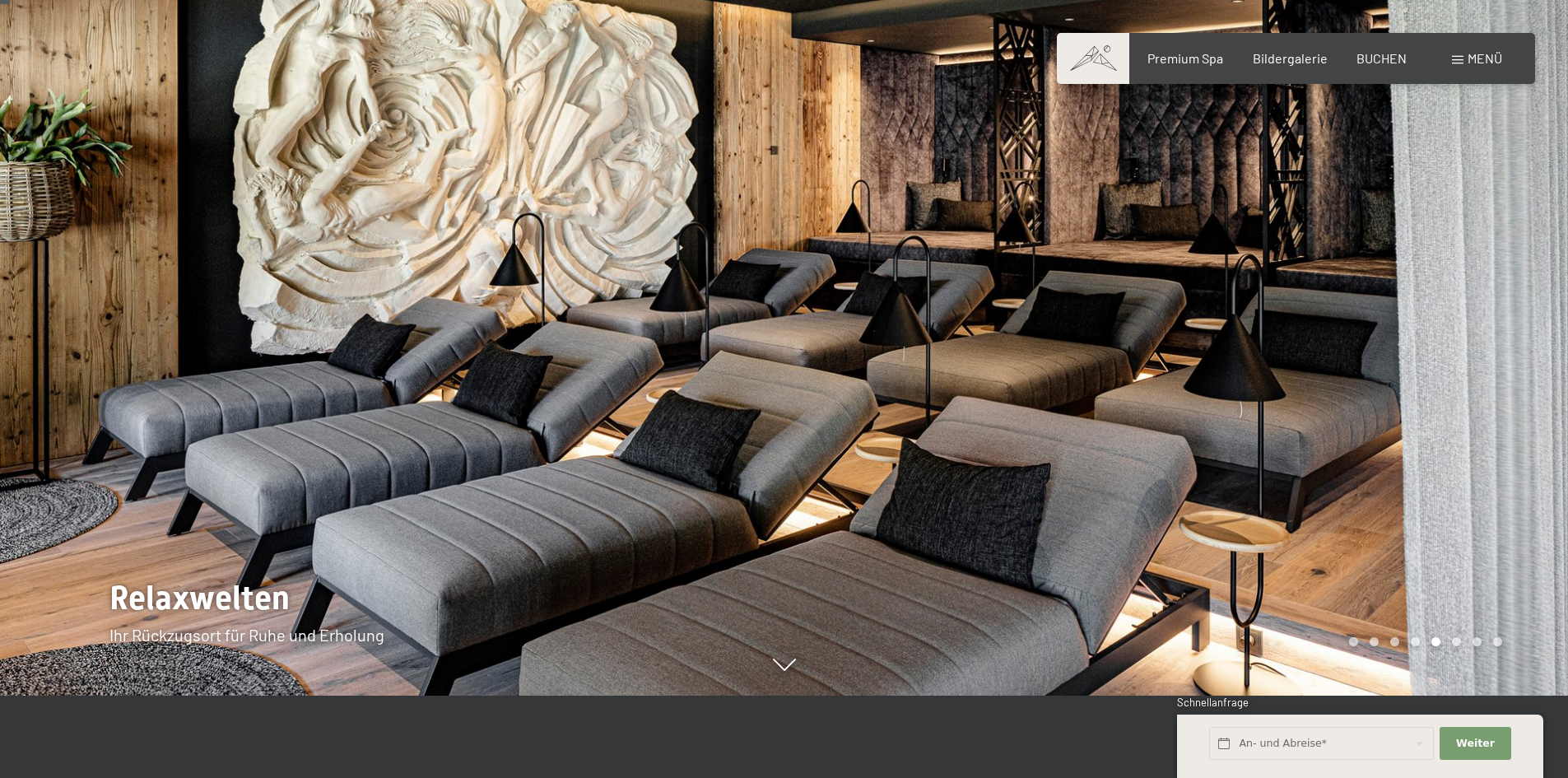
click at [1276, 358] on div at bounding box center [1177, 307] width 784 height 778
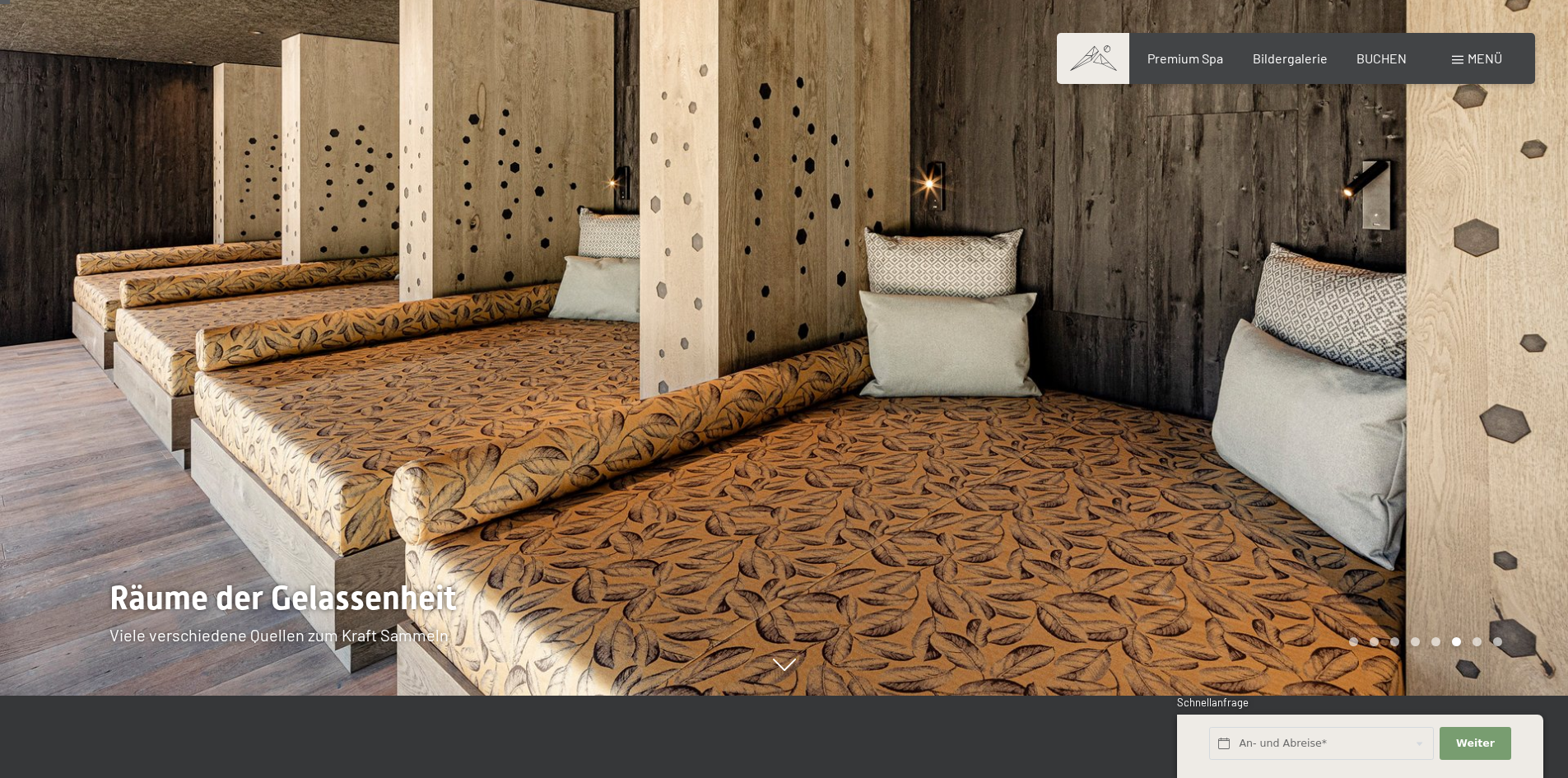
click at [1342, 318] on div at bounding box center [1177, 307] width 784 height 778
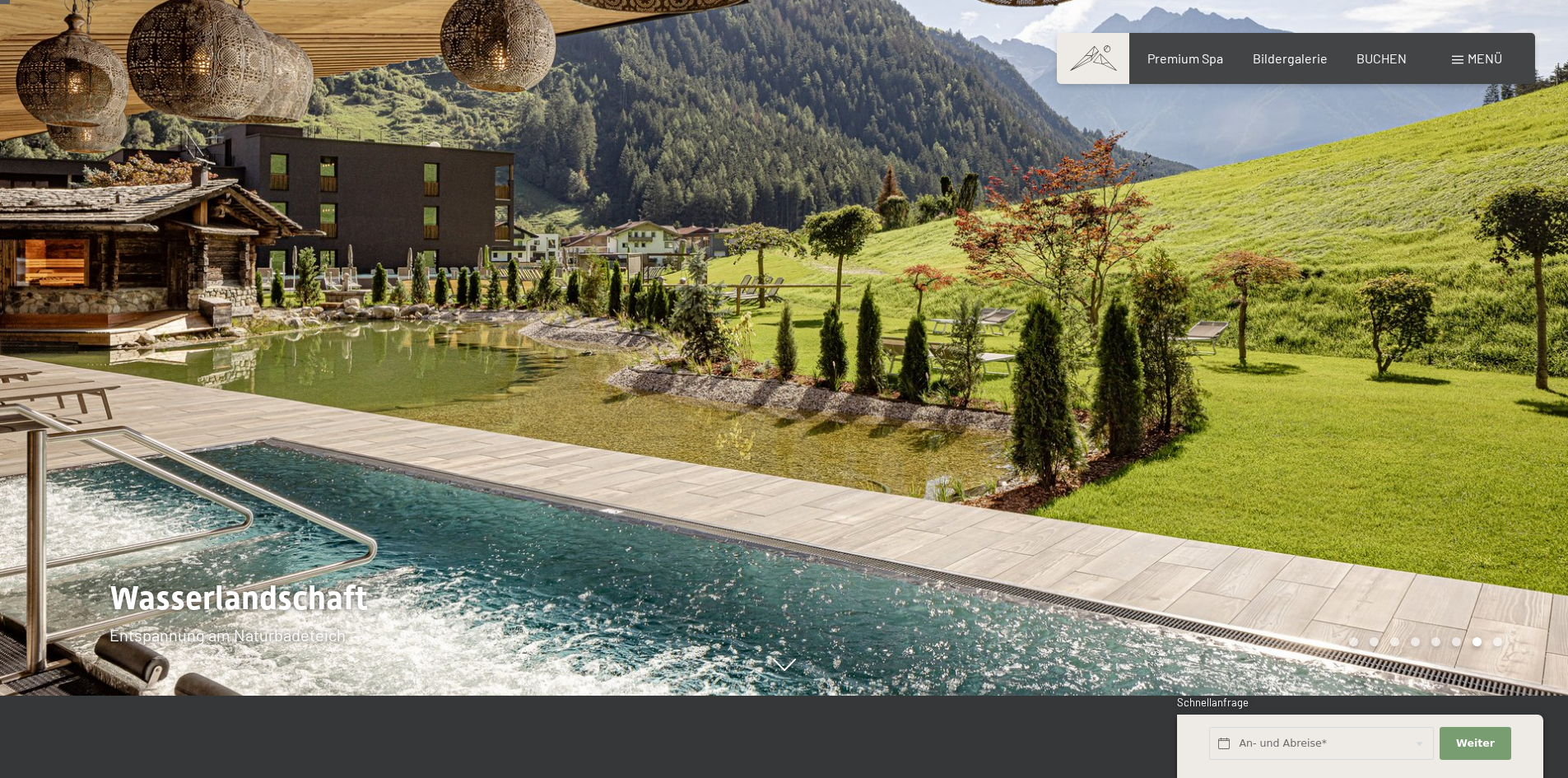
click at [988, 352] on div at bounding box center [1177, 307] width 784 height 778
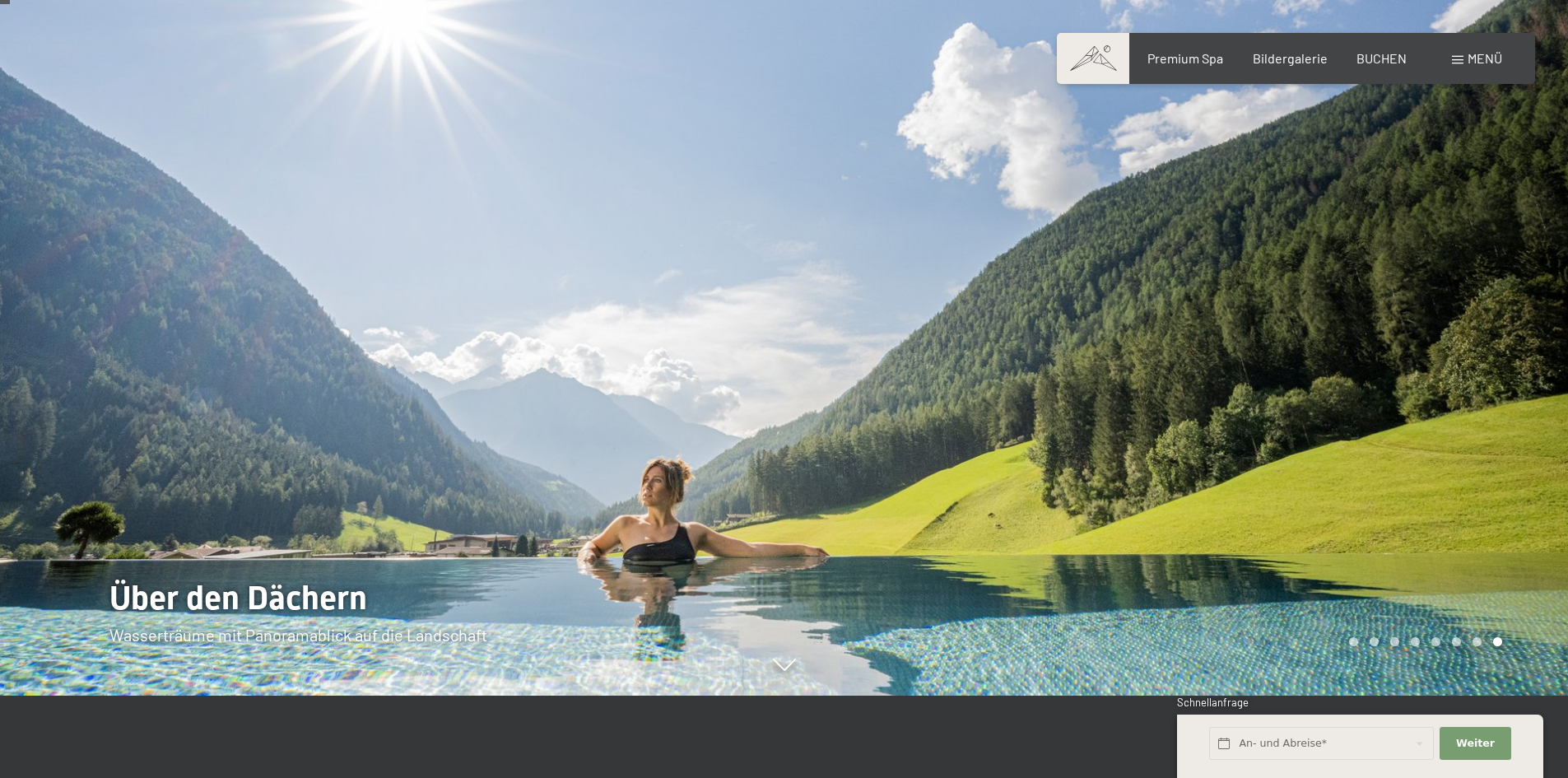
click at [1504, 372] on div at bounding box center [1177, 307] width 784 height 778
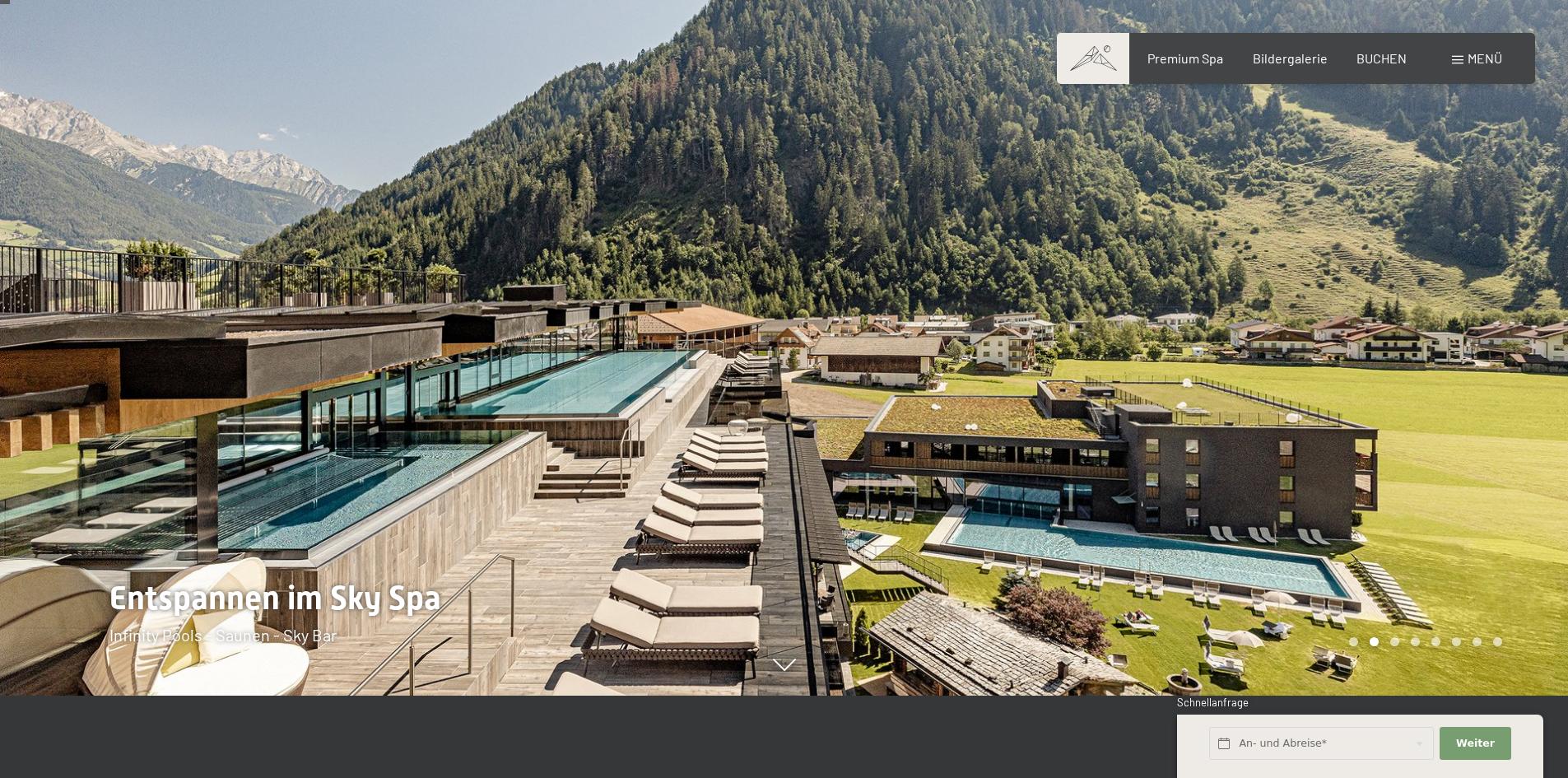
click at [789, 672] on icon at bounding box center [784, 673] width 23 height 12
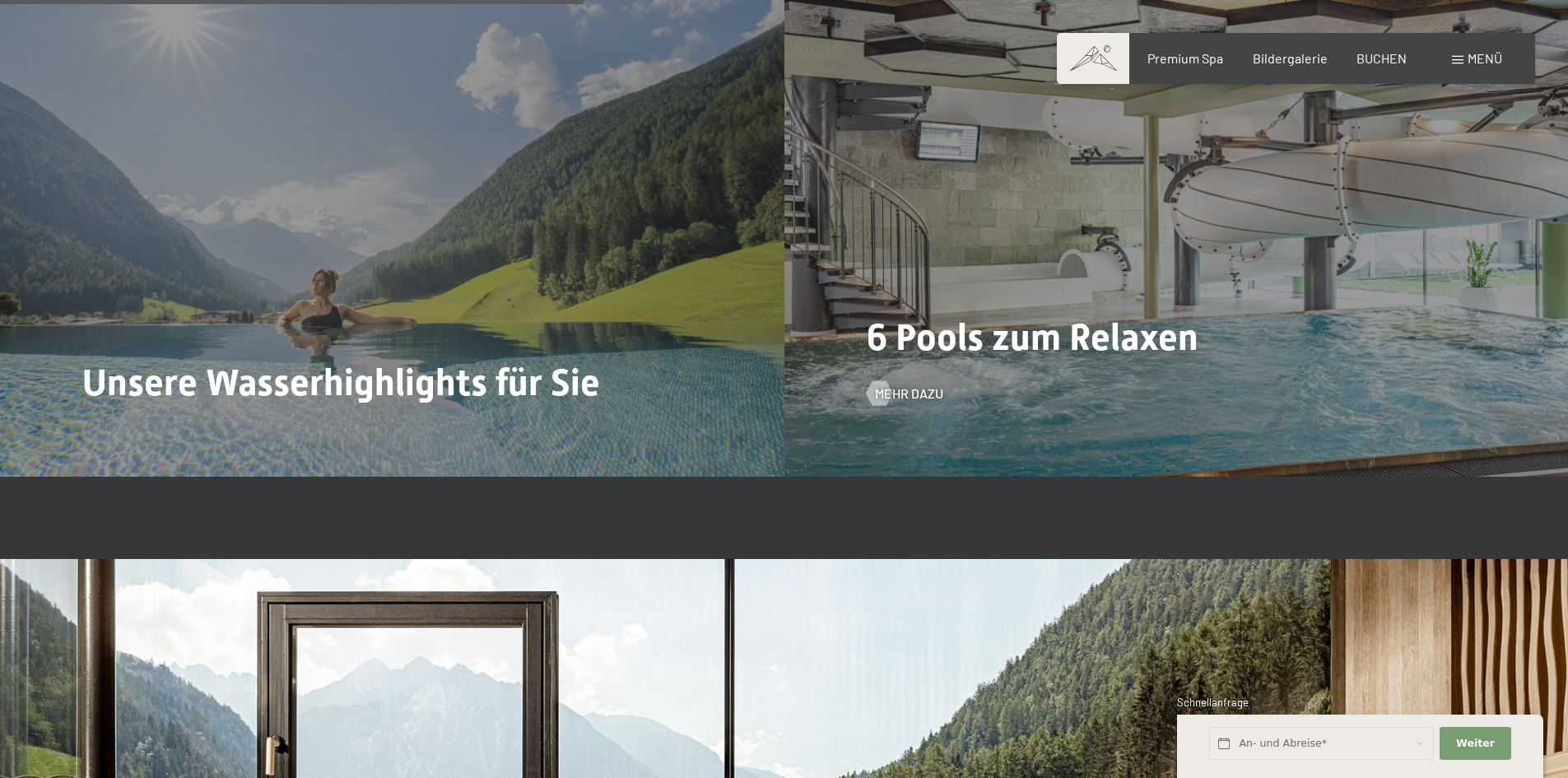
scroll to position [4693, 0]
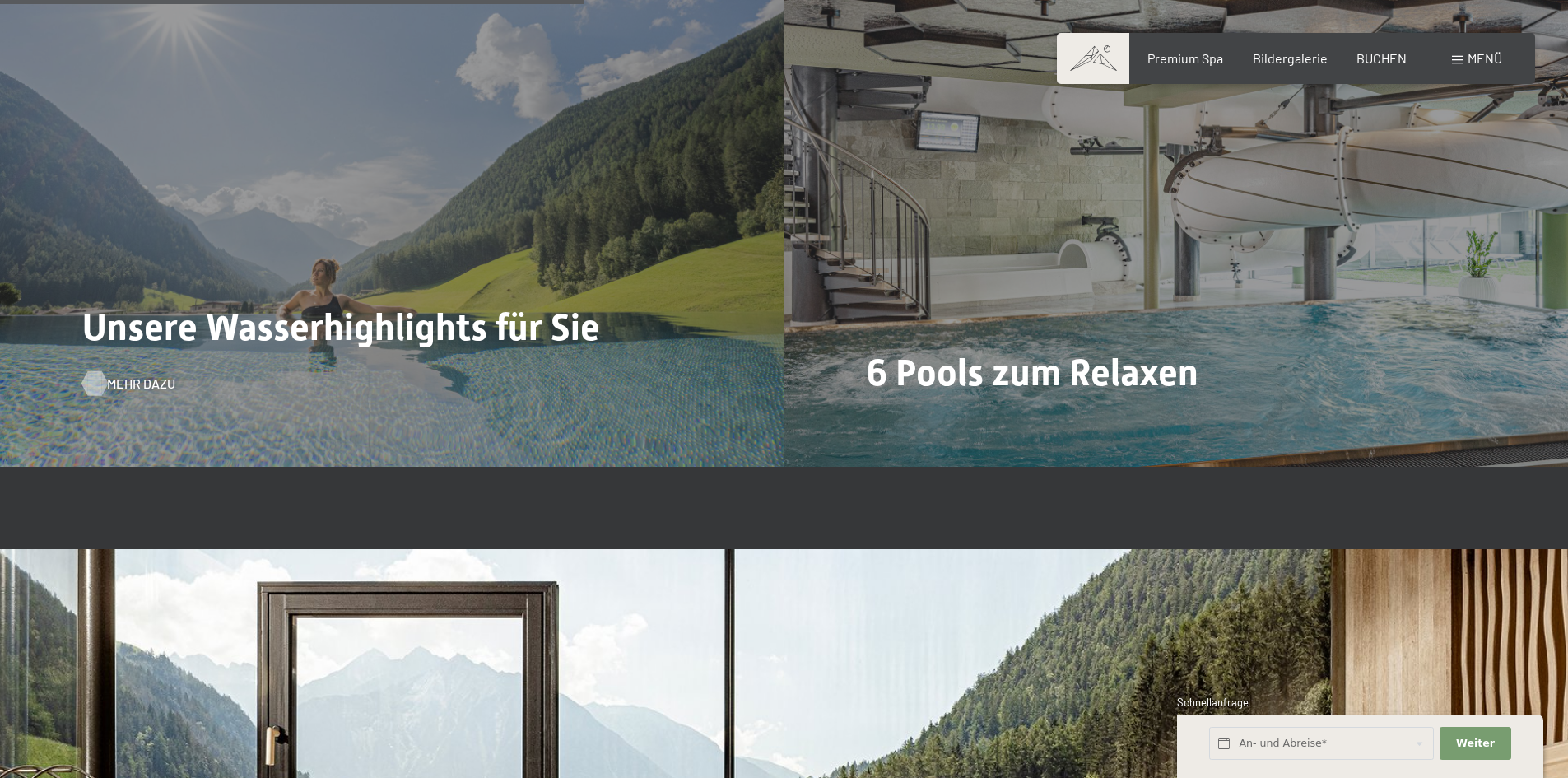
click at [117, 375] on span "Mehr dazu" at bounding box center [141, 384] width 68 height 18
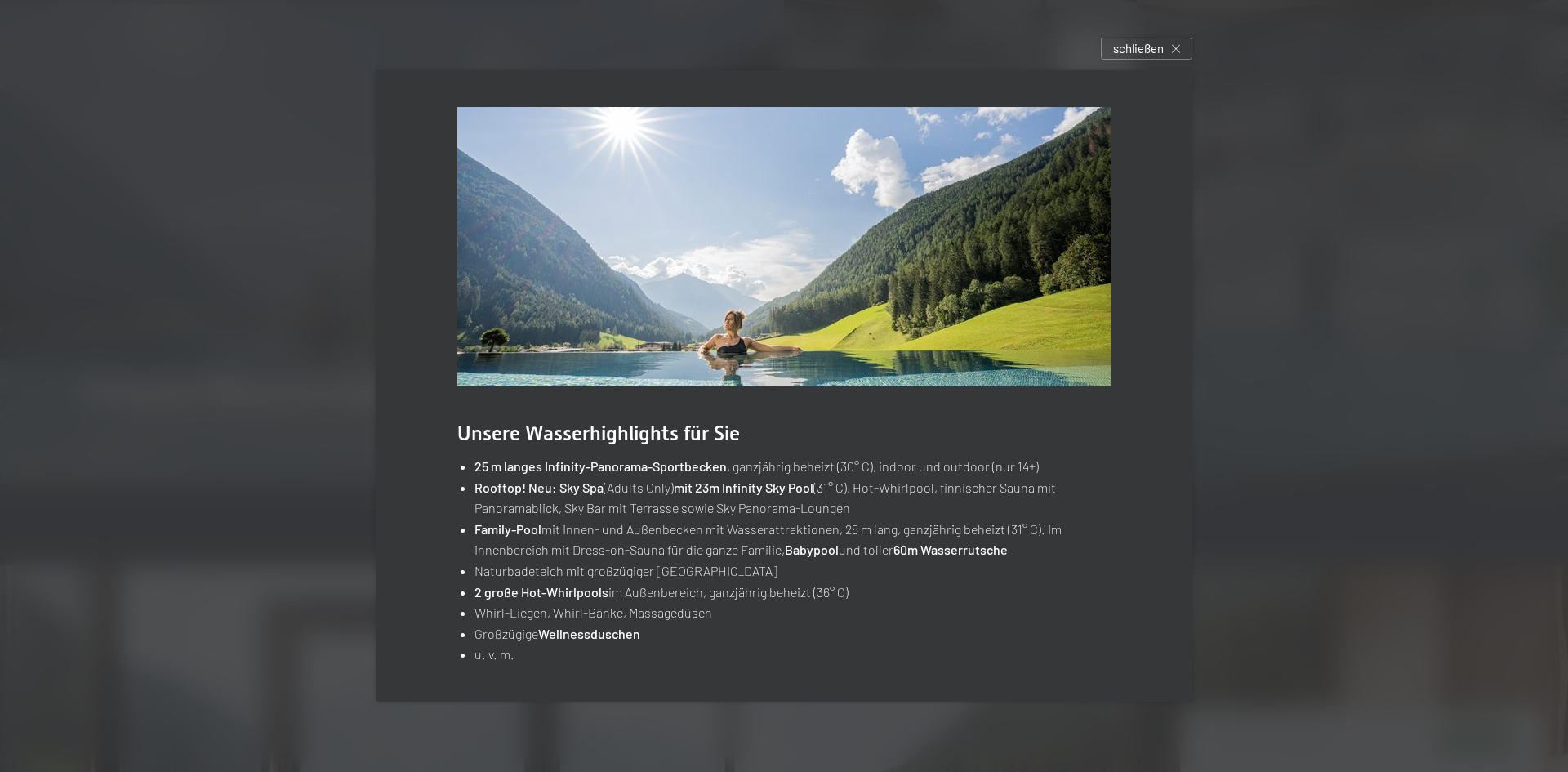
click at [813, 334] on img at bounding box center [784, 246] width 653 height 279
click at [1126, 49] on span "schließen" at bounding box center [1139, 49] width 51 height 17
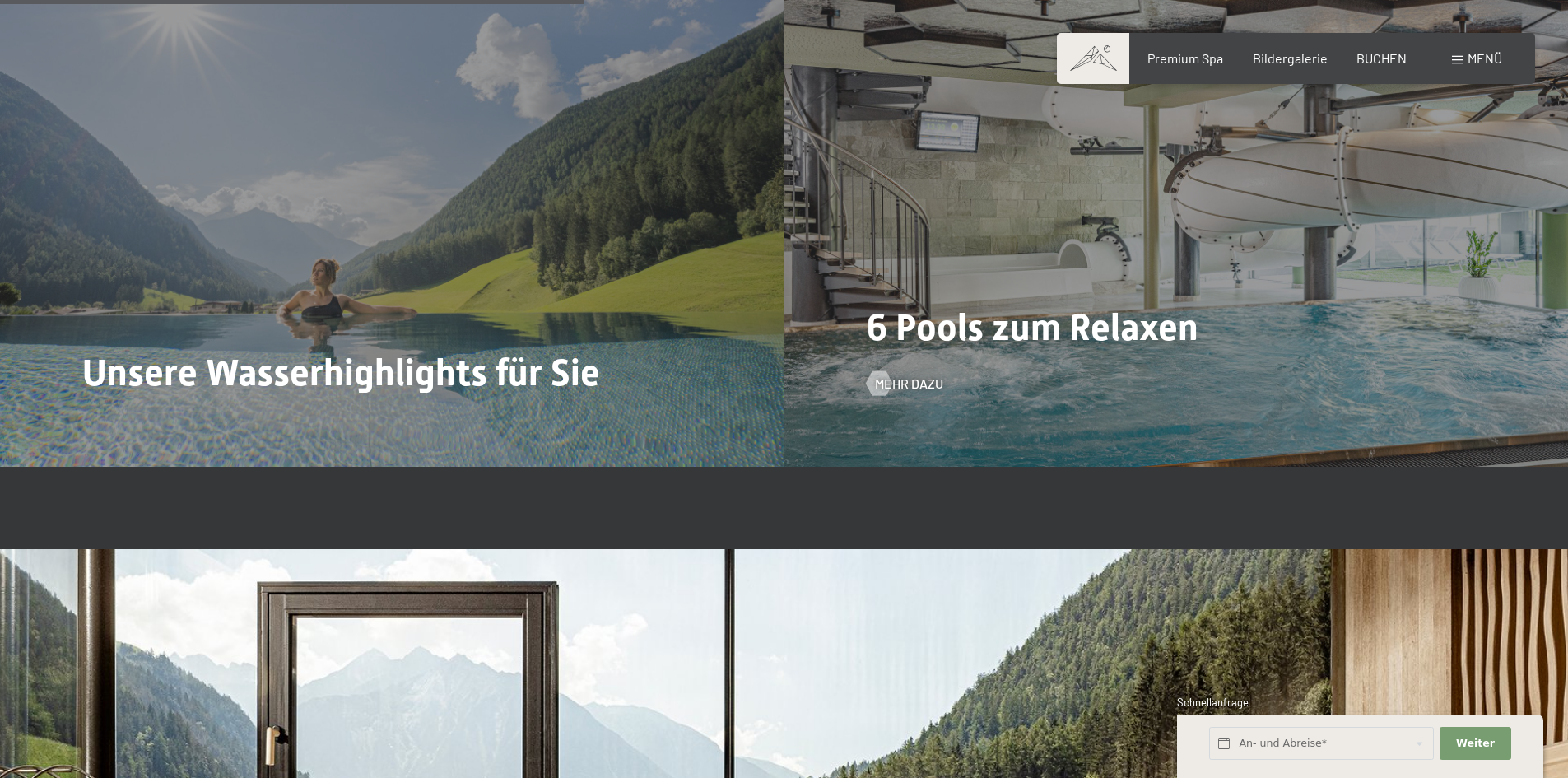
click at [1166, 305] on span "6 Pools zum Relaxen" at bounding box center [1032, 327] width 332 height 44
click at [940, 375] on span "Mehr dazu" at bounding box center [925, 384] width 68 height 18
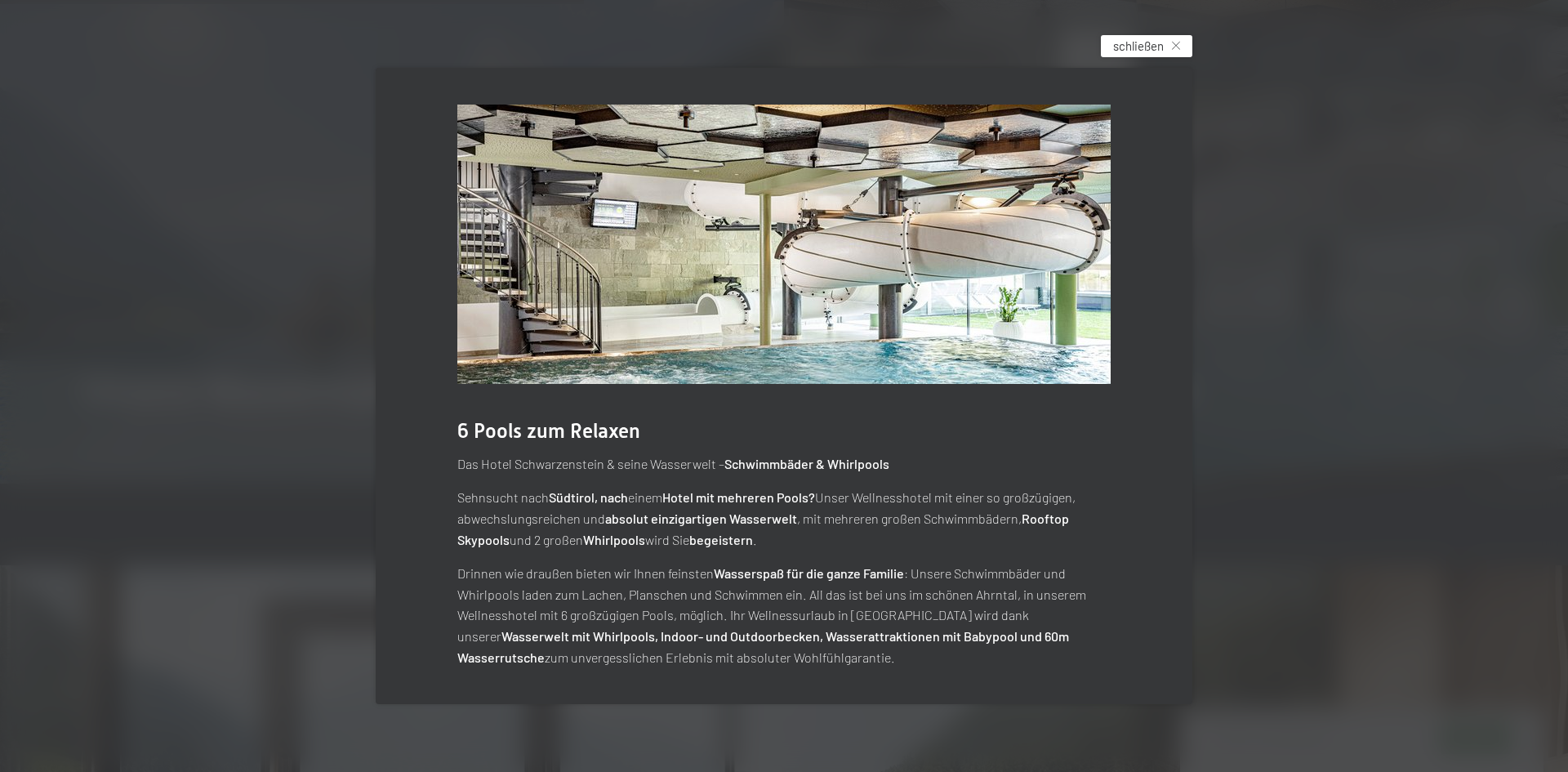
click at [1134, 47] on span "schließen" at bounding box center [1139, 46] width 51 height 17
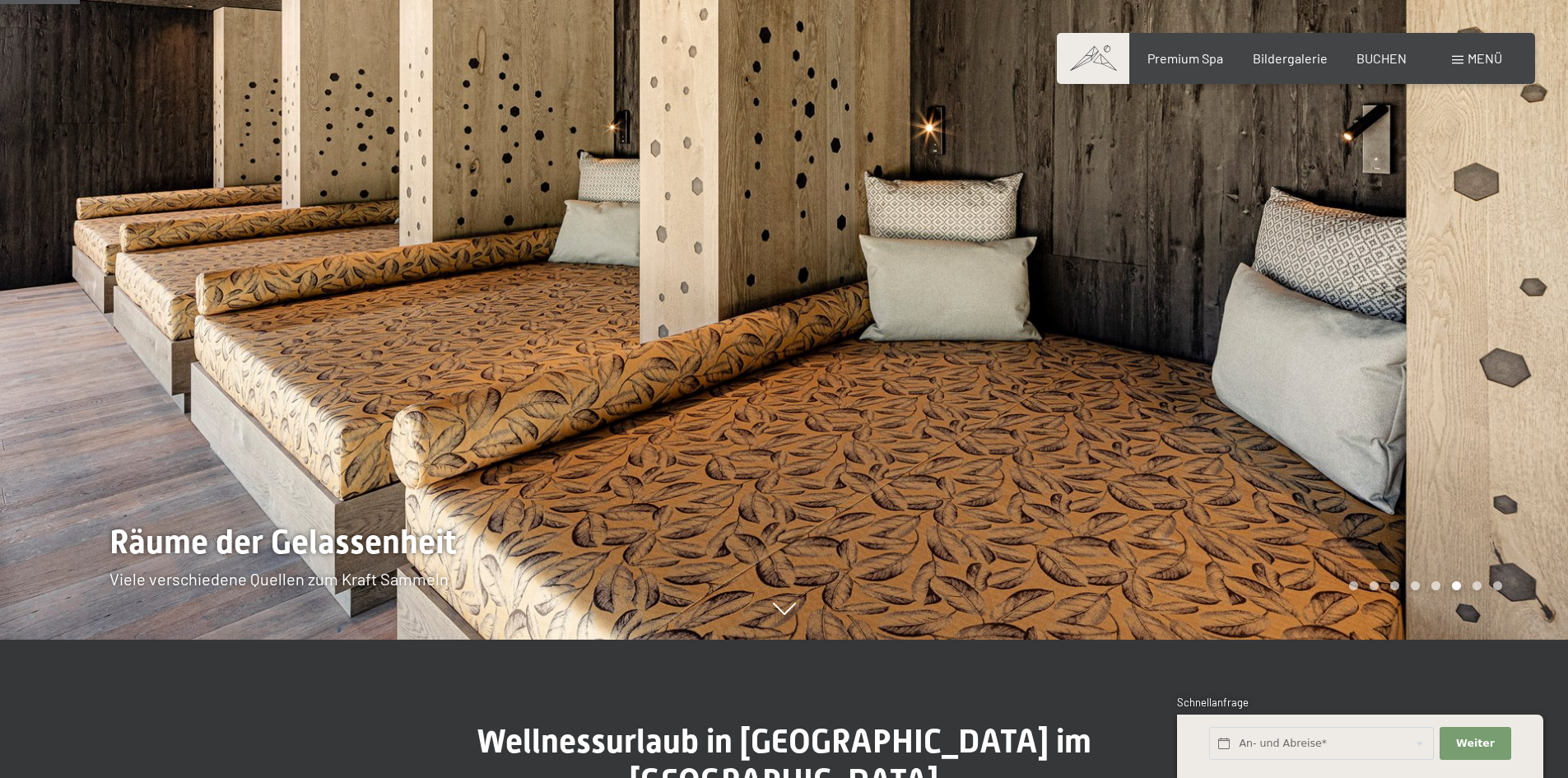
scroll to position [0, 0]
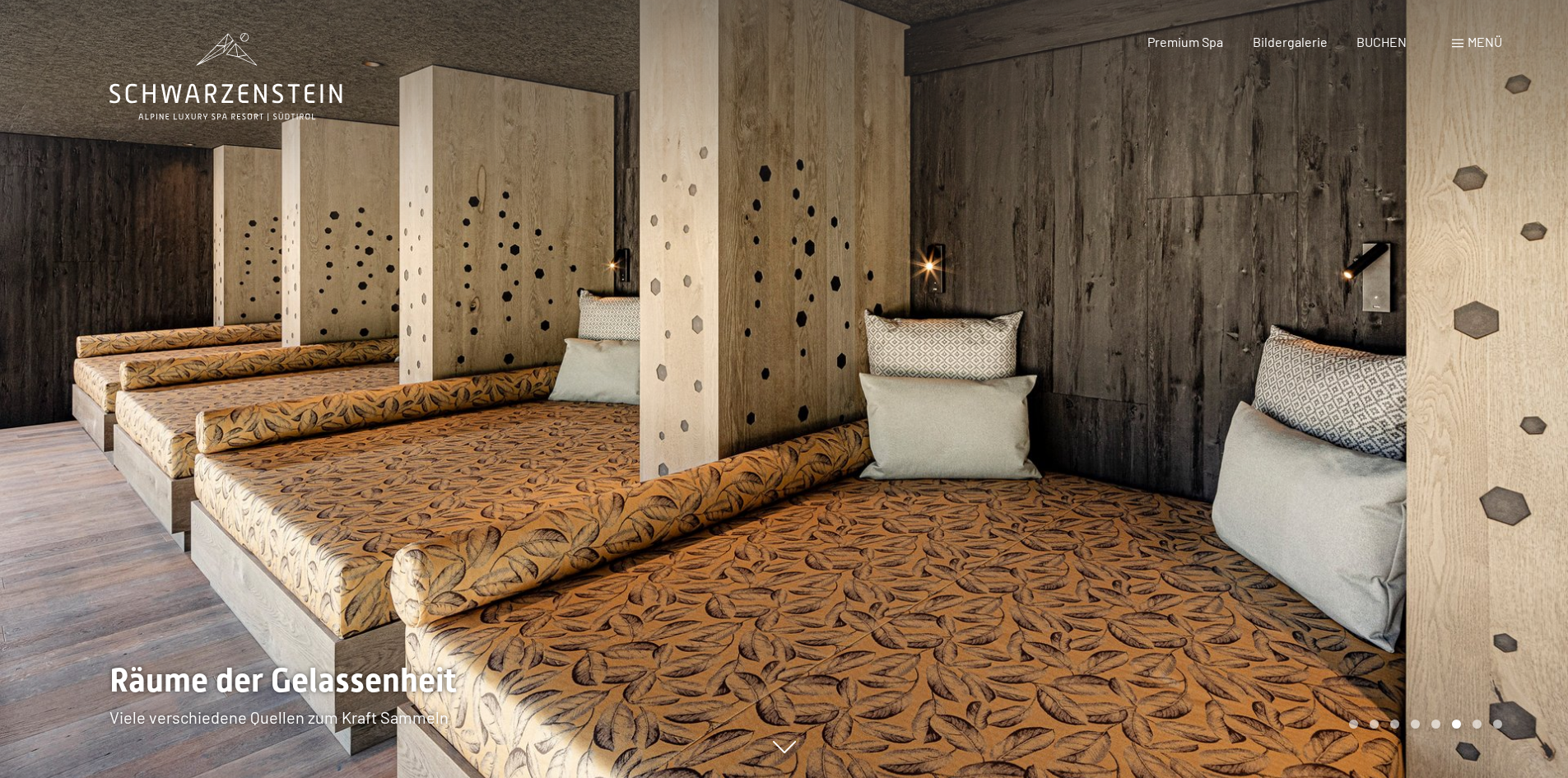
click at [843, 381] on div at bounding box center [1177, 389] width 784 height 778
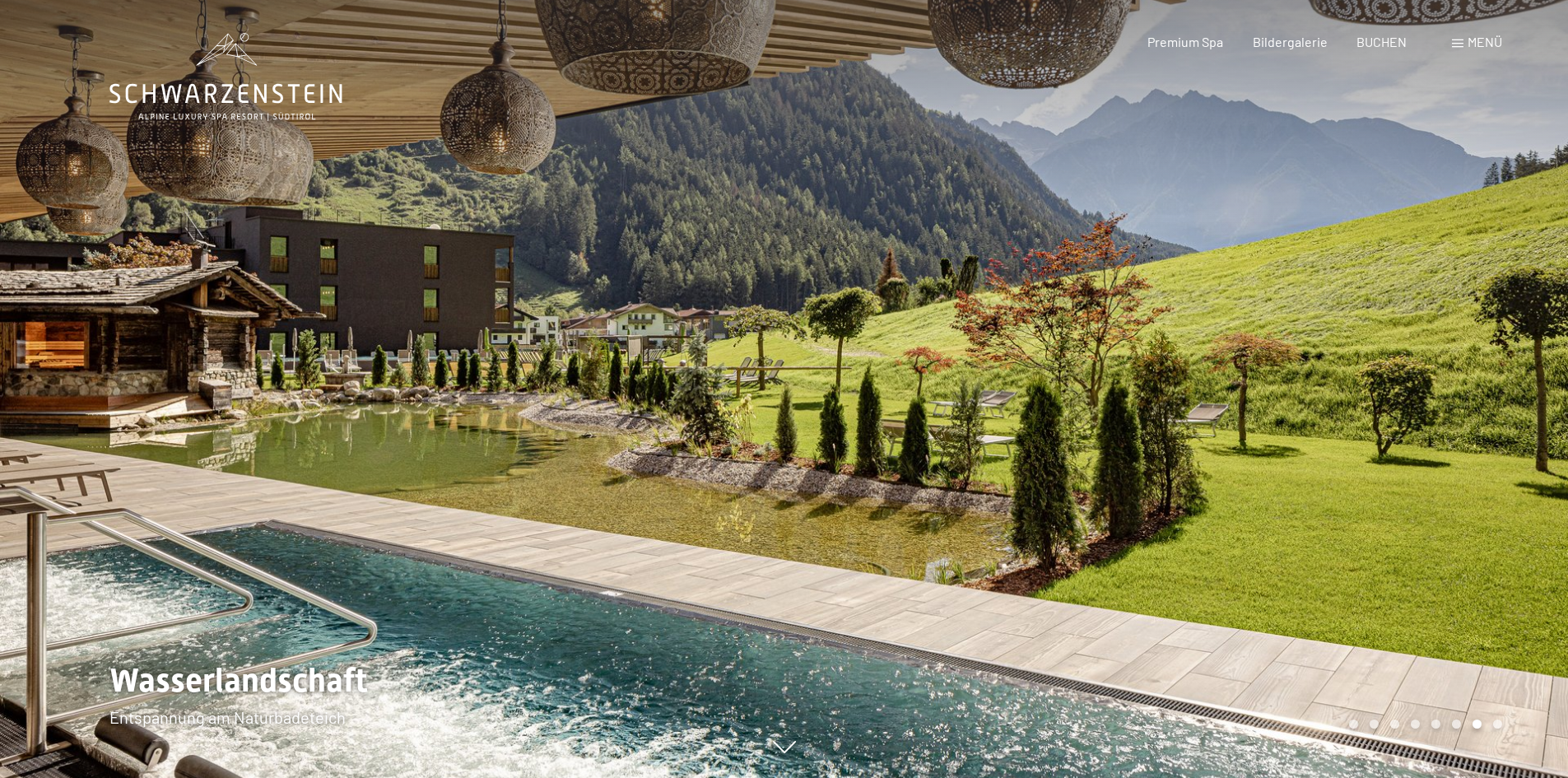
click at [1401, 406] on div at bounding box center [1177, 389] width 784 height 778
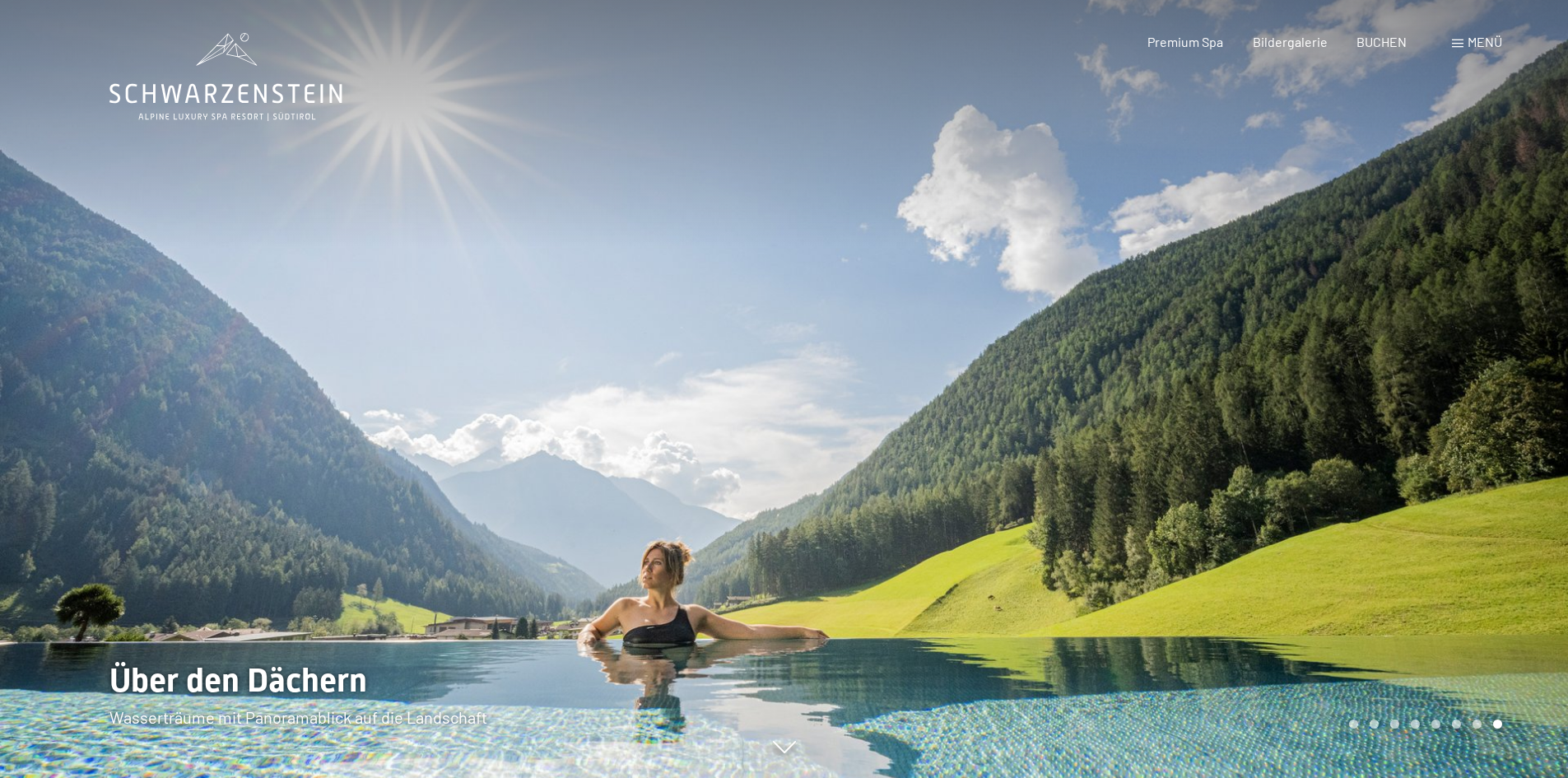
click at [1443, 417] on div at bounding box center [1177, 389] width 784 height 778
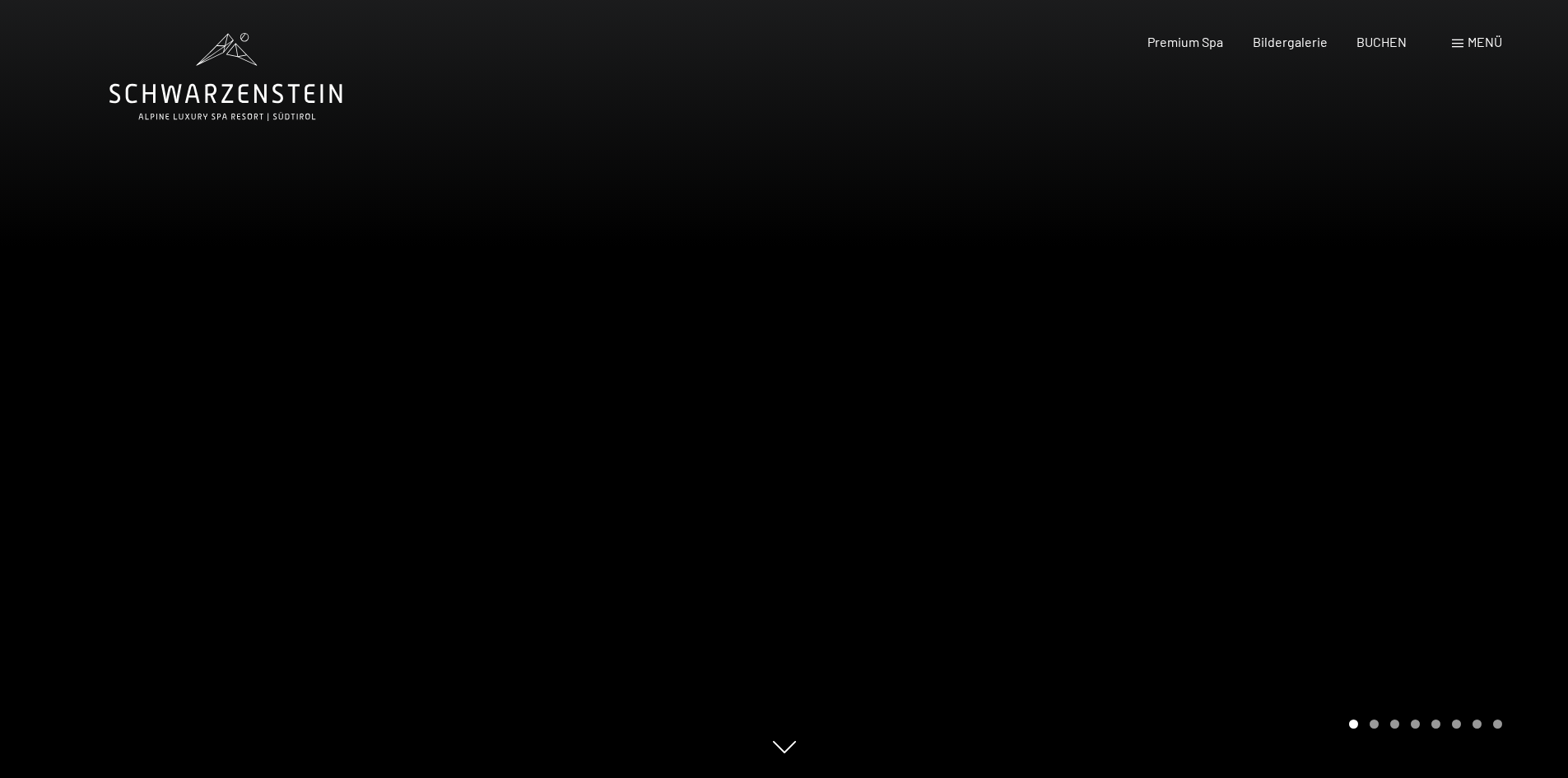
click at [917, 328] on div at bounding box center [1177, 389] width 784 height 778
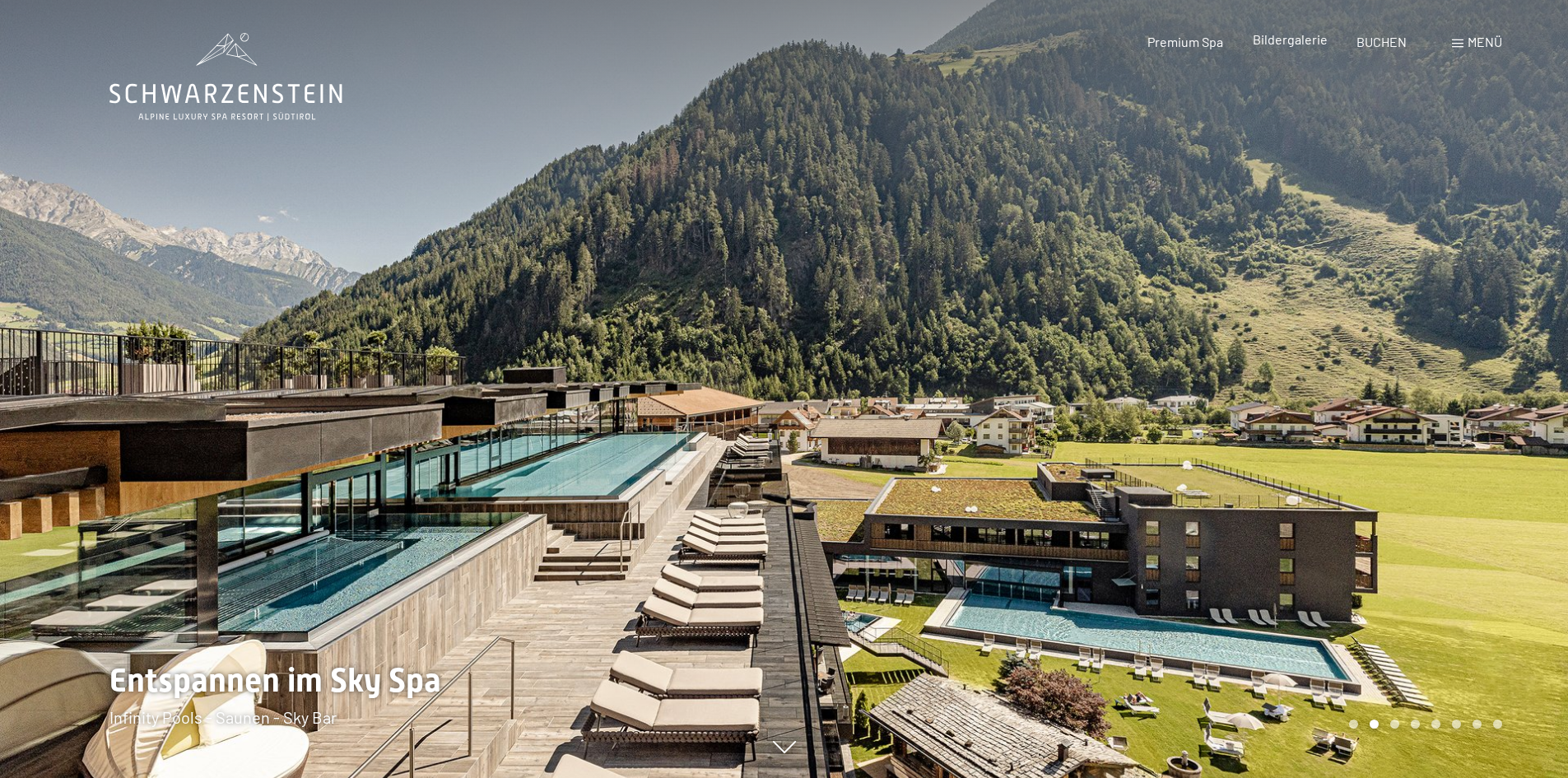
click at [1313, 40] on span "Bildergalerie" at bounding box center [1290, 39] width 75 height 16
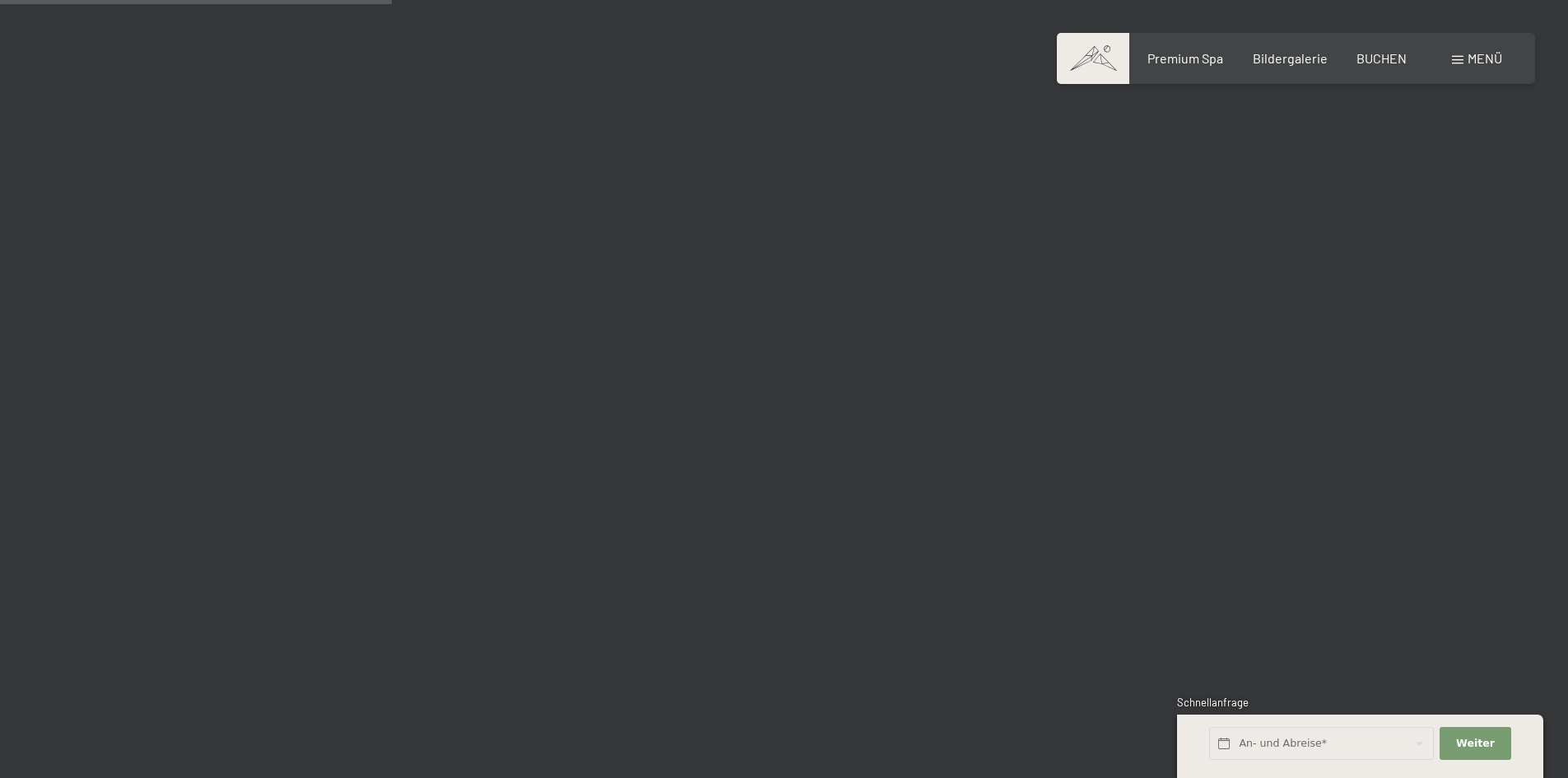
scroll to position [5434, 0]
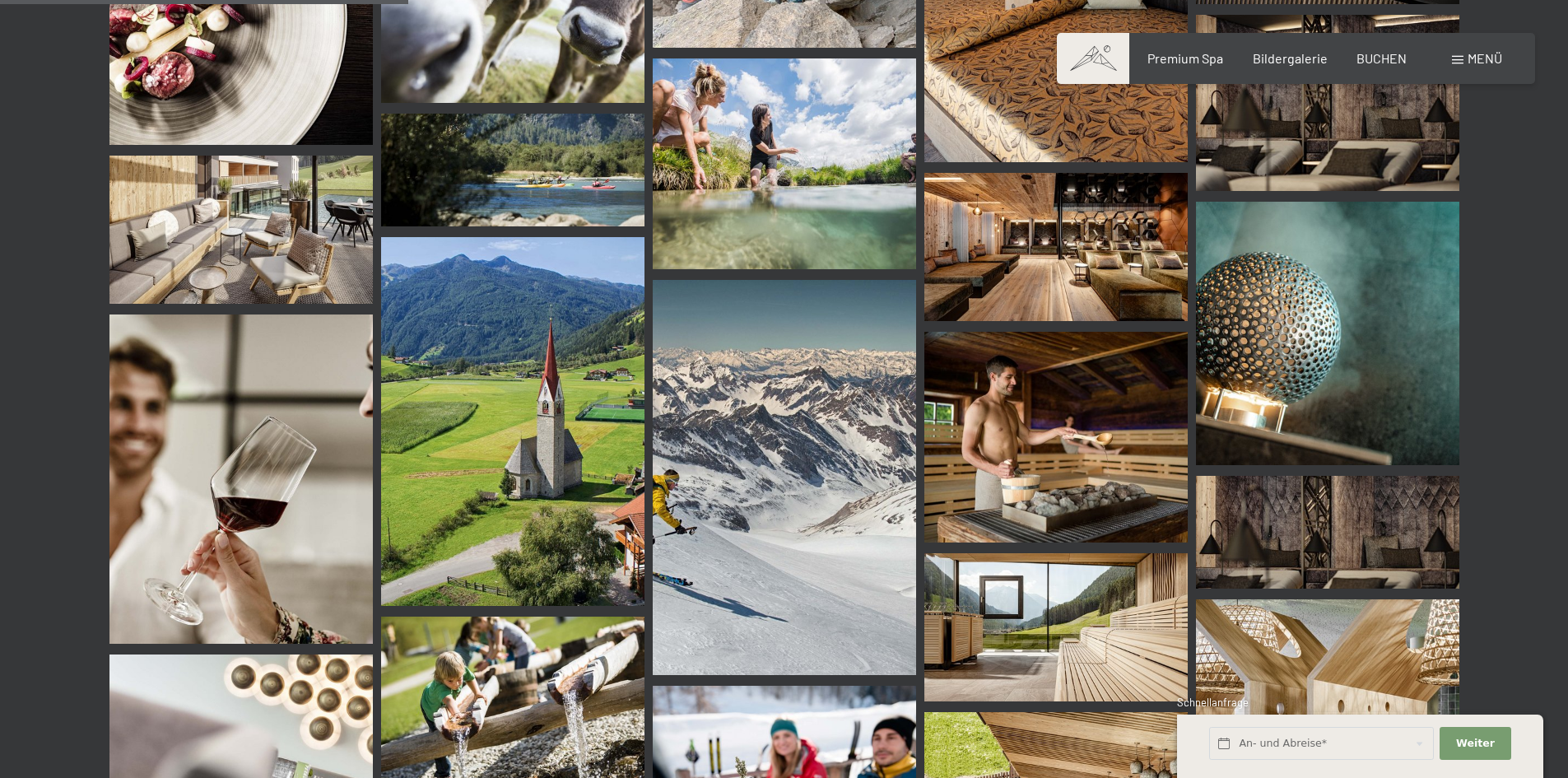
click at [714, 134] on img at bounding box center [784, 163] width 264 height 211
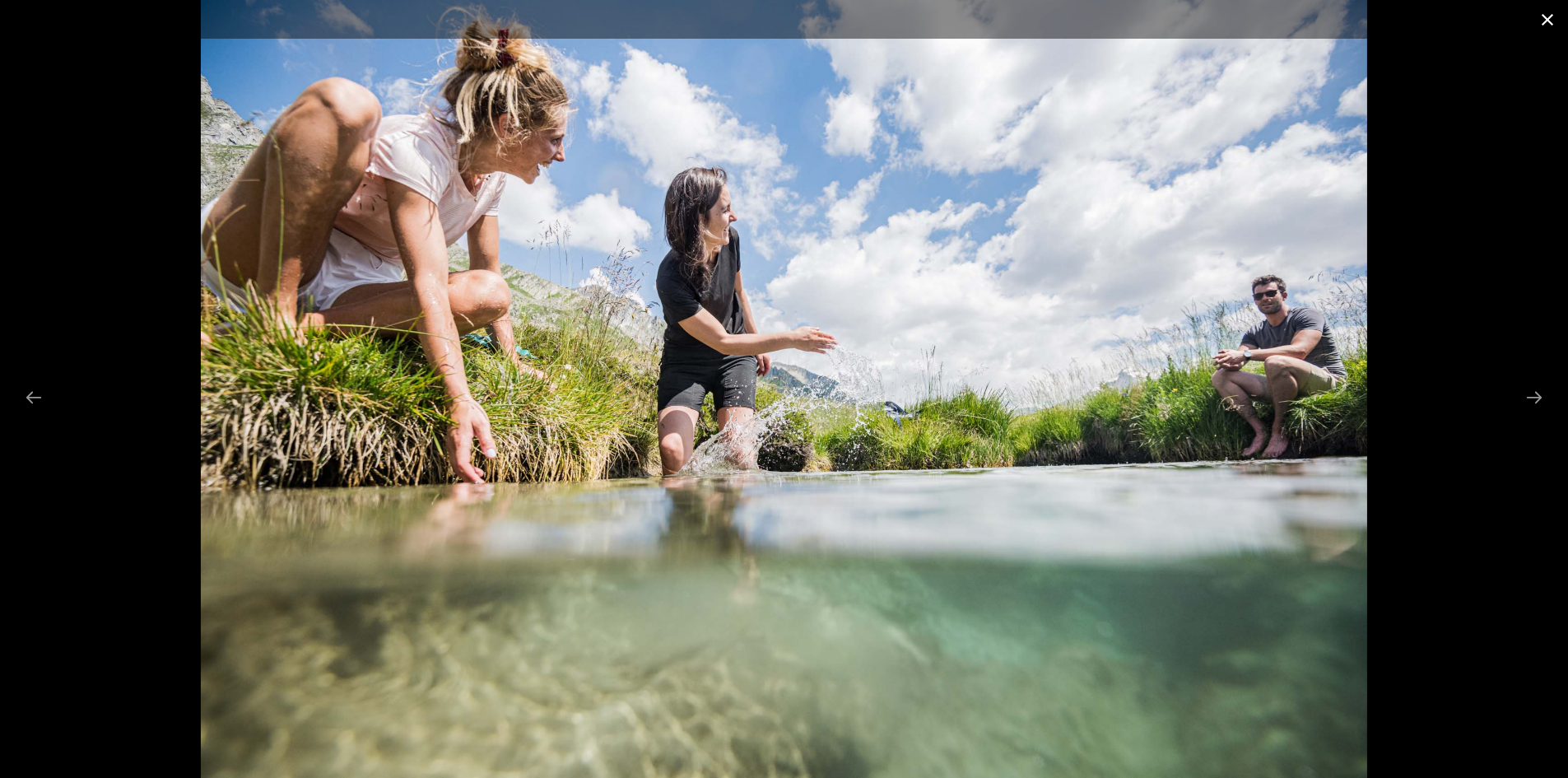
click at [1546, 20] on button "Close gallery" at bounding box center [1547, 19] width 41 height 39
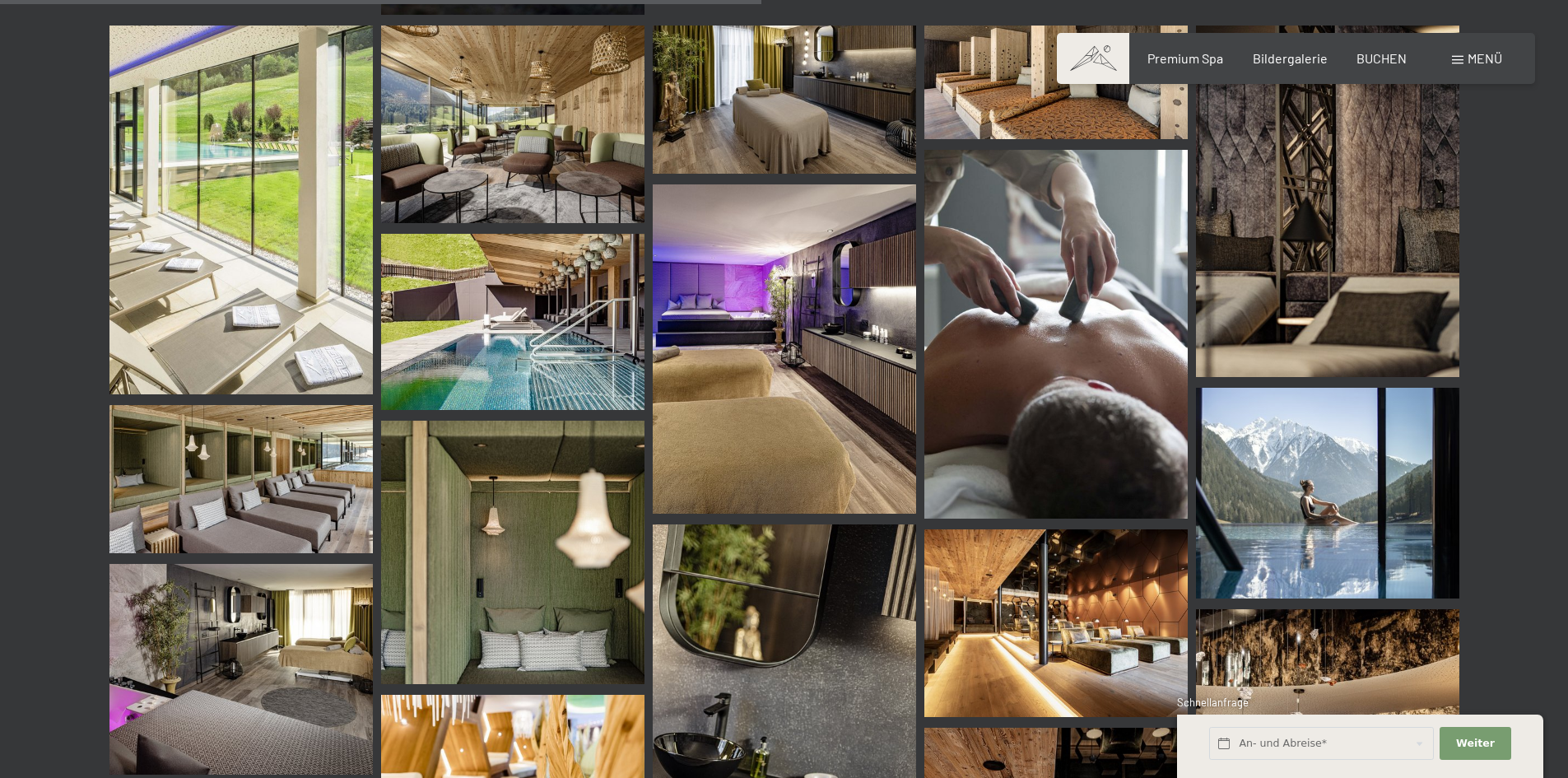
scroll to position [10620, 0]
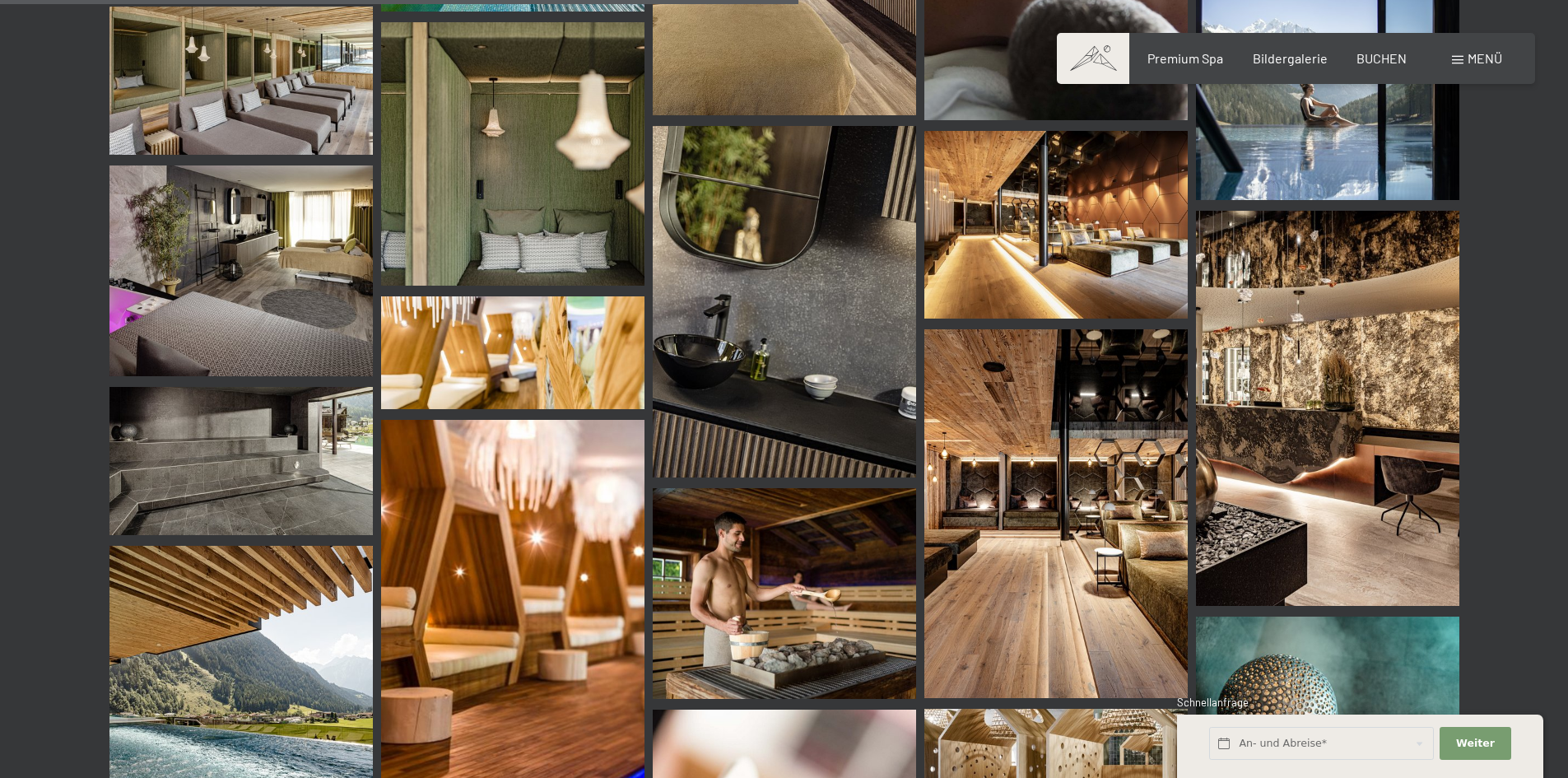
click at [1315, 148] on img at bounding box center [1328, 95] width 264 height 211
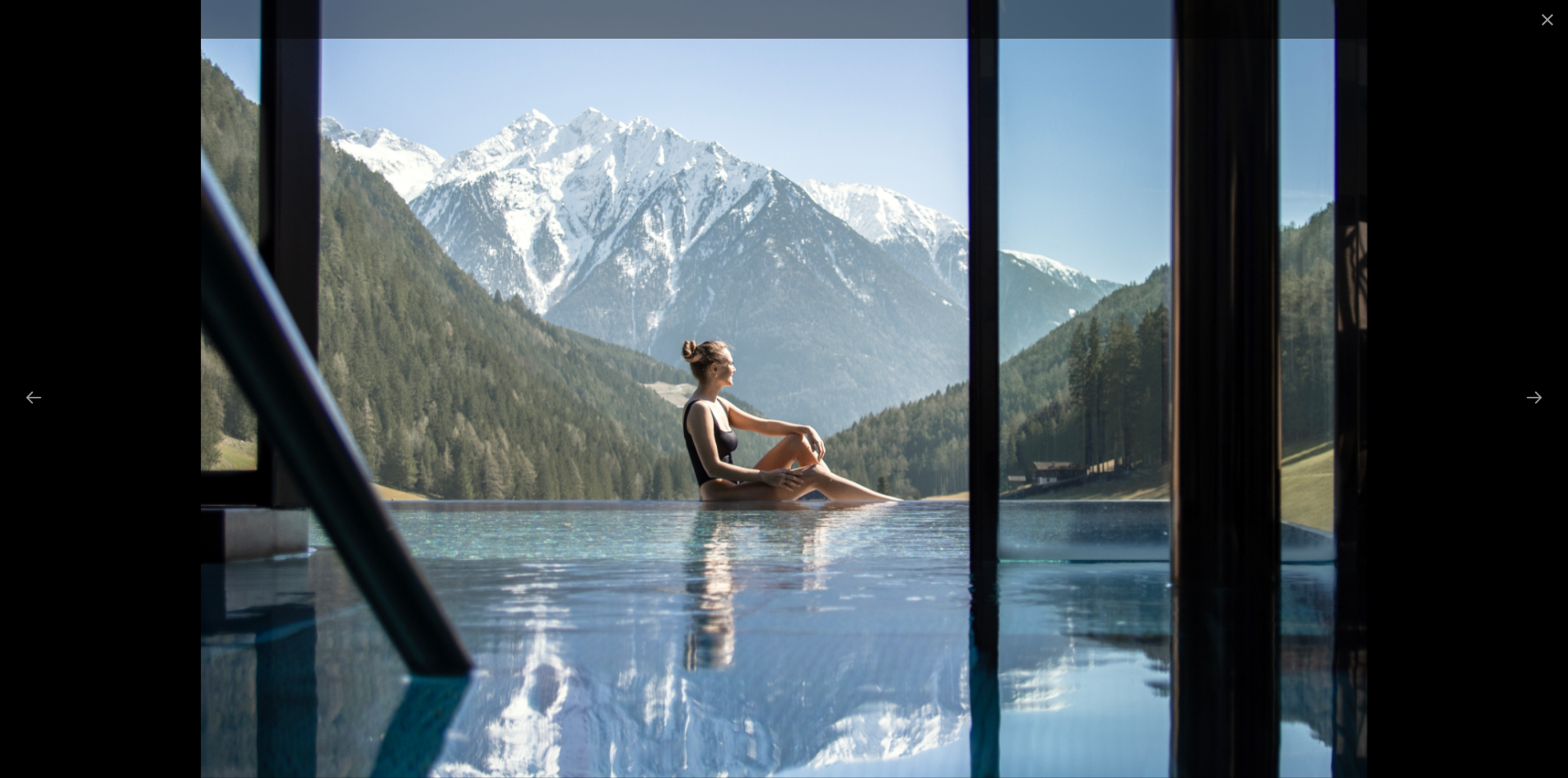
click at [716, 473] on img at bounding box center [784, 389] width 1167 height 778
click at [1551, 15] on button "Close gallery" at bounding box center [1547, 19] width 41 height 39
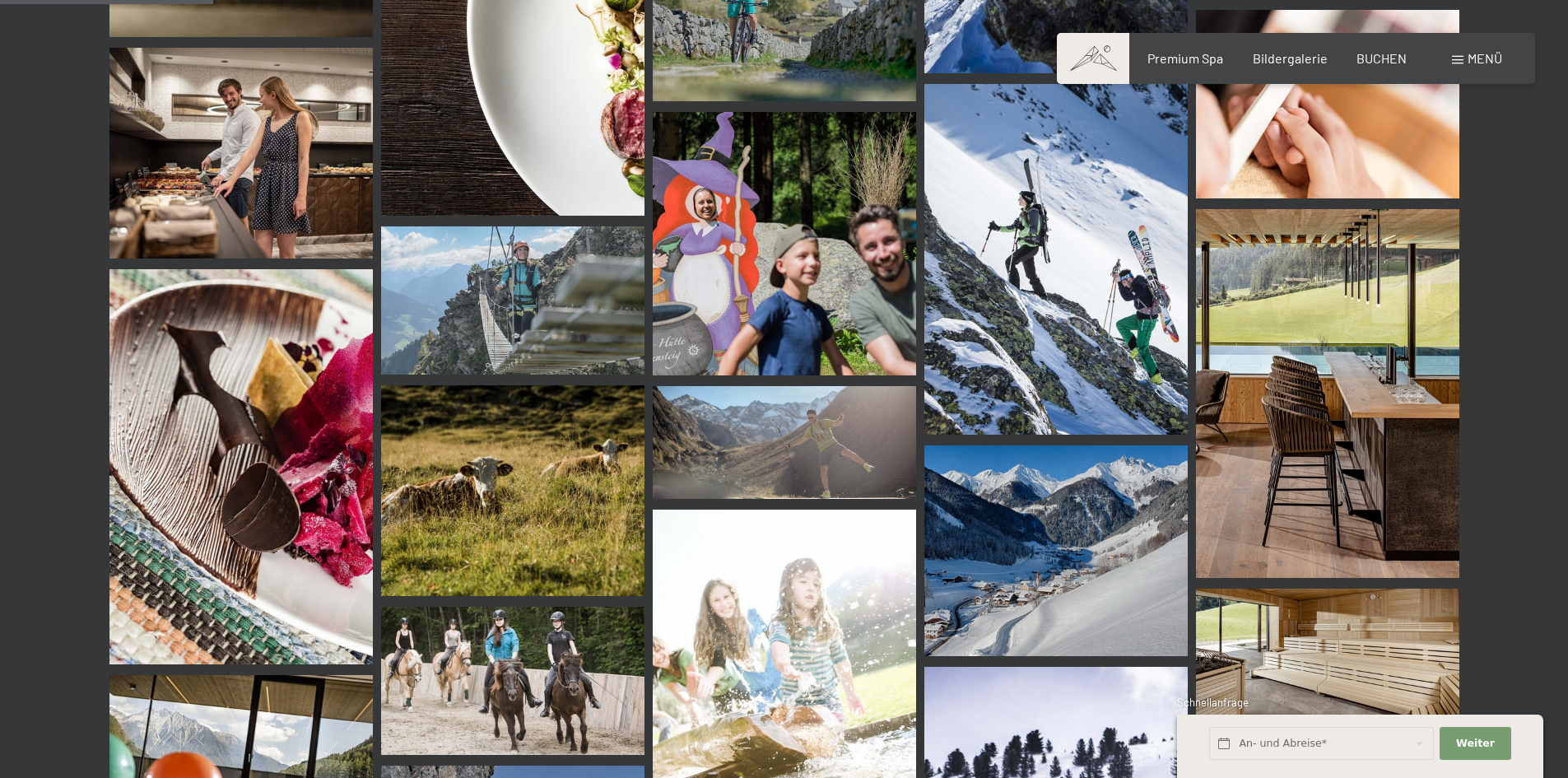
scroll to position [2881, 0]
